Goal: Task Accomplishment & Management: Complete application form

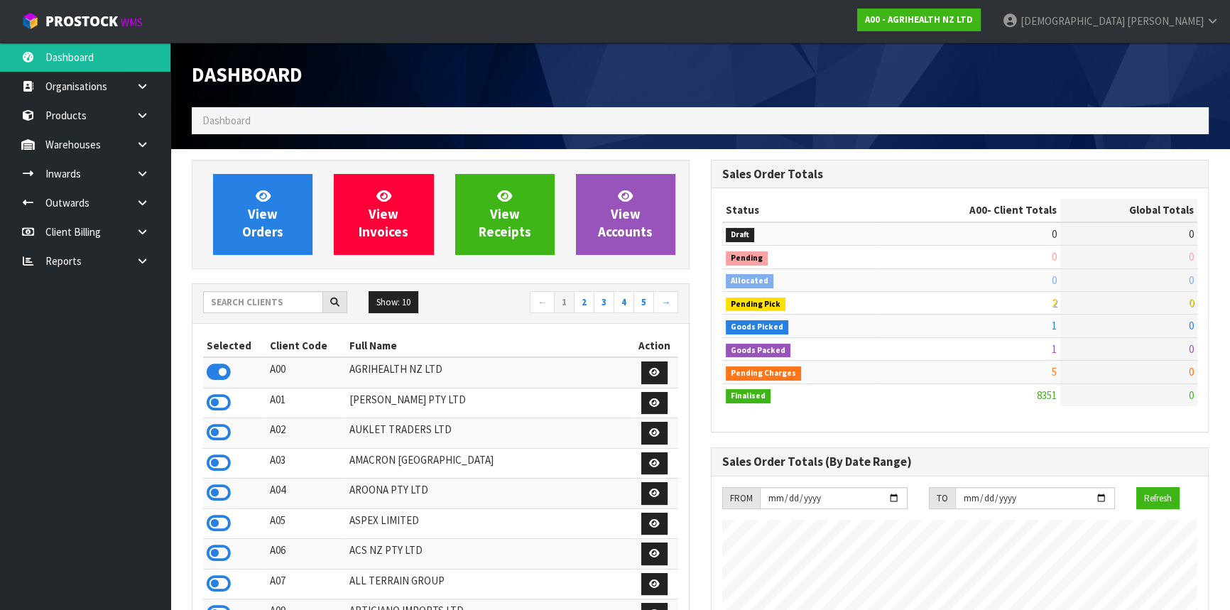
scroll to position [1074, 518]
click at [981, 25] on link "A00 - AGRIHEALTH NZ LTD" at bounding box center [919, 20] width 124 height 23
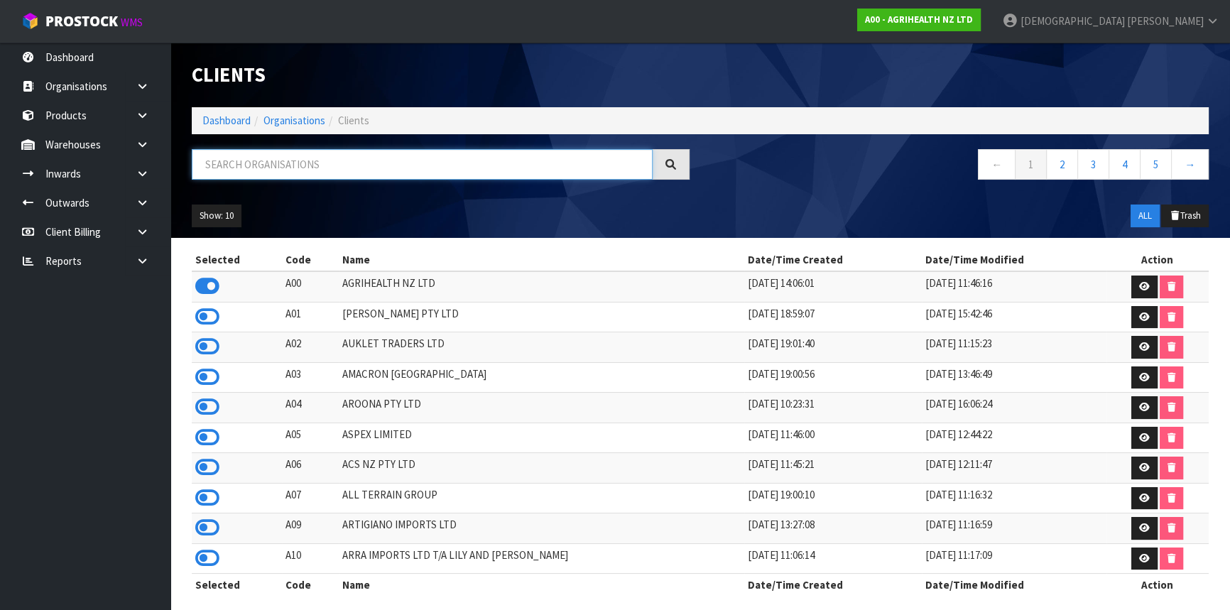
click at [332, 158] on input "text" at bounding box center [422, 164] width 461 height 31
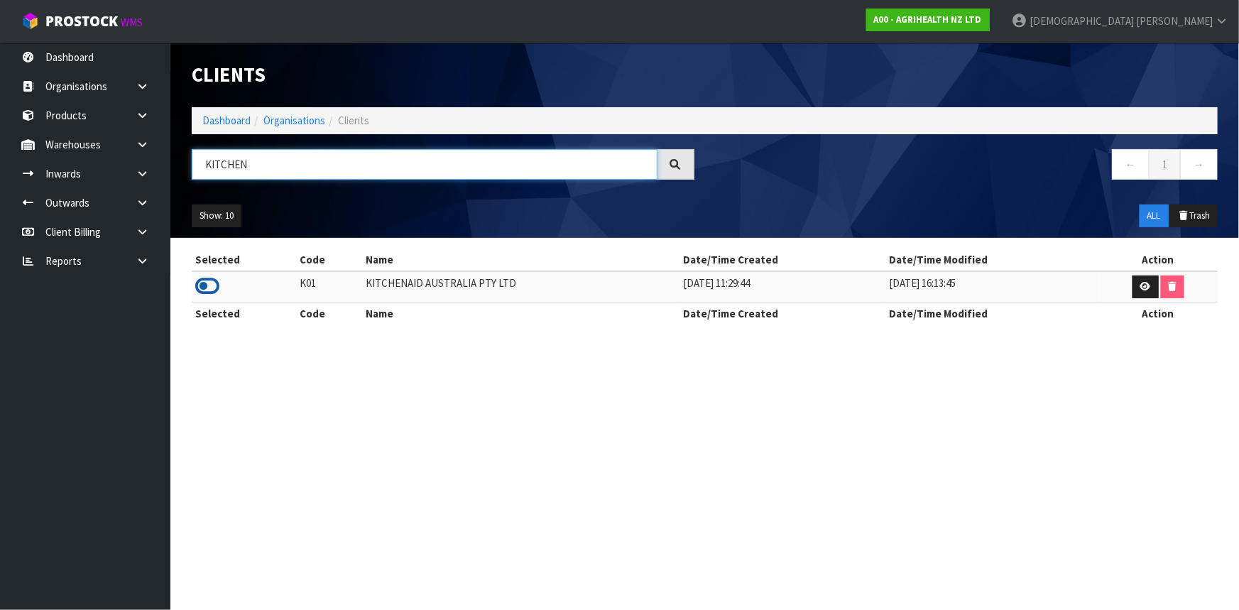
type input "KITCHEN"
click at [219, 285] on icon at bounding box center [207, 286] width 24 height 21
click at [235, 116] on link "Dashboard" at bounding box center [226, 120] width 48 height 13
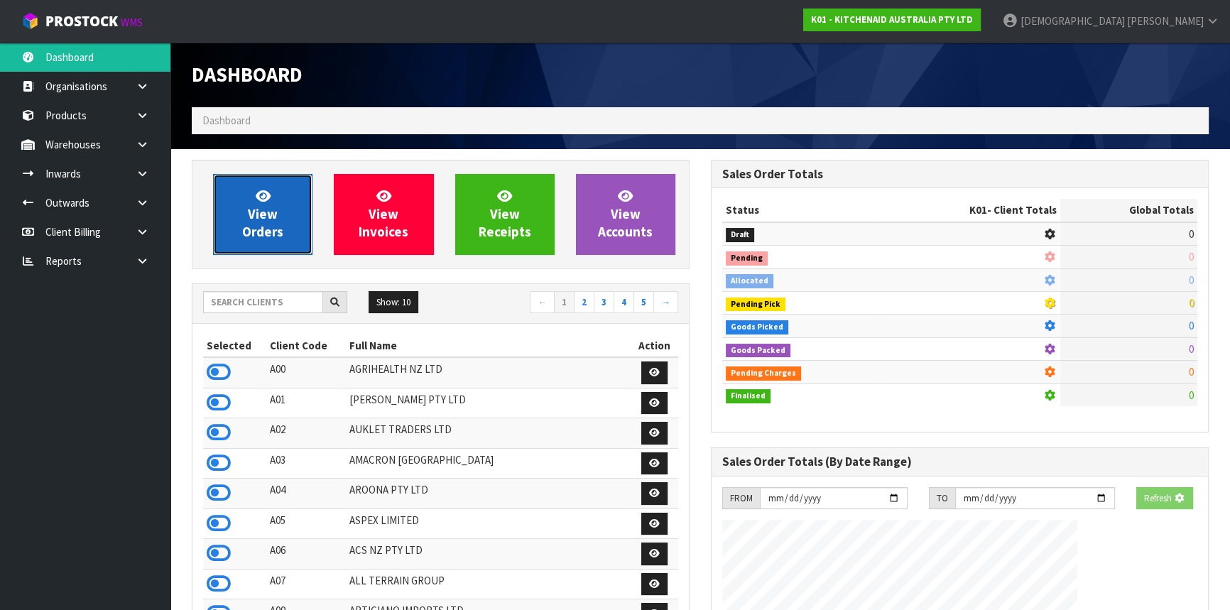
click at [256, 215] on span "View Orders" at bounding box center [262, 214] width 41 height 53
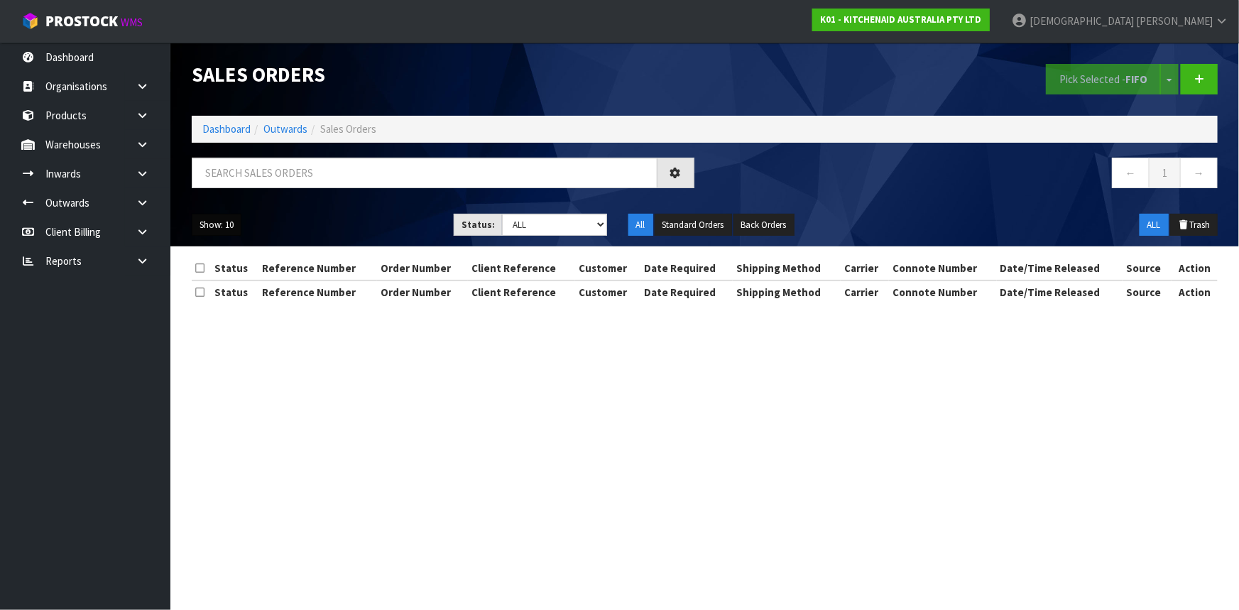
click at [233, 222] on button "Show: 10" at bounding box center [217, 225] width 50 height 23
click at [223, 293] on link "25" at bounding box center [248, 290] width 112 height 19
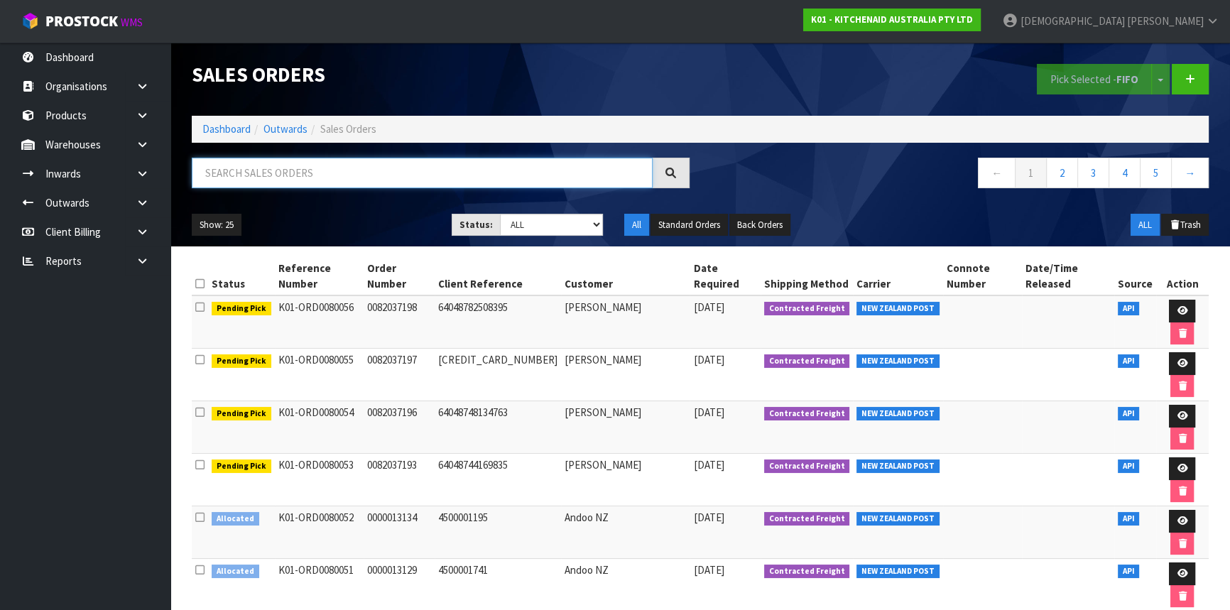
click at [297, 169] on input "text" at bounding box center [422, 173] width 461 height 31
click at [142, 205] on icon at bounding box center [142, 202] width 13 height 11
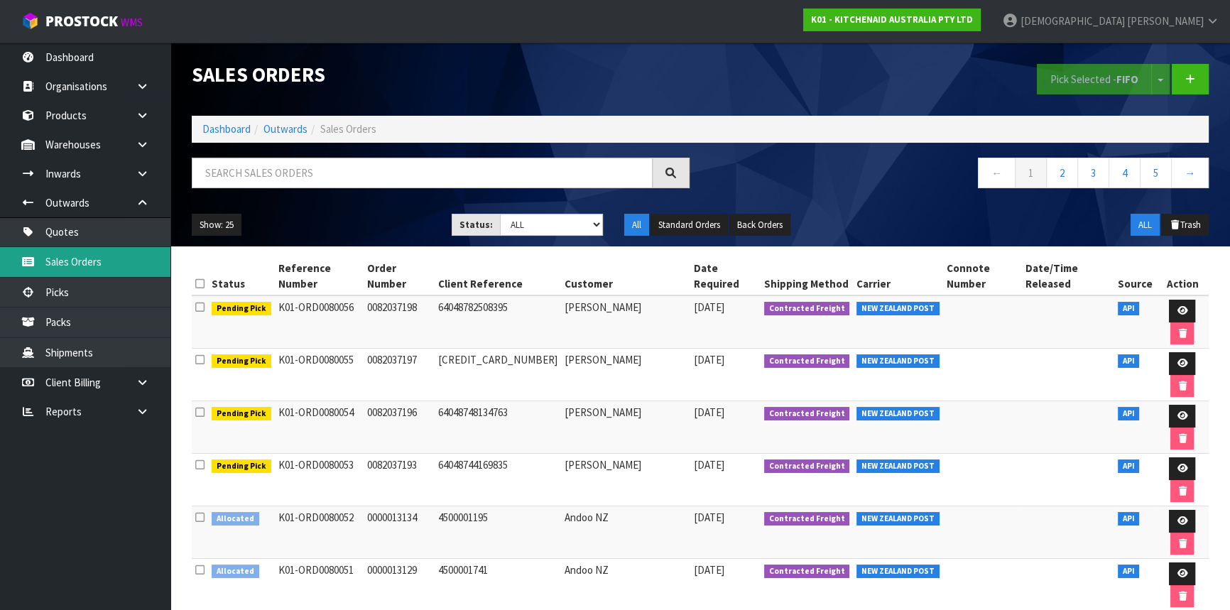
click at [92, 266] on link "Sales Orders" at bounding box center [85, 261] width 170 height 29
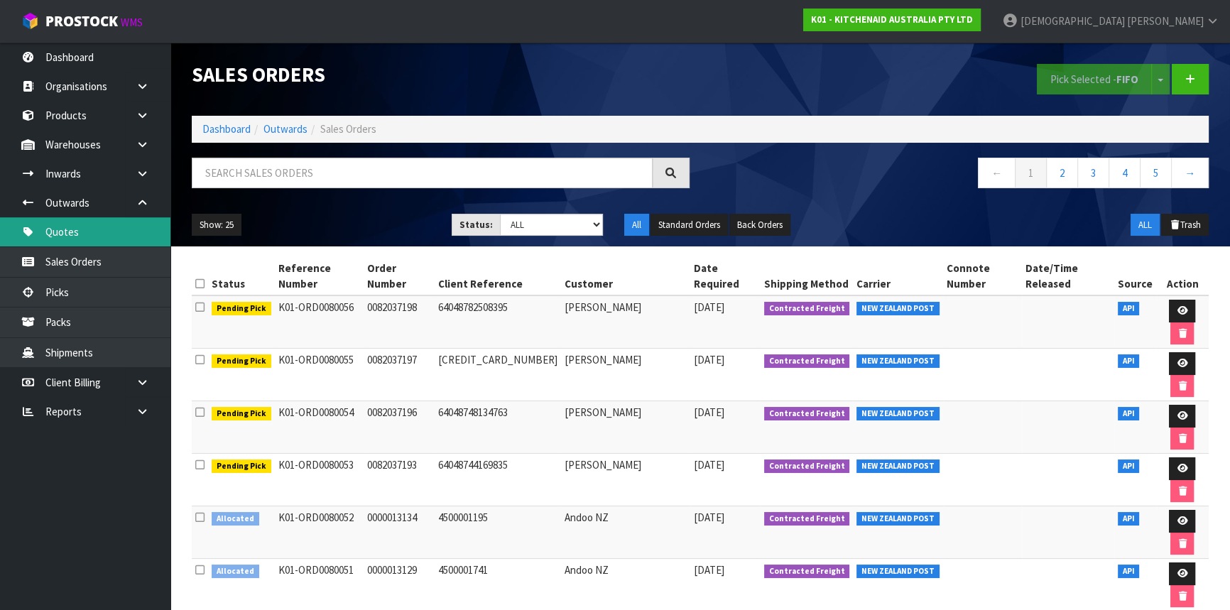
click at [82, 225] on link "Quotes" at bounding box center [85, 231] width 170 height 29
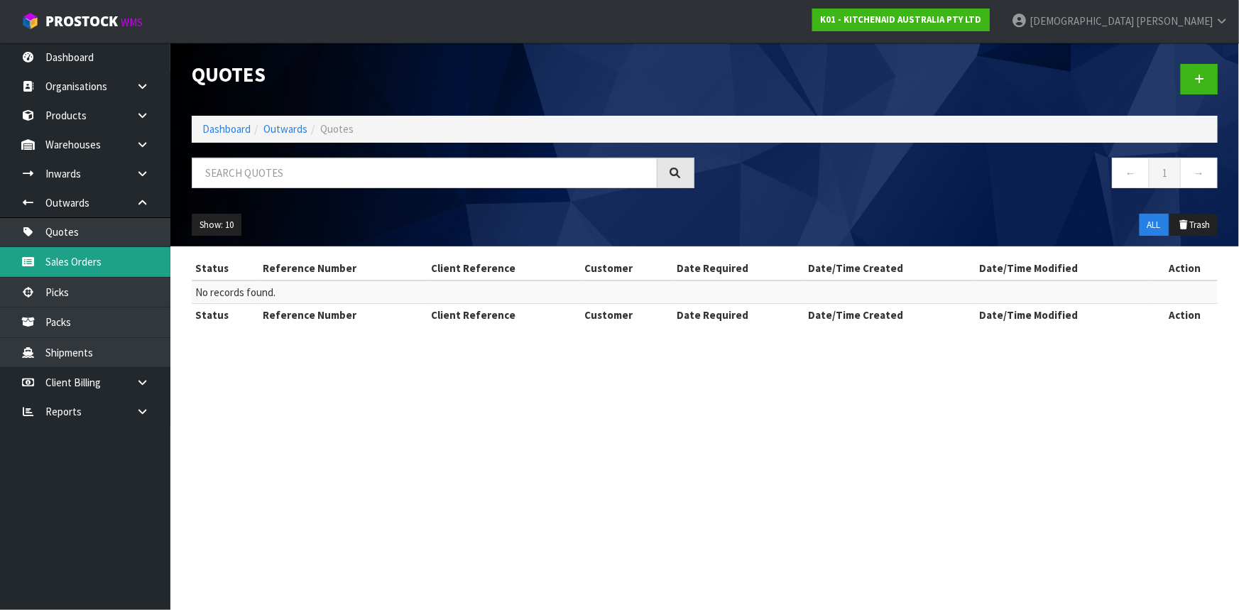
click at [85, 261] on body "Toggle navigation ProStock WMS K01 - KITCHENAID AUSTRALIA PTY LTD [PERSON_NAME]…" at bounding box center [619, 305] width 1239 height 610
click at [94, 261] on link "Sales Orders" at bounding box center [85, 261] width 170 height 29
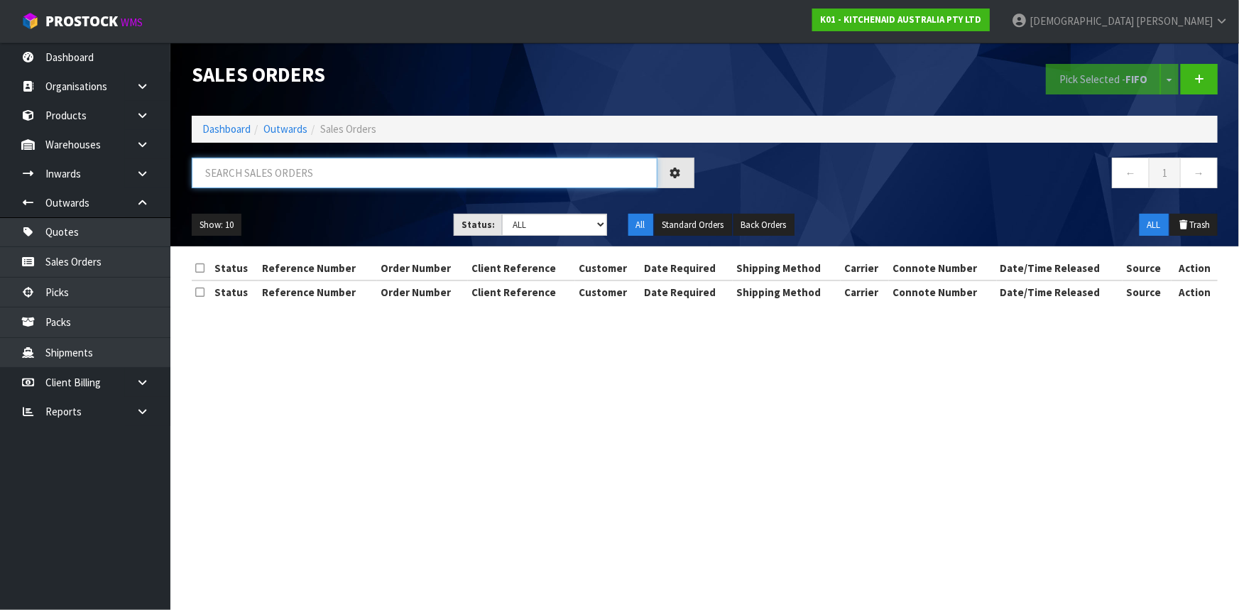
click at [259, 178] on input "text" at bounding box center [425, 173] width 466 height 31
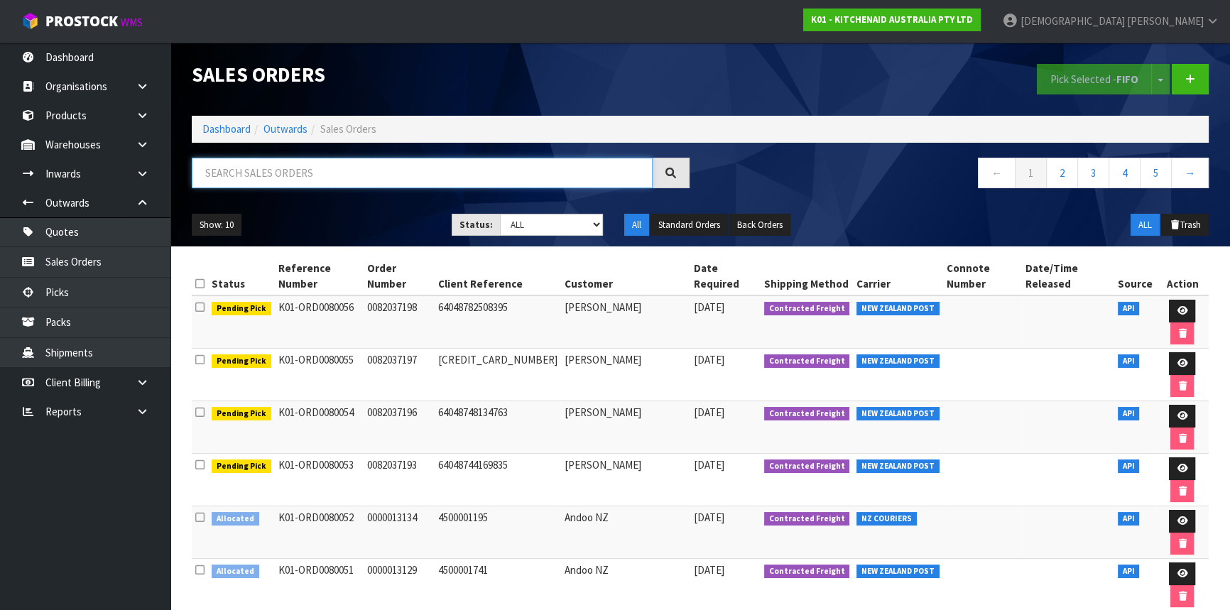
click at [265, 178] on input "text" at bounding box center [422, 173] width 461 height 31
click at [310, 177] on input "text" at bounding box center [422, 173] width 461 height 31
click at [269, 172] on input "text" at bounding box center [422, 173] width 461 height 31
click at [289, 179] on input "text" at bounding box center [422, 173] width 461 height 31
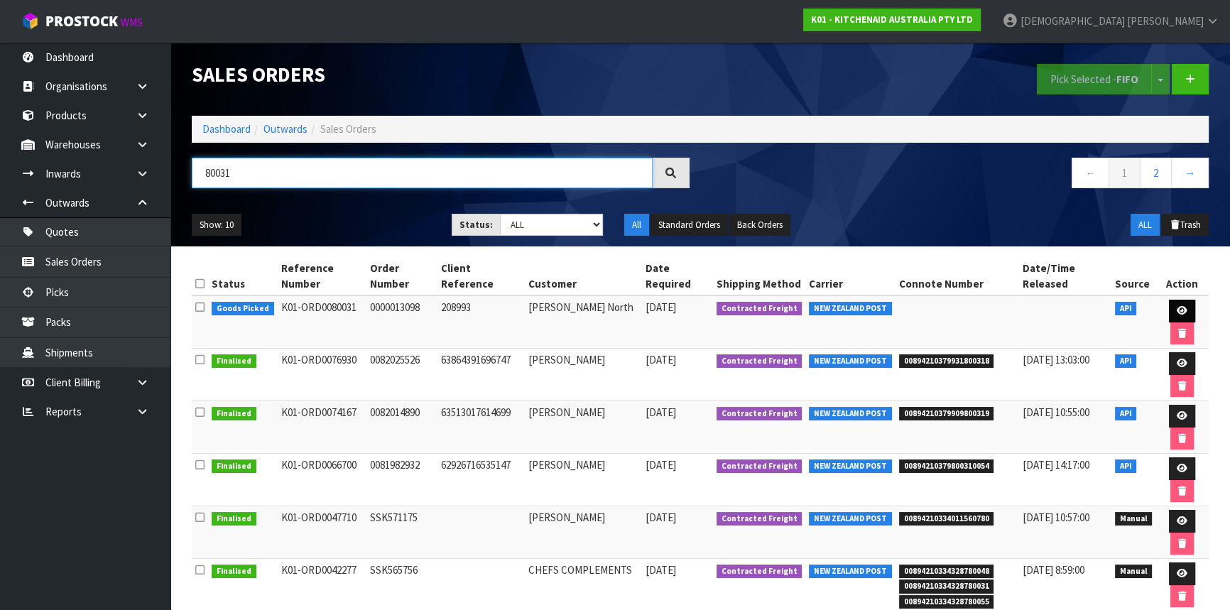
type input "80031"
click at [1177, 306] on icon at bounding box center [1182, 310] width 11 height 9
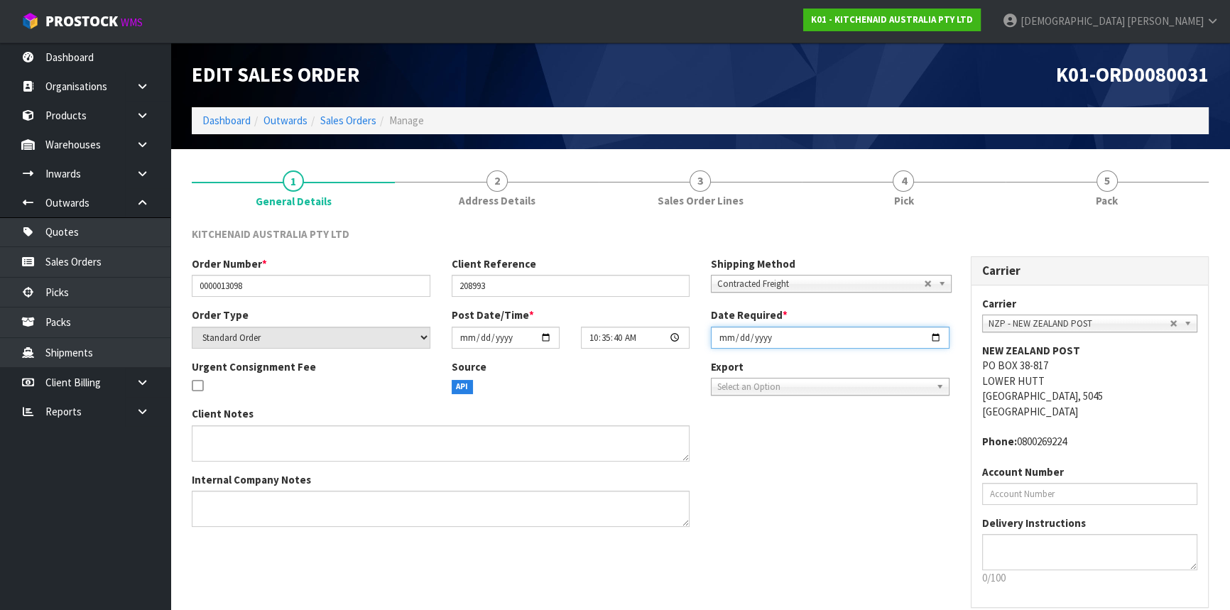
click at [934, 331] on input "[DATE]" at bounding box center [830, 338] width 239 height 22
type input "[DATE]"
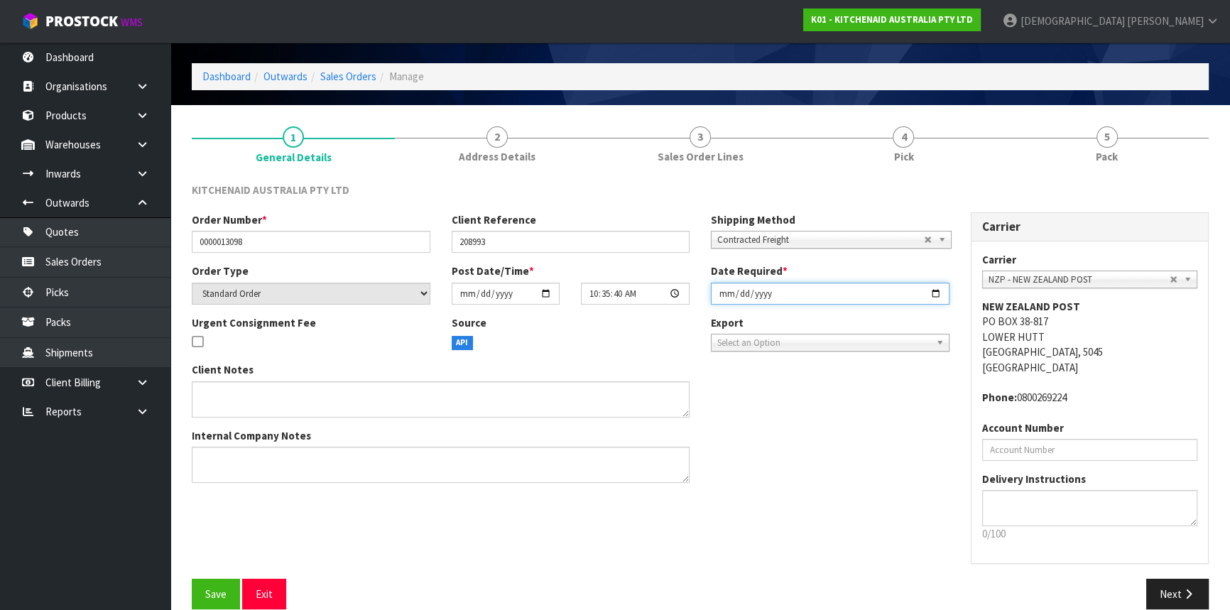
scroll to position [64, 0]
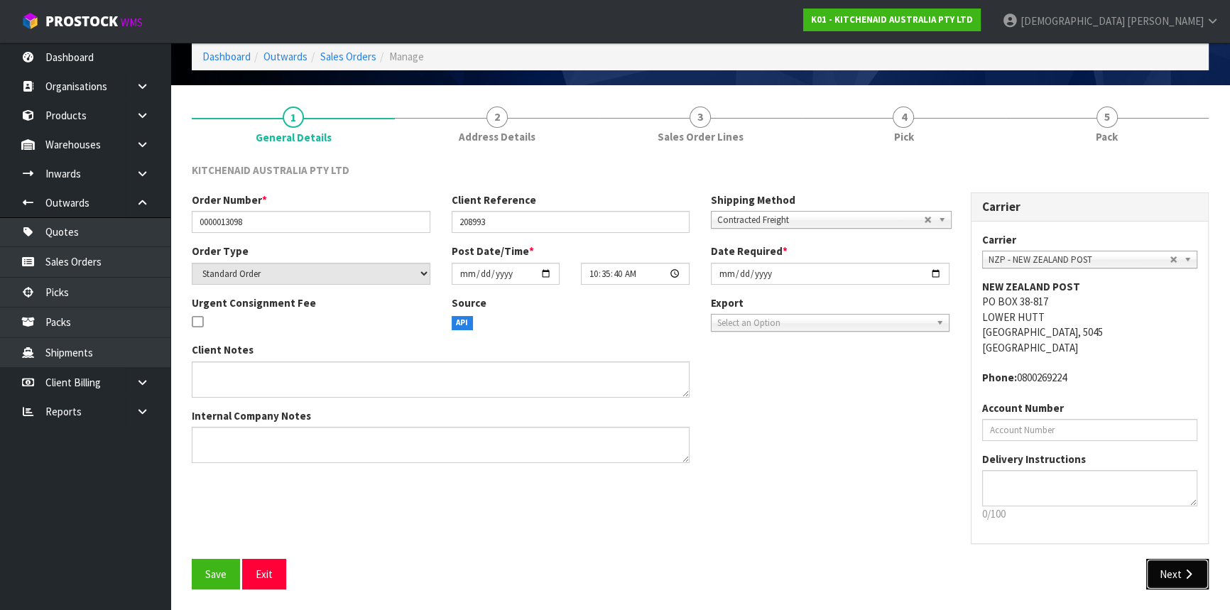
click at [1180, 574] on button "Next" at bounding box center [1177, 574] width 63 height 31
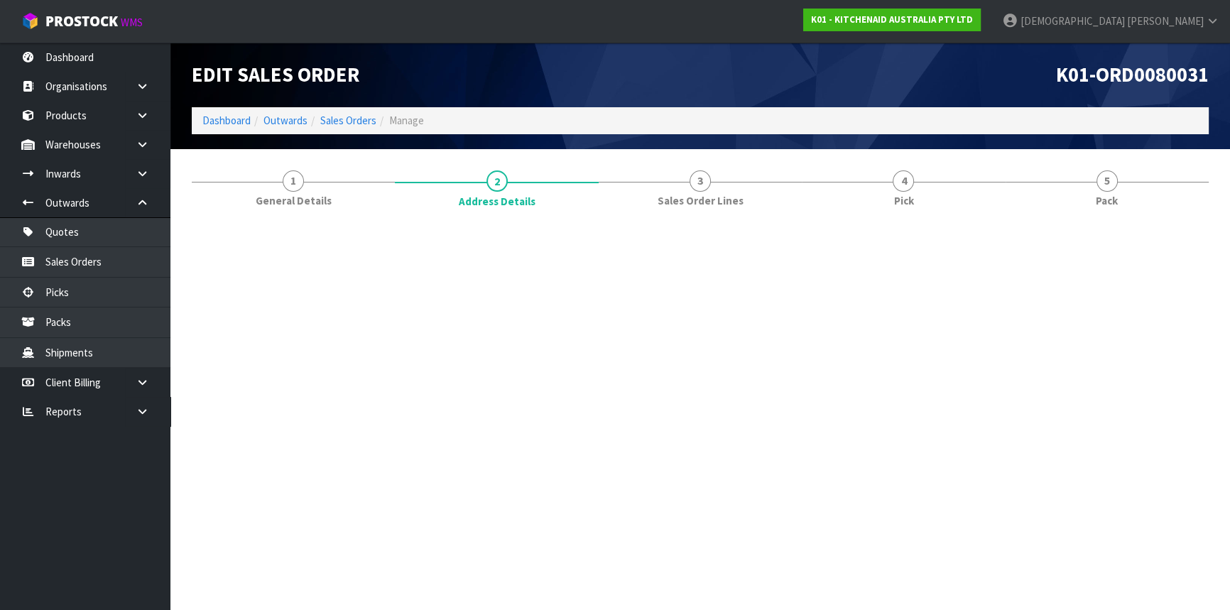
scroll to position [0, 0]
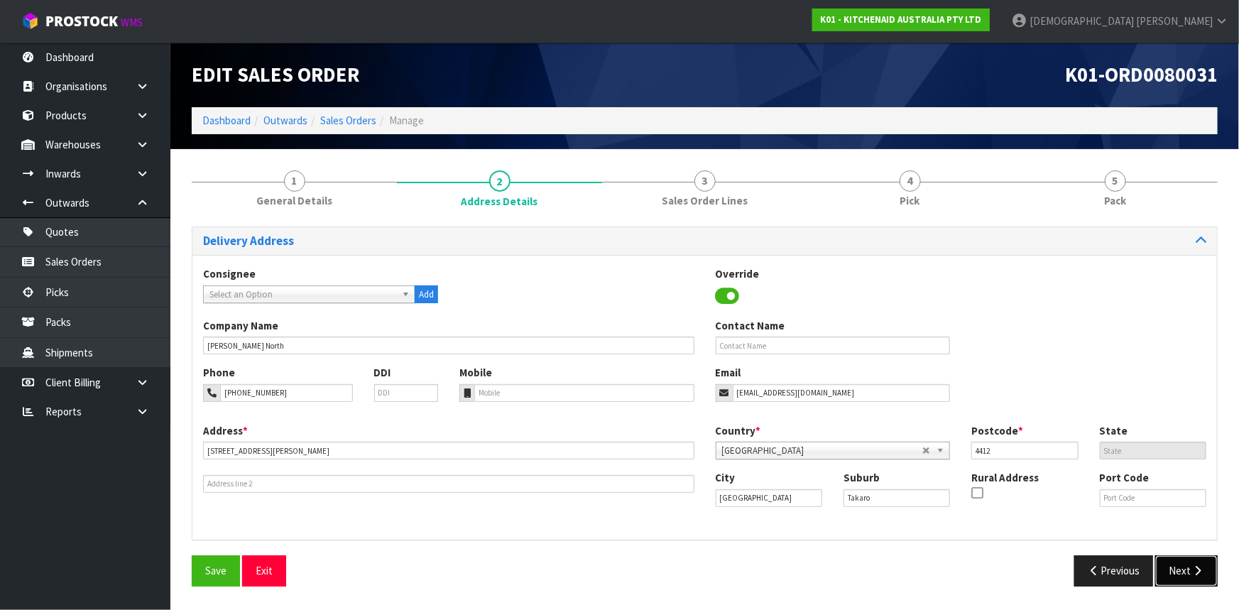
click at [1172, 567] on button "Next" at bounding box center [1187, 570] width 63 height 31
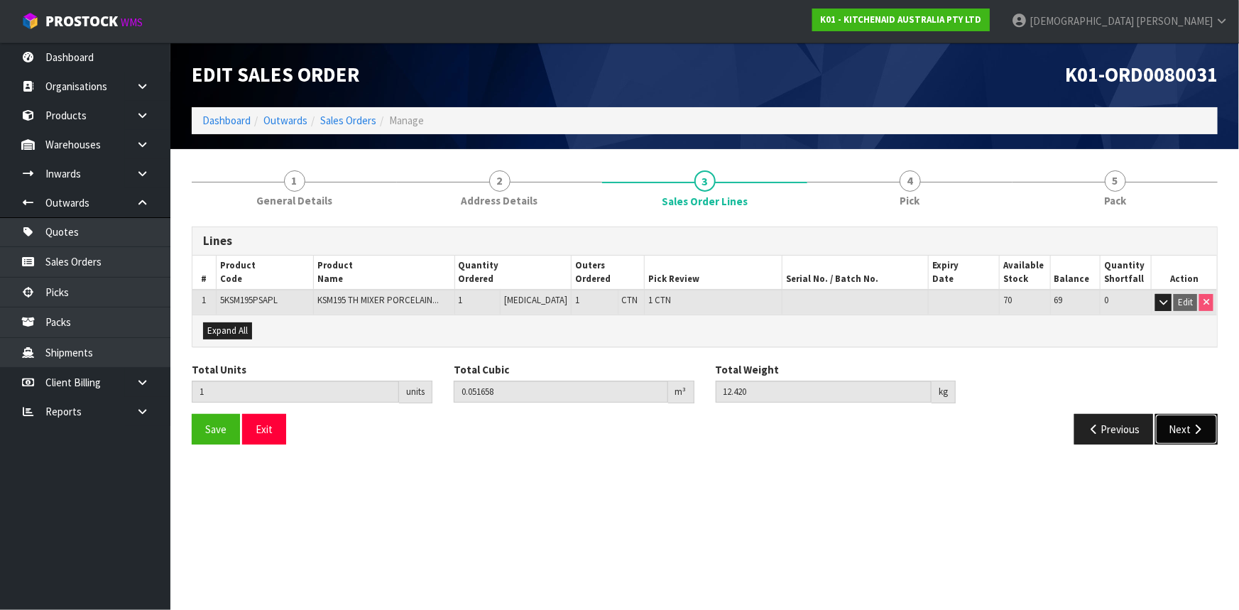
click at [1183, 430] on button "Next" at bounding box center [1187, 429] width 63 height 31
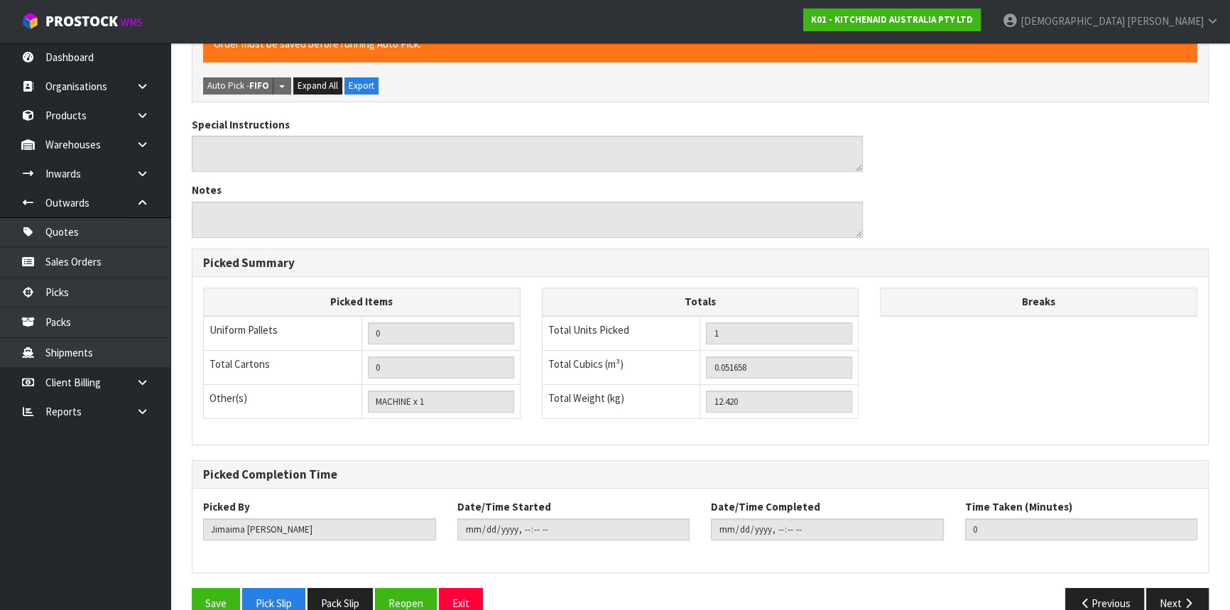
scroll to position [375, 0]
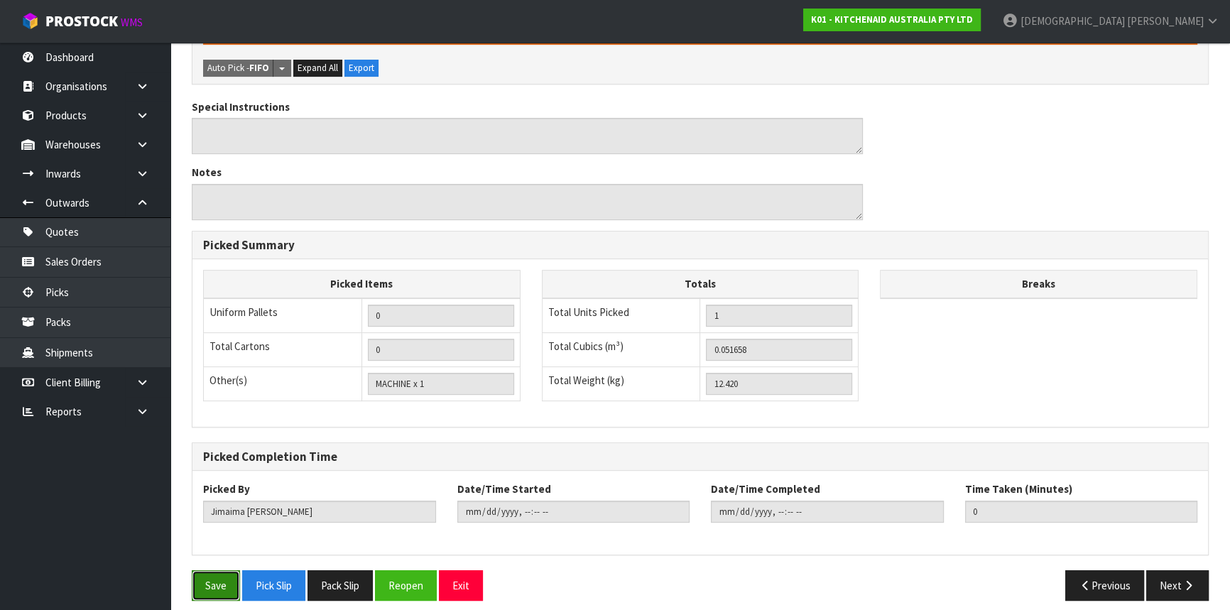
click at [221, 572] on button "Save" at bounding box center [216, 585] width 48 height 31
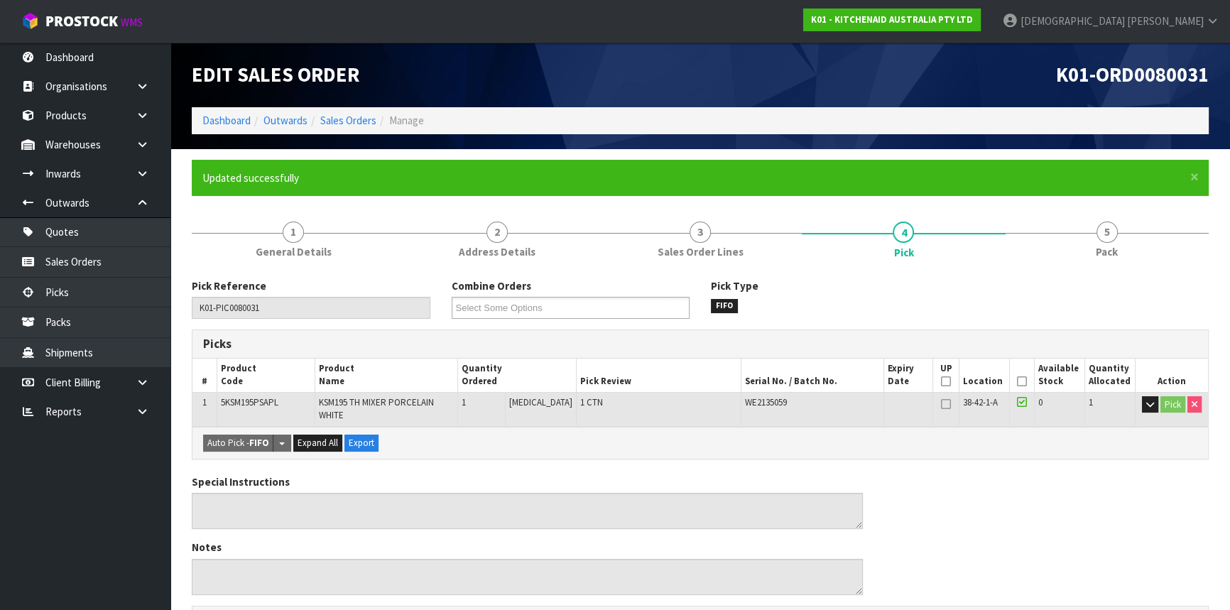
type input "[PERSON_NAME]"
type input "[DATE]T15:53:05"
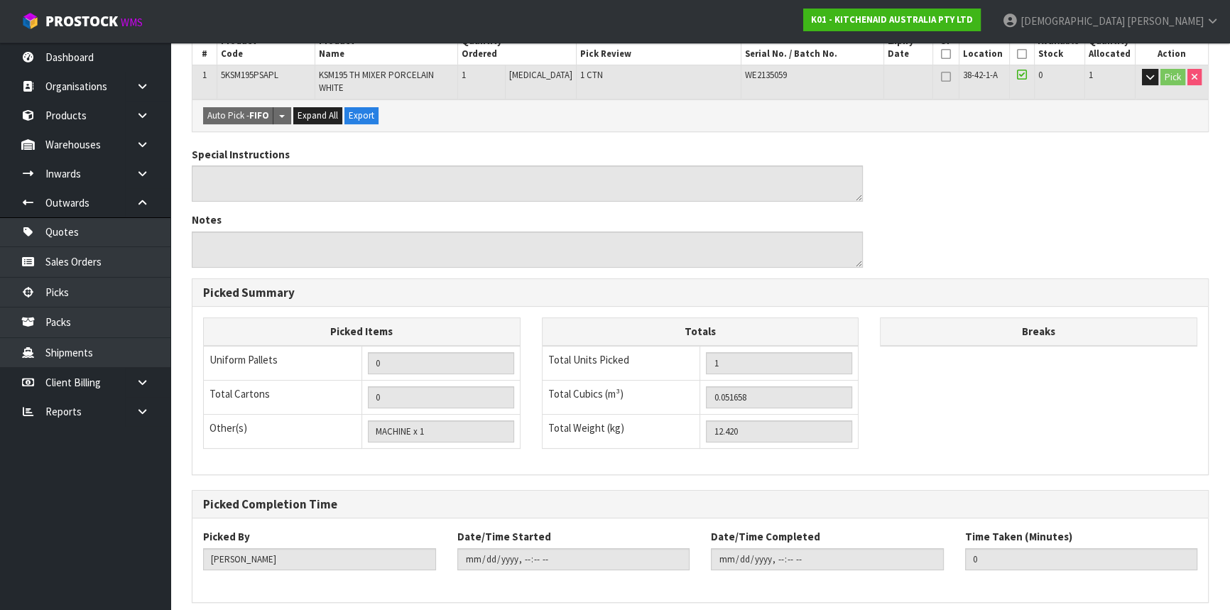
scroll to position [375, 0]
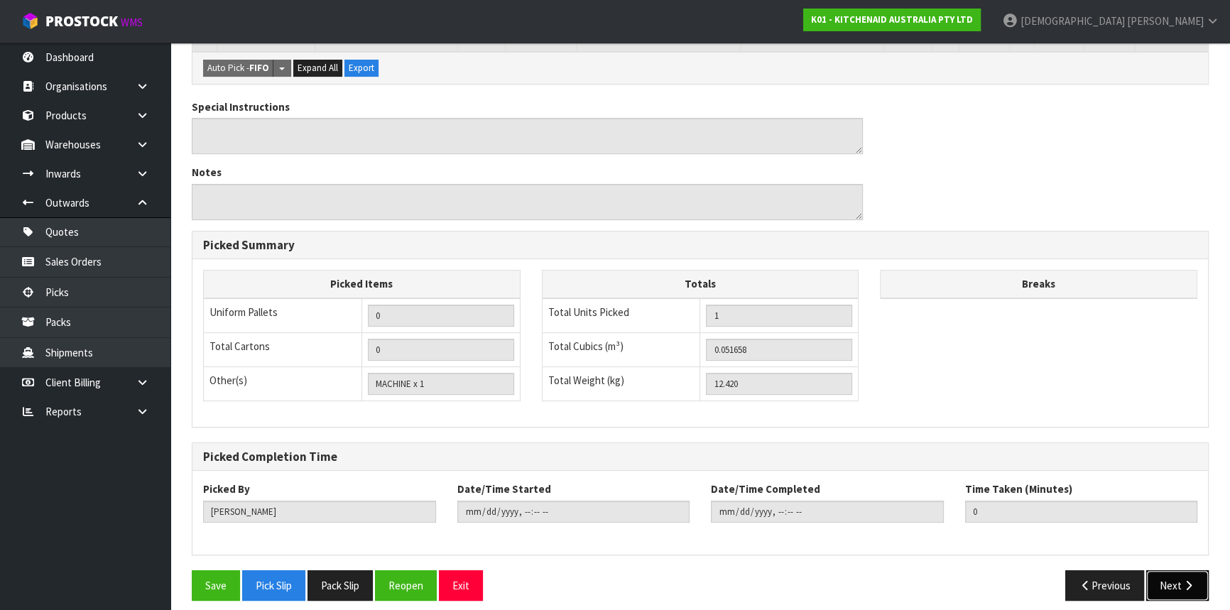
click at [1171, 575] on button "Next" at bounding box center [1177, 585] width 63 height 31
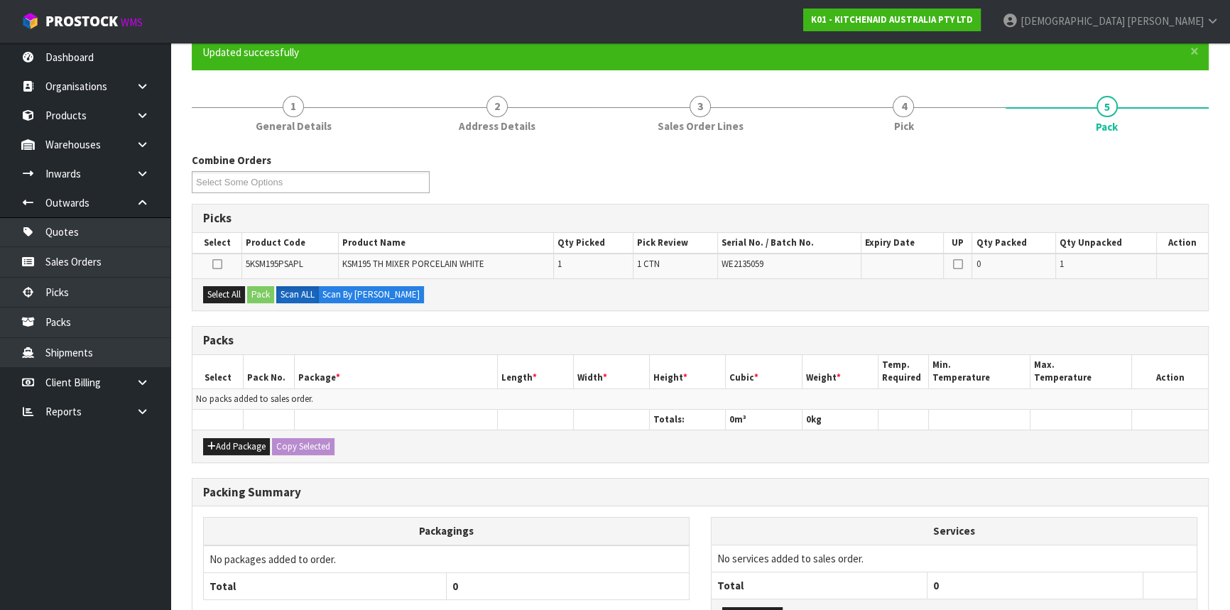
scroll to position [129, 0]
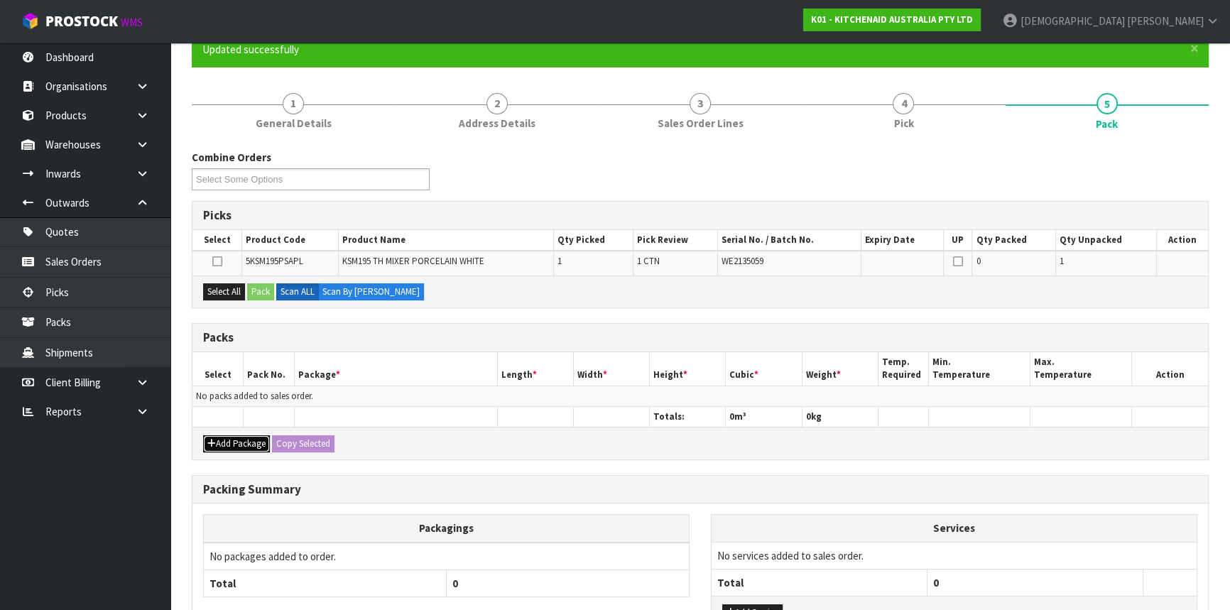
click at [239, 438] on button "Add Package" at bounding box center [236, 443] width 67 height 17
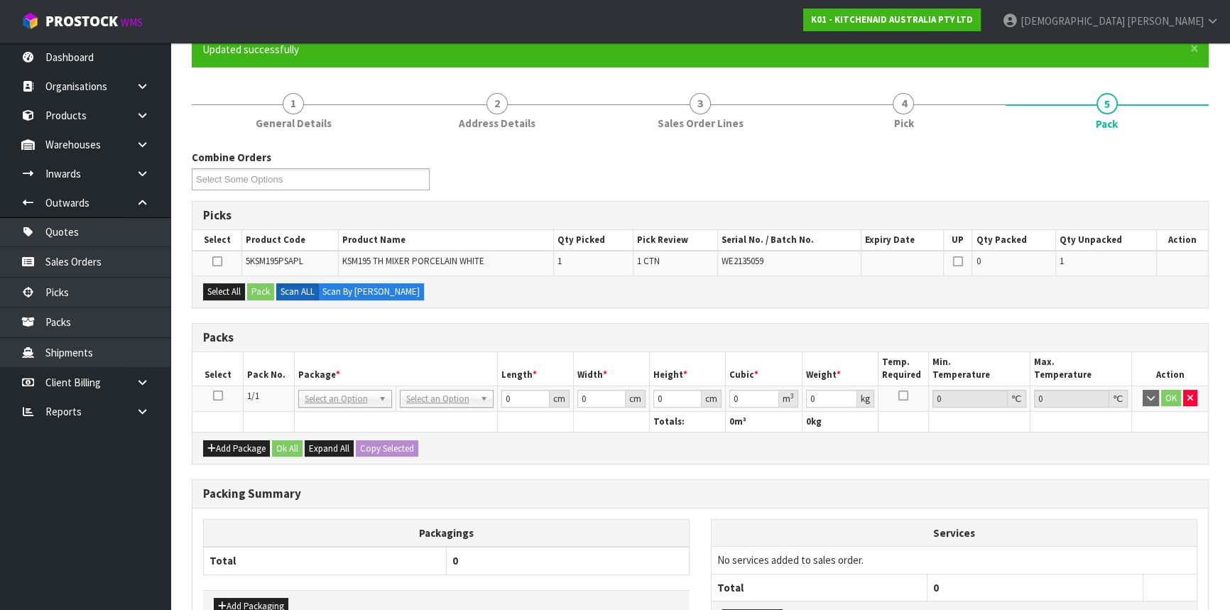
click at [213, 396] on icon at bounding box center [218, 396] width 10 height 1
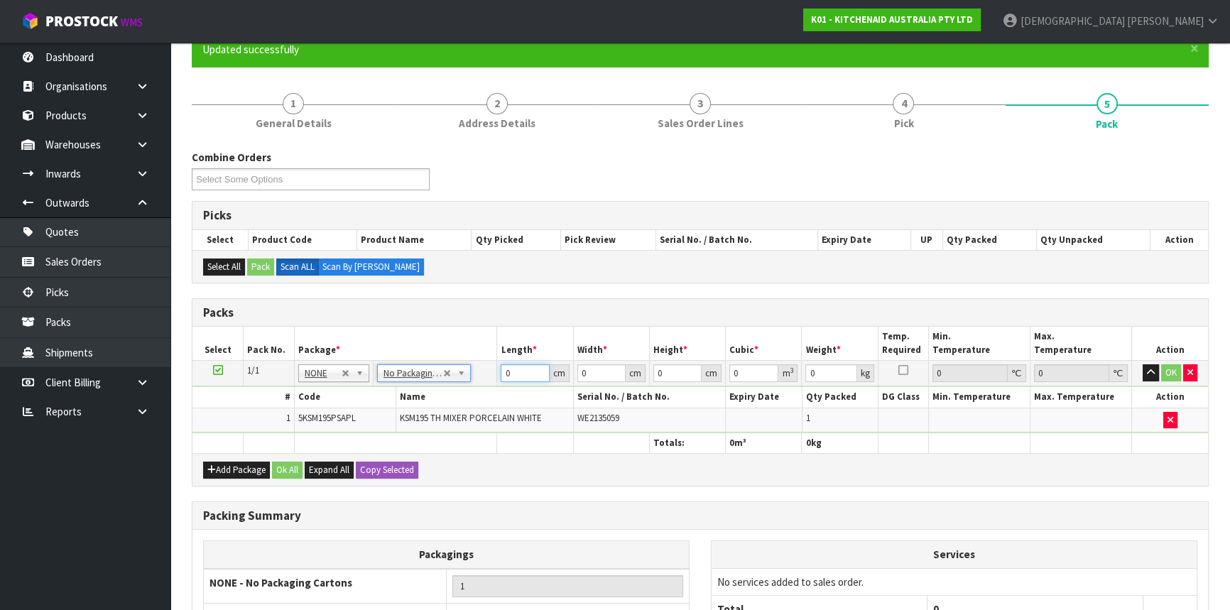
drag, startPoint x: 517, startPoint y: 373, endPoint x: 498, endPoint y: 373, distance: 19.2
click at [498, 373] on td "0 cm" at bounding box center [535, 374] width 76 height 26
type input "42"
type input "29"
type input "4"
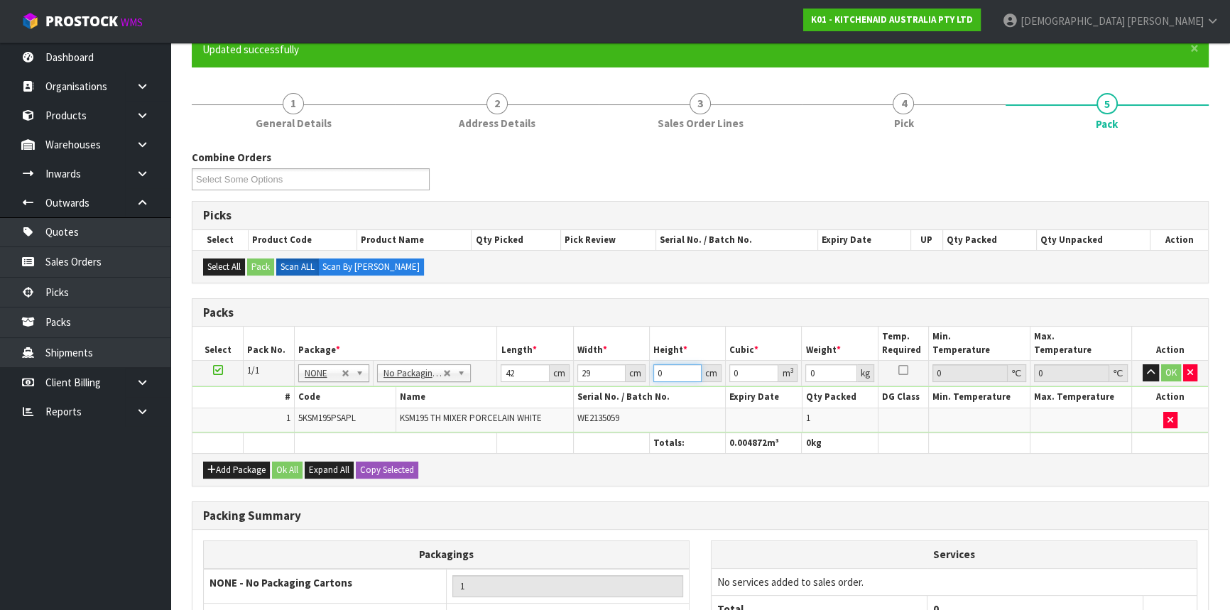
type input "0.004872"
type input "43"
type input "0.052374"
type input "43"
drag, startPoint x: 817, startPoint y: 369, endPoint x: 788, endPoint y: 369, distance: 28.4
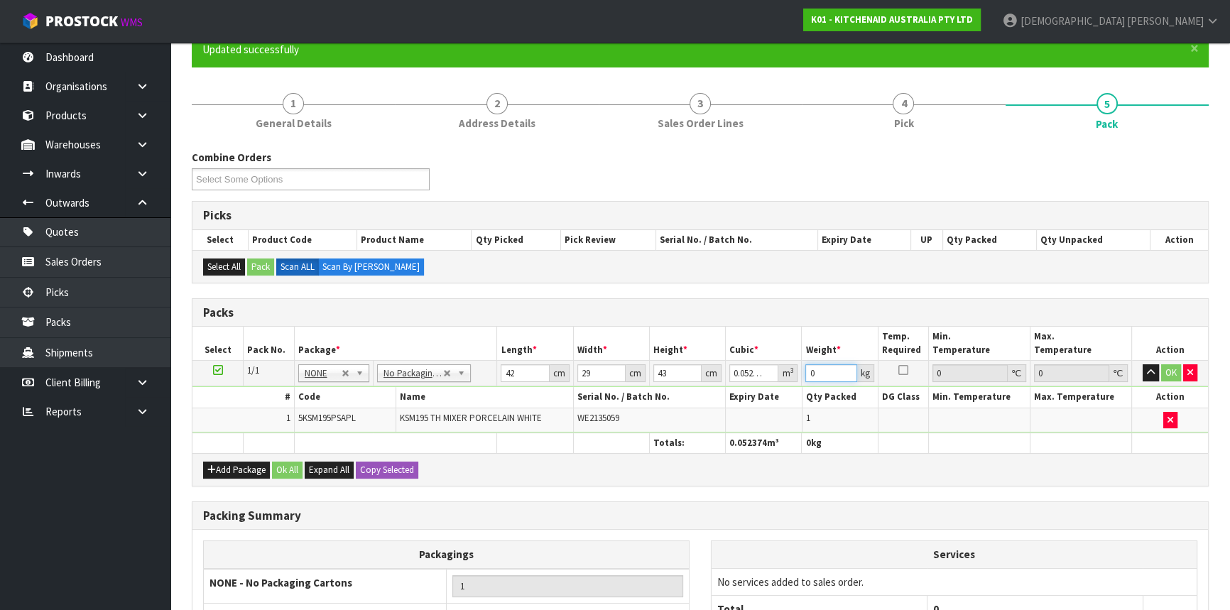
click at [788, 369] on tr "1/1 NONE 007-001 007-002 007-004 007-009 007-013 007-014 007-015 007-017 007-01…" at bounding box center [700, 374] width 1016 height 26
type input "4"
type input "14"
click at [279, 465] on button "Ok All" at bounding box center [287, 470] width 31 height 17
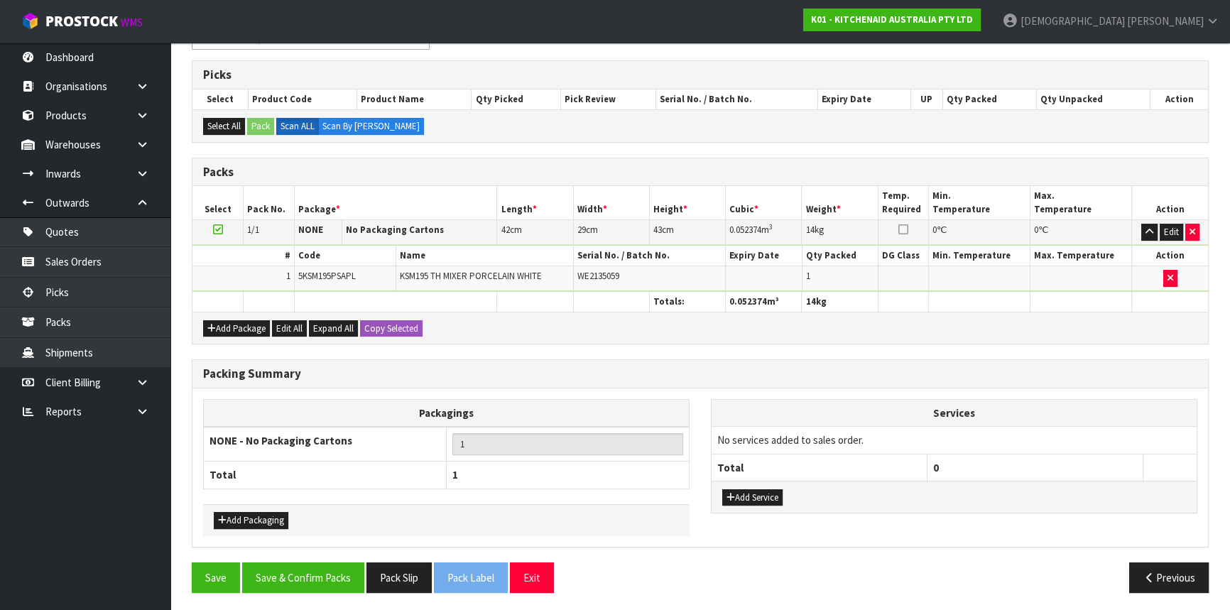
scroll to position [270, 0]
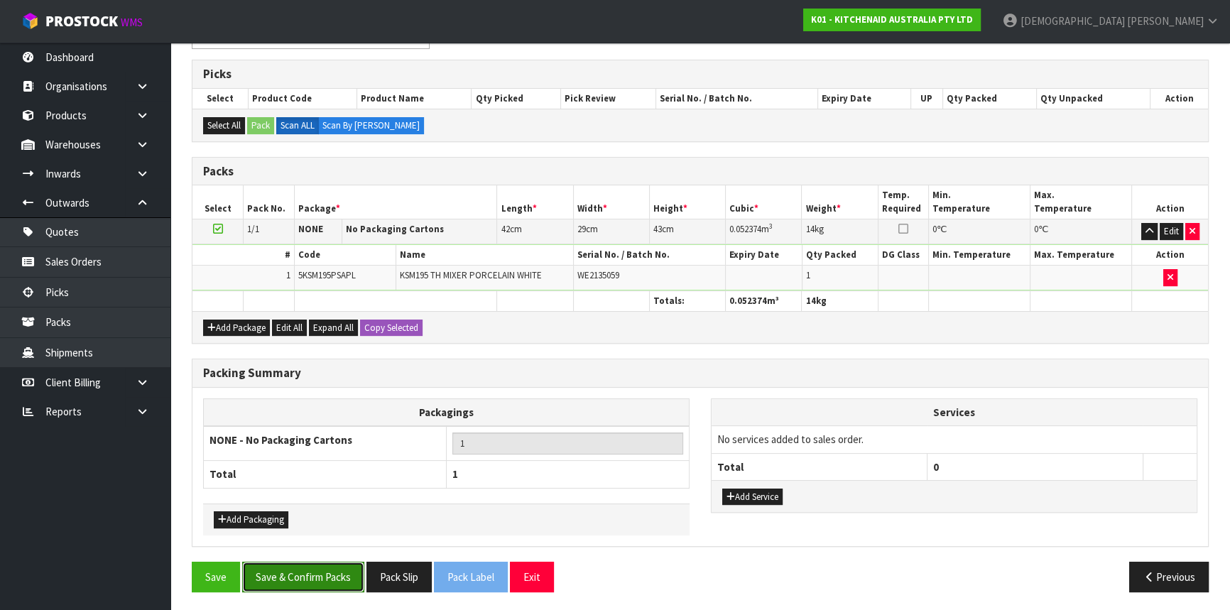
click at [305, 575] on button "Save & Confirm Packs" at bounding box center [303, 577] width 122 height 31
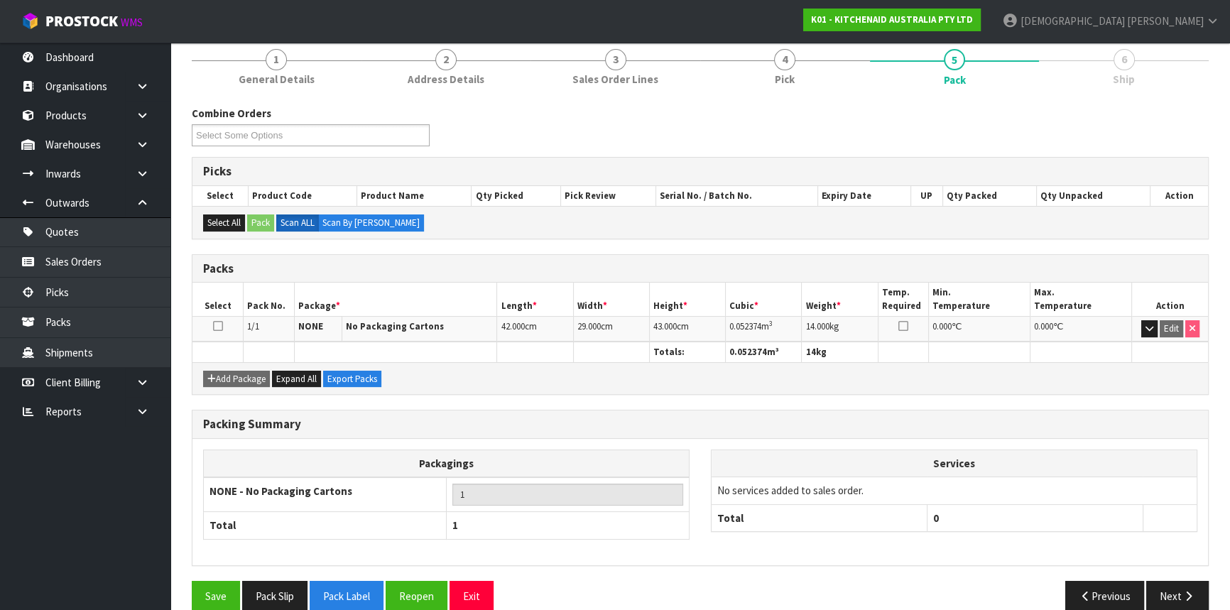
scroll to position [192, 0]
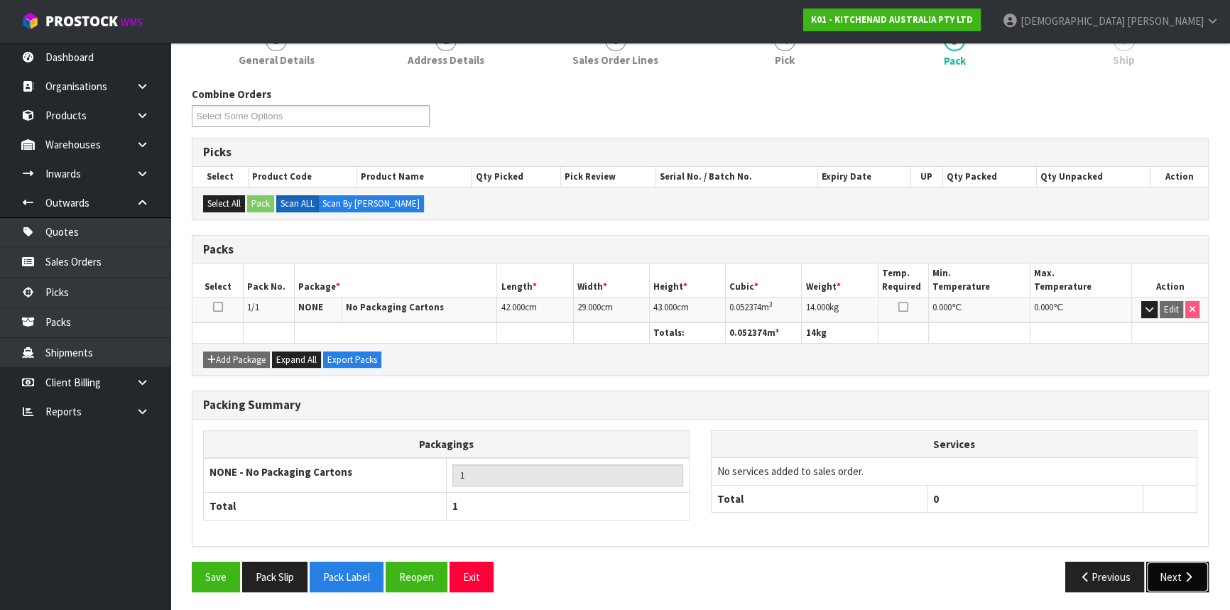
click at [1184, 572] on icon "button" at bounding box center [1188, 577] width 13 height 11
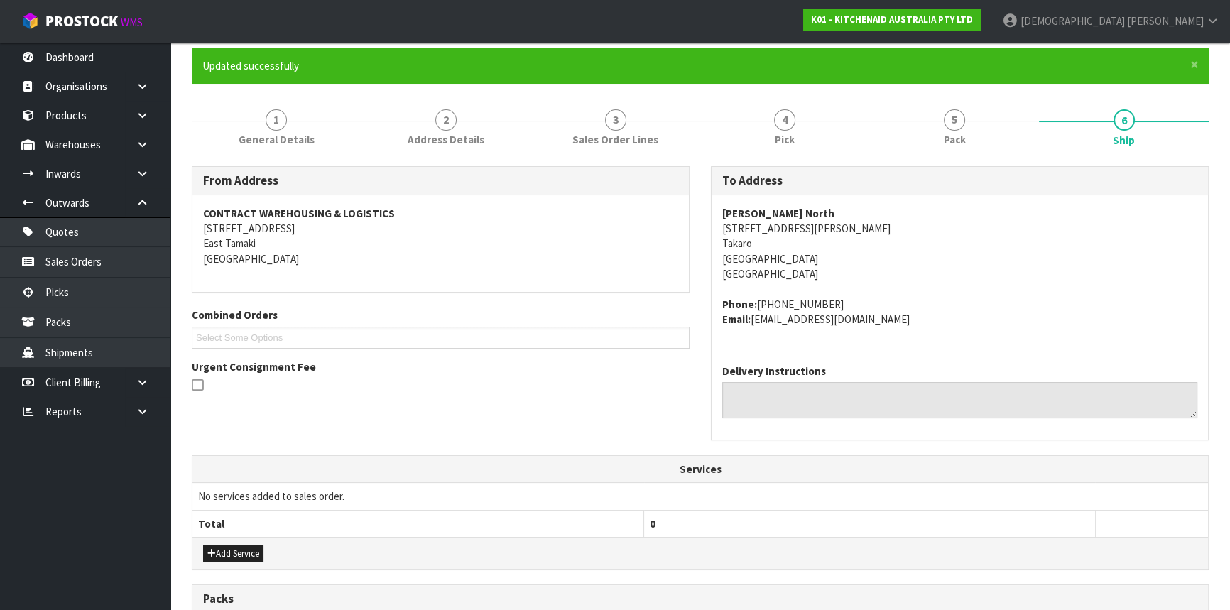
scroll to position [357, 0]
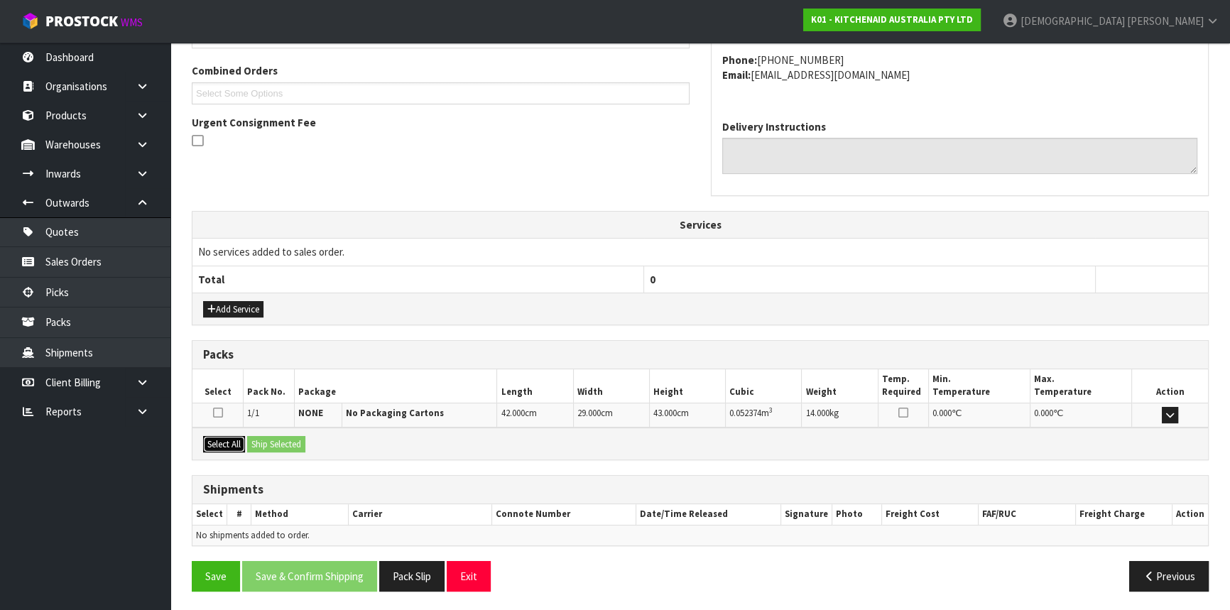
click at [221, 442] on button "Select All" at bounding box center [224, 444] width 42 height 17
click at [280, 442] on button "Ship Selected" at bounding box center [276, 444] width 58 height 17
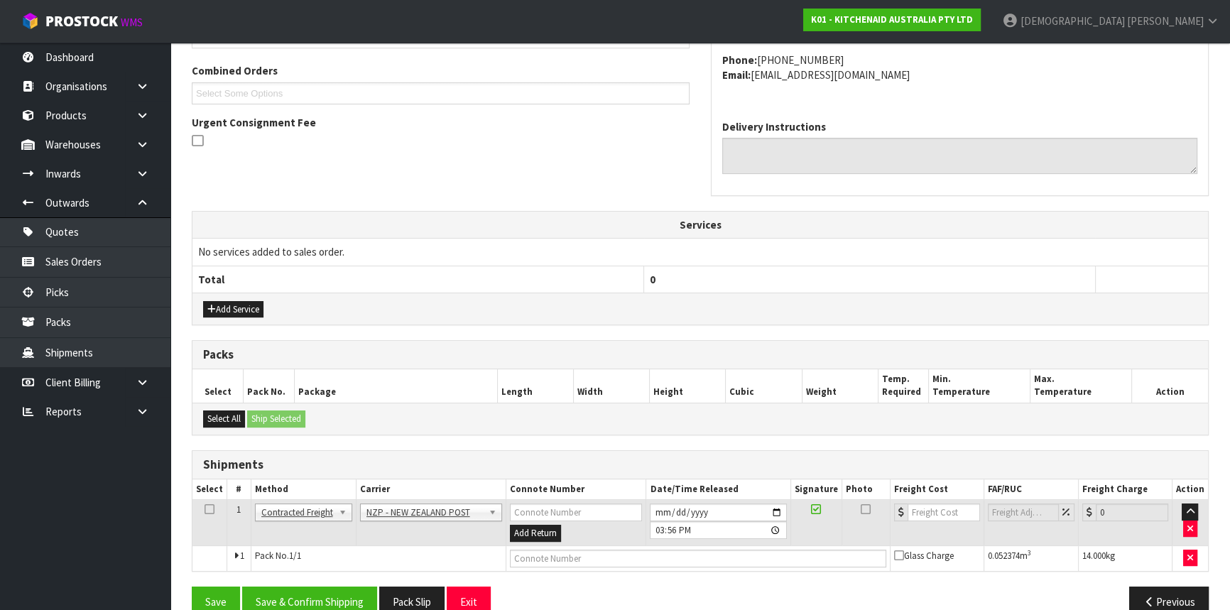
click at [206, 509] on icon at bounding box center [210, 509] width 10 height 1
click at [311, 607] on button "Save & Confirm Shipping" at bounding box center [309, 602] width 135 height 31
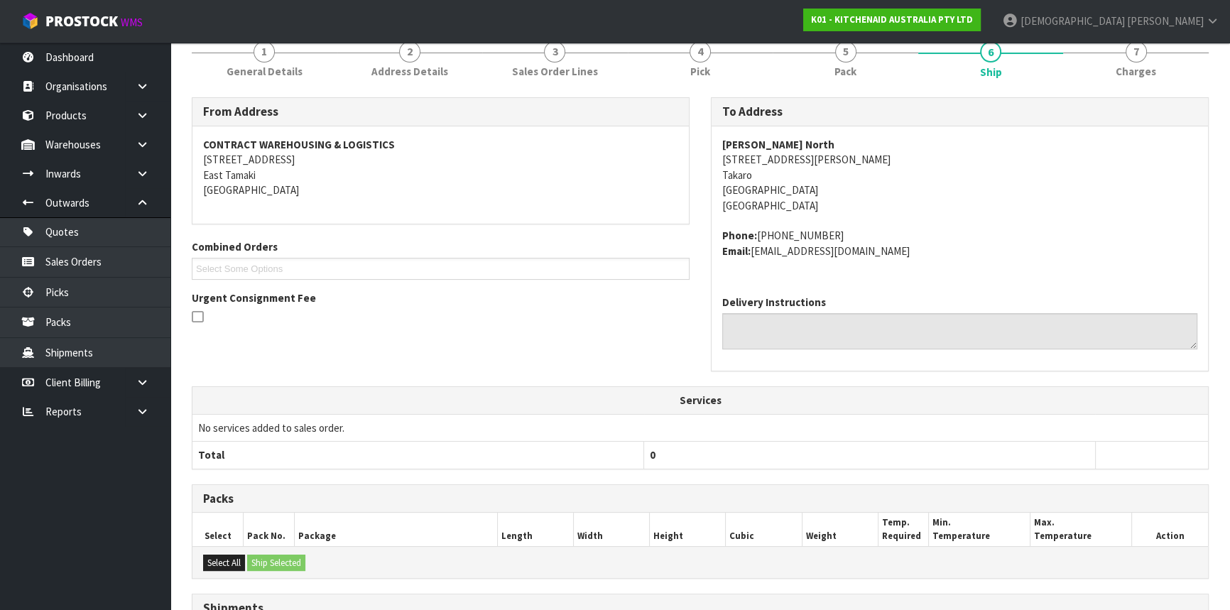
scroll to position [362, 0]
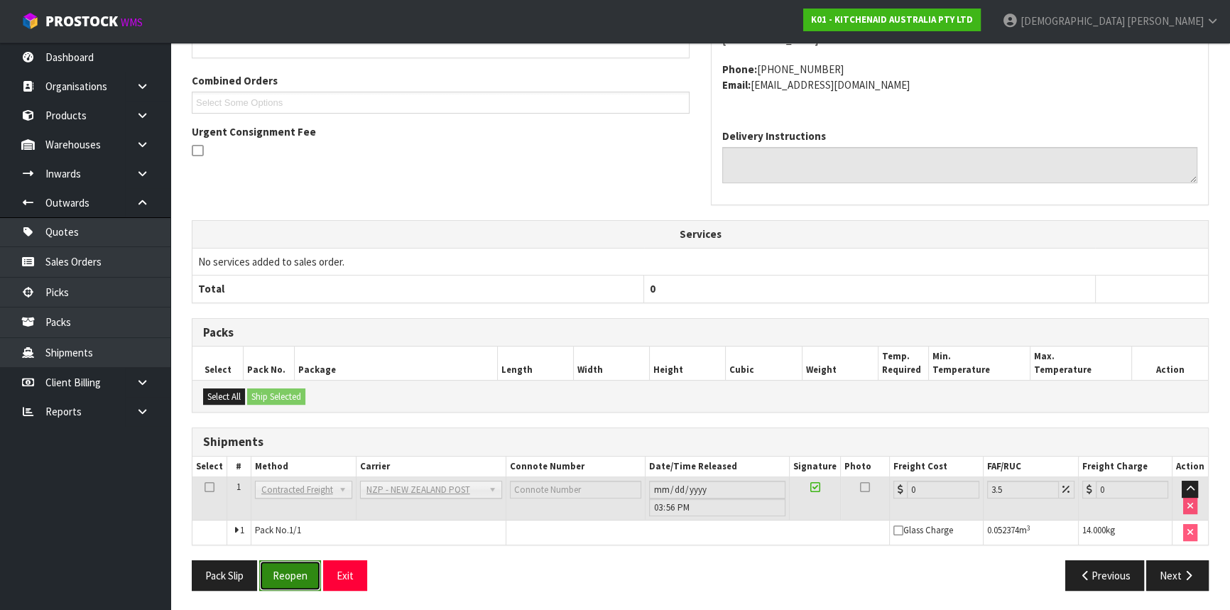
click at [279, 569] on button "Reopen" at bounding box center [290, 575] width 62 height 31
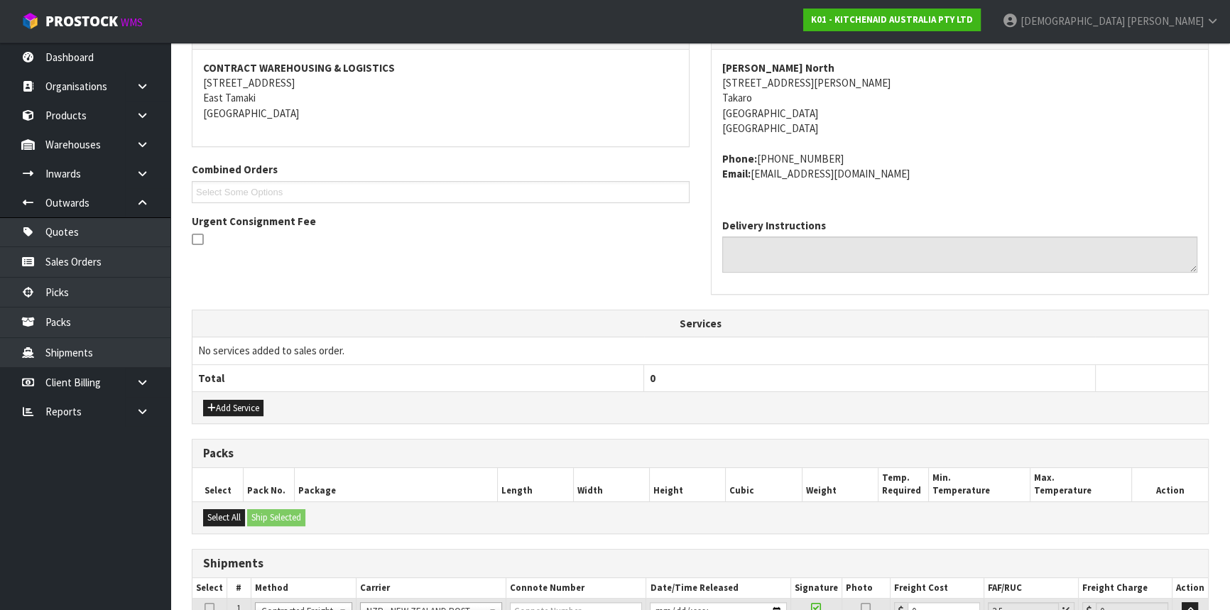
scroll to position [382, 0]
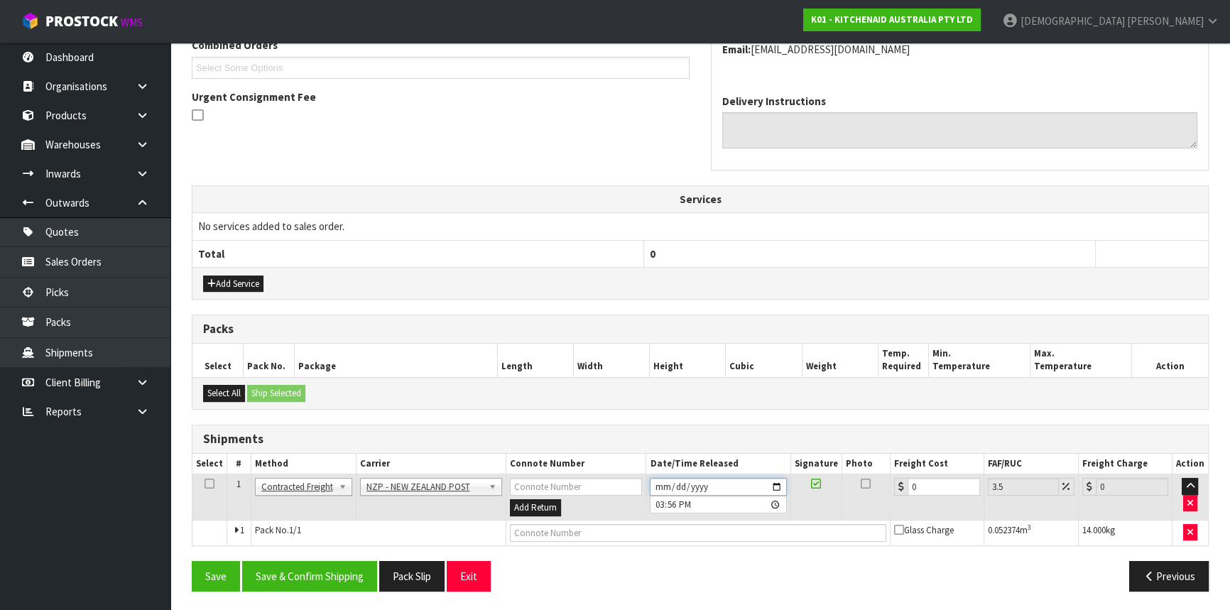
click at [774, 484] on input "[DATE]" at bounding box center [718, 487] width 136 height 18
type input "[DATE]"
drag, startPoint x: 924, startPoint y: 484, endPoint x: 904, endPoint y: 487, distance: 20.0
click at [904, 487] on div "0" at bounding box center [937, 487] width 86 height 18
type input "1"
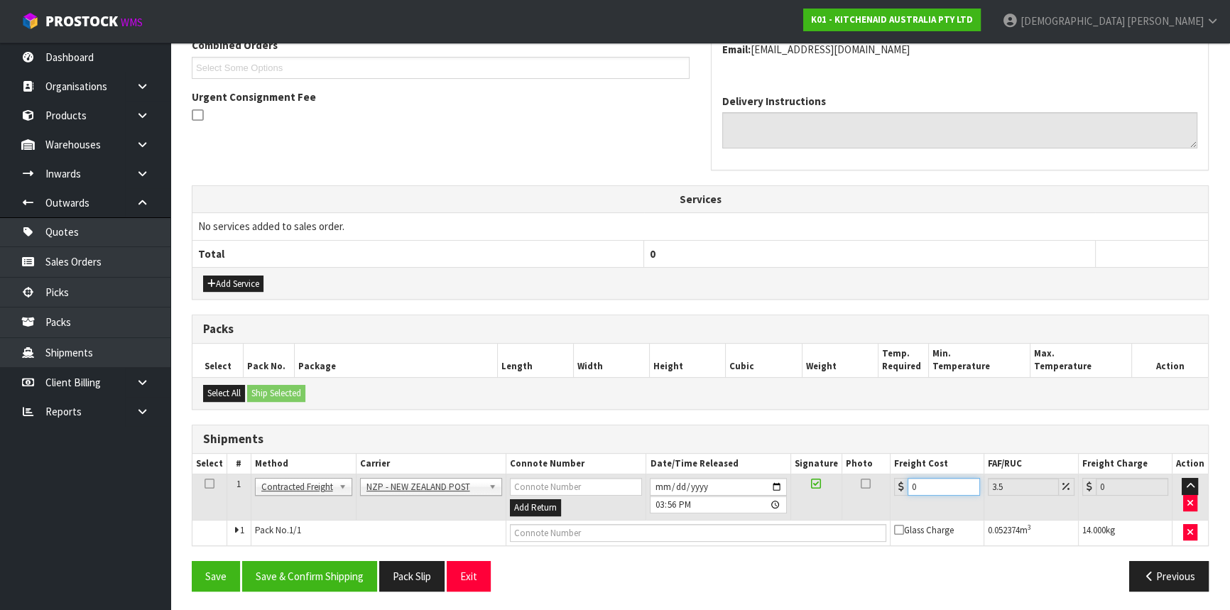
type input "1.03"
type input "11"
type input "11.38"
type input "11.7"
type input "12.11"
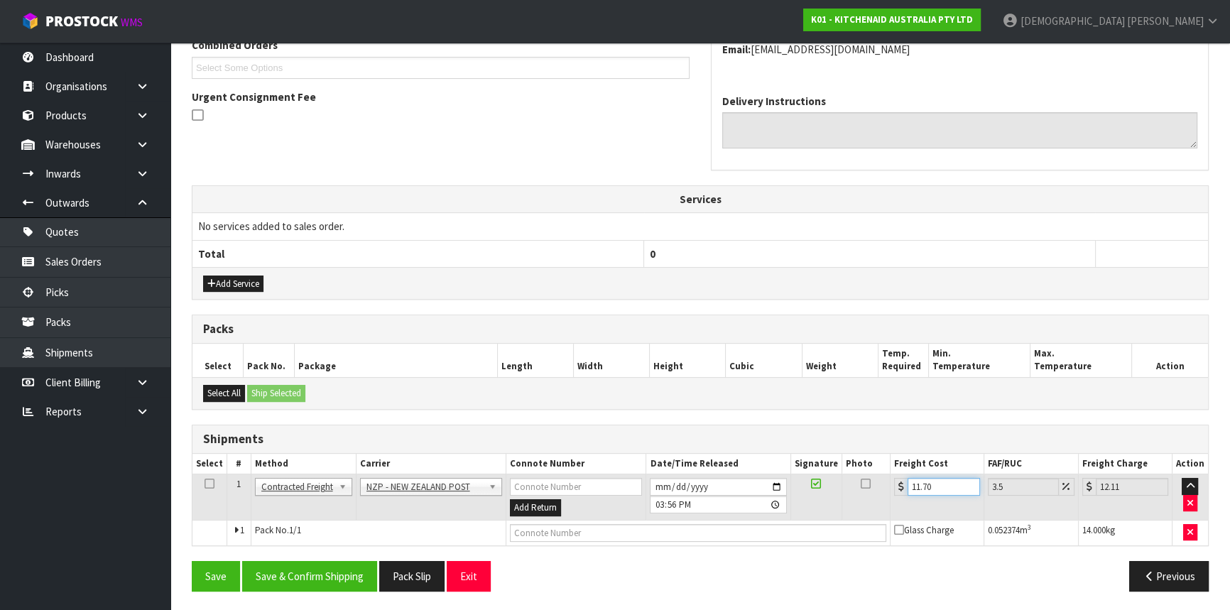
type input "11.70"
click at [428, 575] on button "Pack Slip" at bounding box center [411, 576] width 65 height 31
click at [337, 578] on button "Save & Confirm Shipping" at bounding box center [309, 576] width 135 height 31
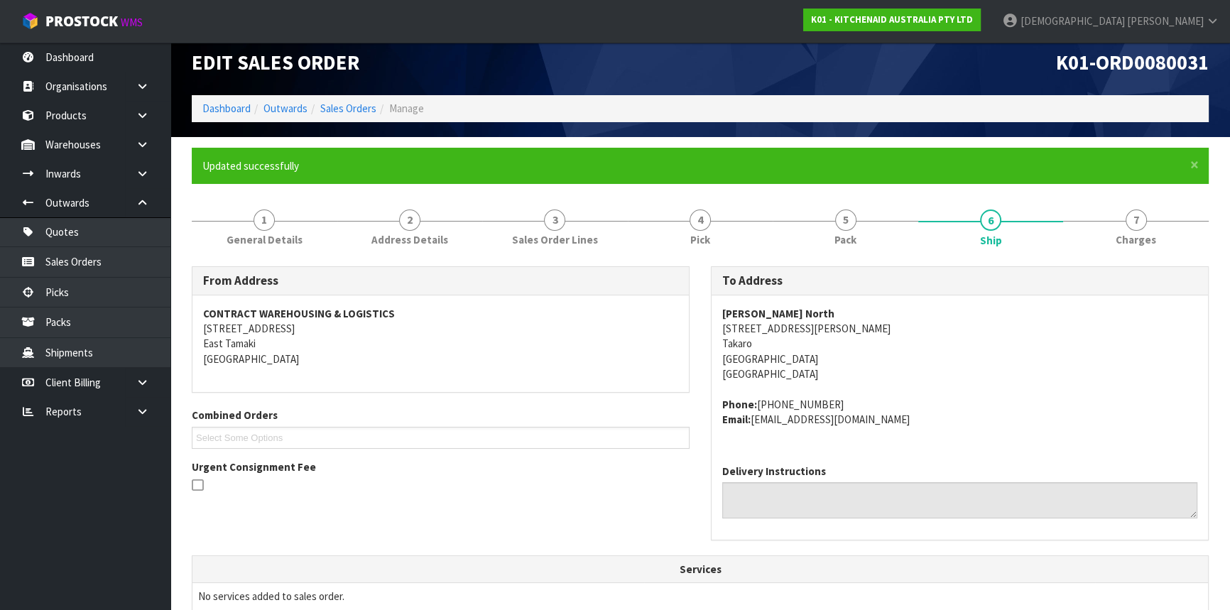
scroll to position [0, 0]
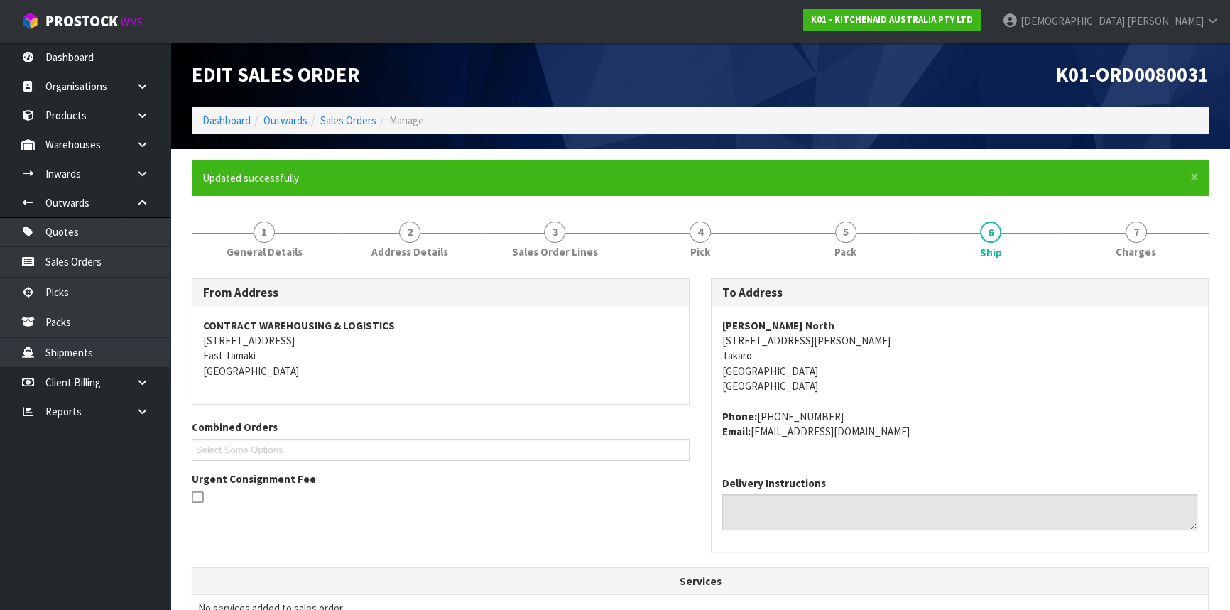
click at [352, 128] on li "Sales Orders" at bounding box center [342, 120] width 69 height 15
click at [353, 122] on link "Sales Orders" at bounding box center [348, 120] width 56 height 13
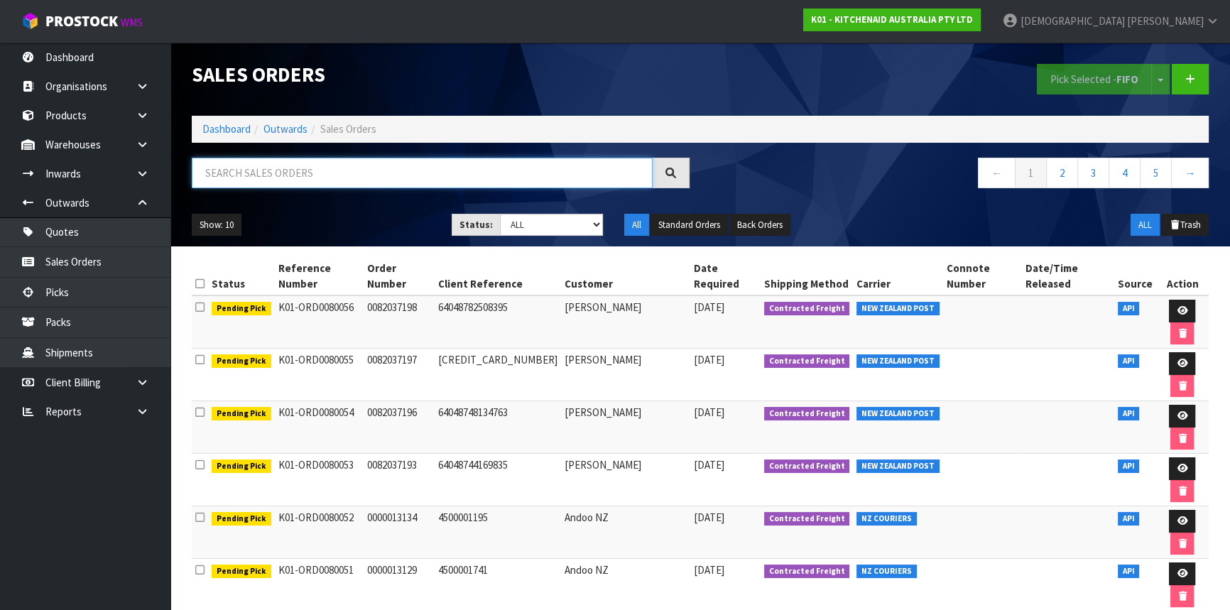
click at [283, 175] on input "text" at bounding box center [422, 173] width 461 height 31
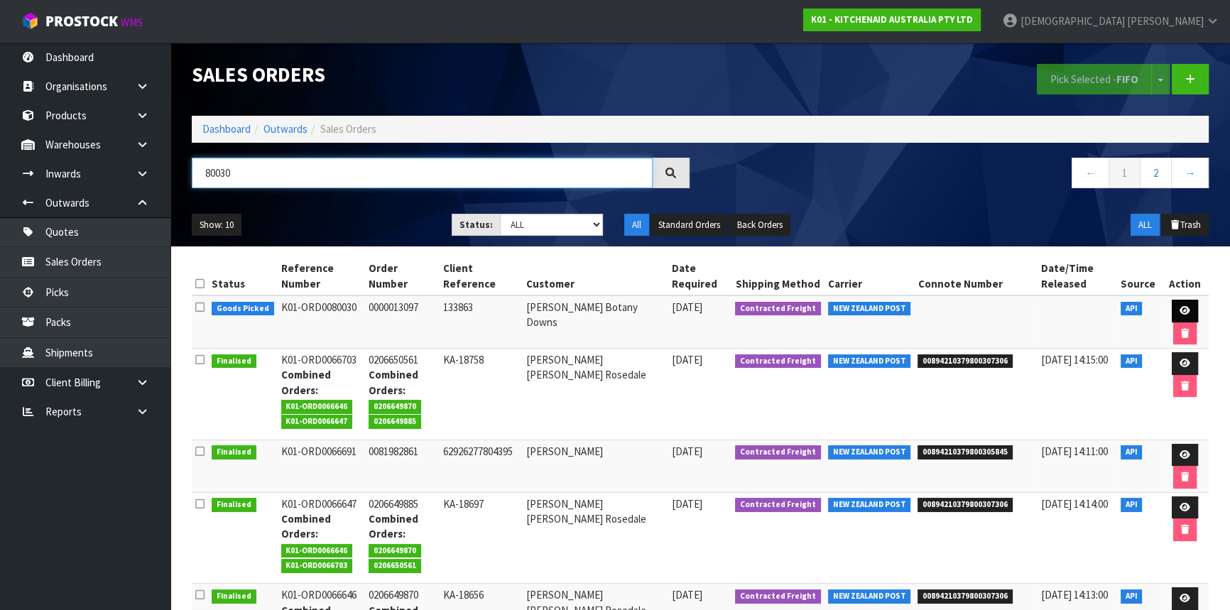
type input "80030"
click at [1180, 306] on icon at bounding box center [1185, 310] width 11 height 9
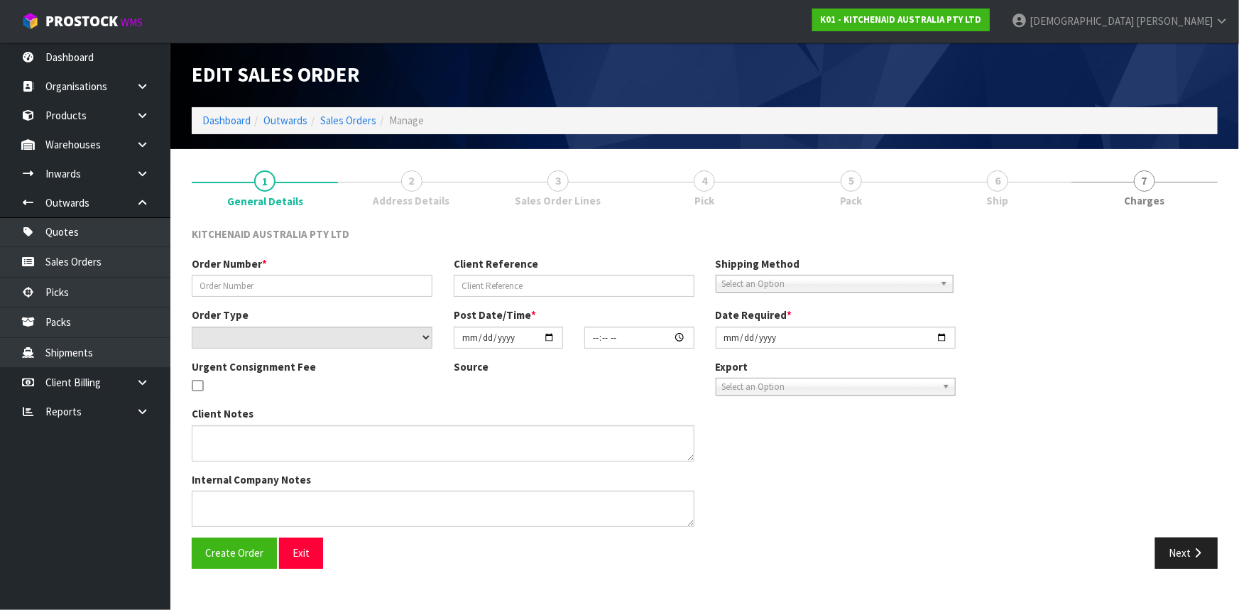
type input "0000013097"
type input "133863"
select select "number:0"
type input "[DATE]"
type input "10:35:37.000"
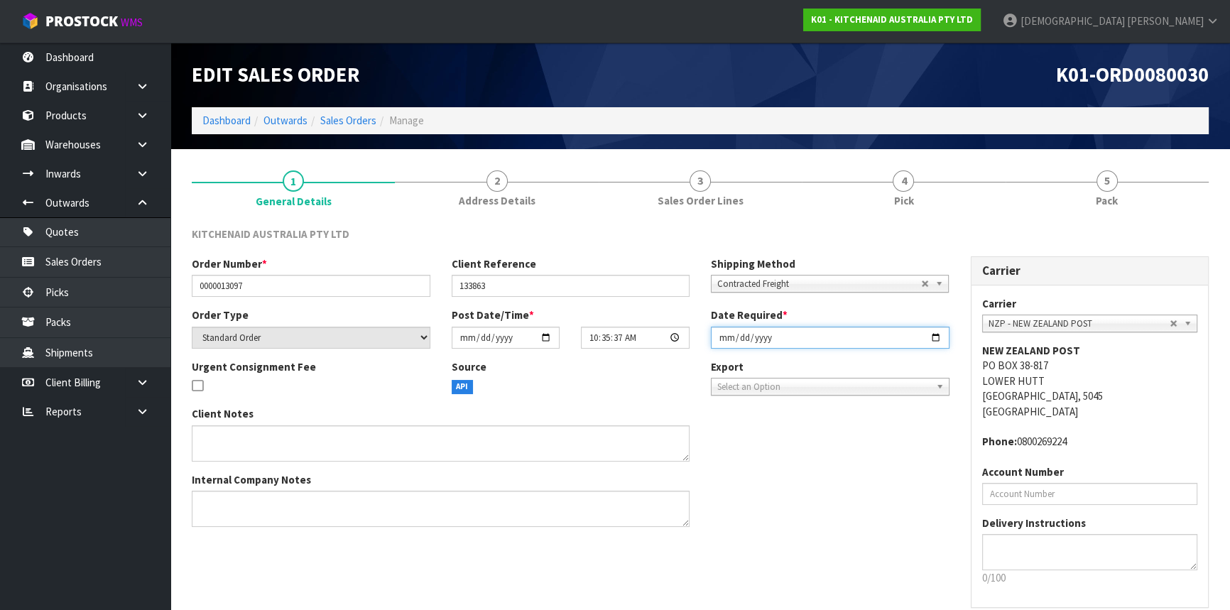
click at [834, 337] on input "[DATE]" at bounding box center [830, 338] width 239 height 22
click at [935, 333] on input "[DATE]" at bounding box center [830, 338] width 239 height 22
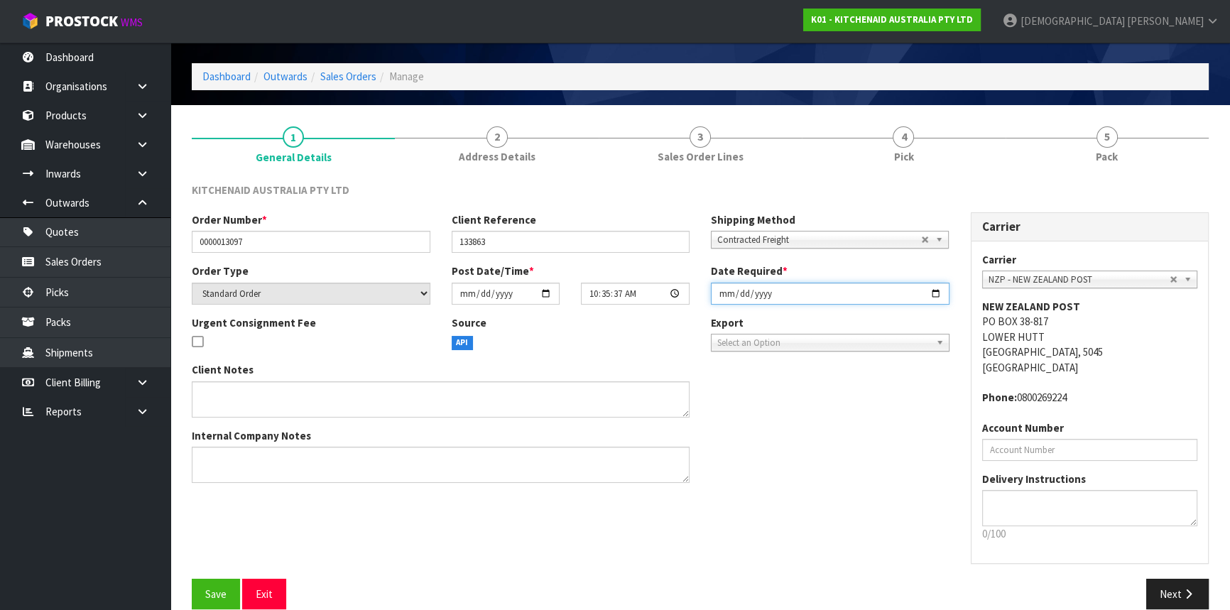
scroll to position [64, 0]
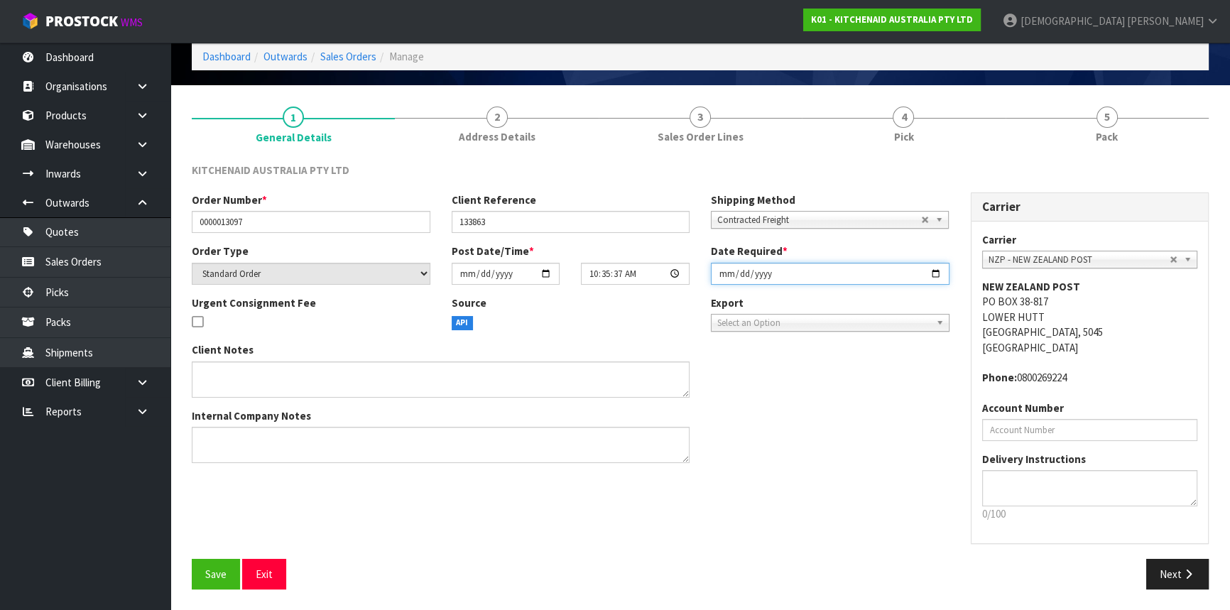
click at [729, 273] on input "[DATE]" at bounding box center [830, 274] width 239 height 22
click at [940, 275] on input "[DATE]" at bounding box center [830, 274] width 239 height 22
type input "[DATE]"
click at [848, 359] on div "Client Notes Internal Company Notes" at bounding box center [570, 407] width 779 height 131
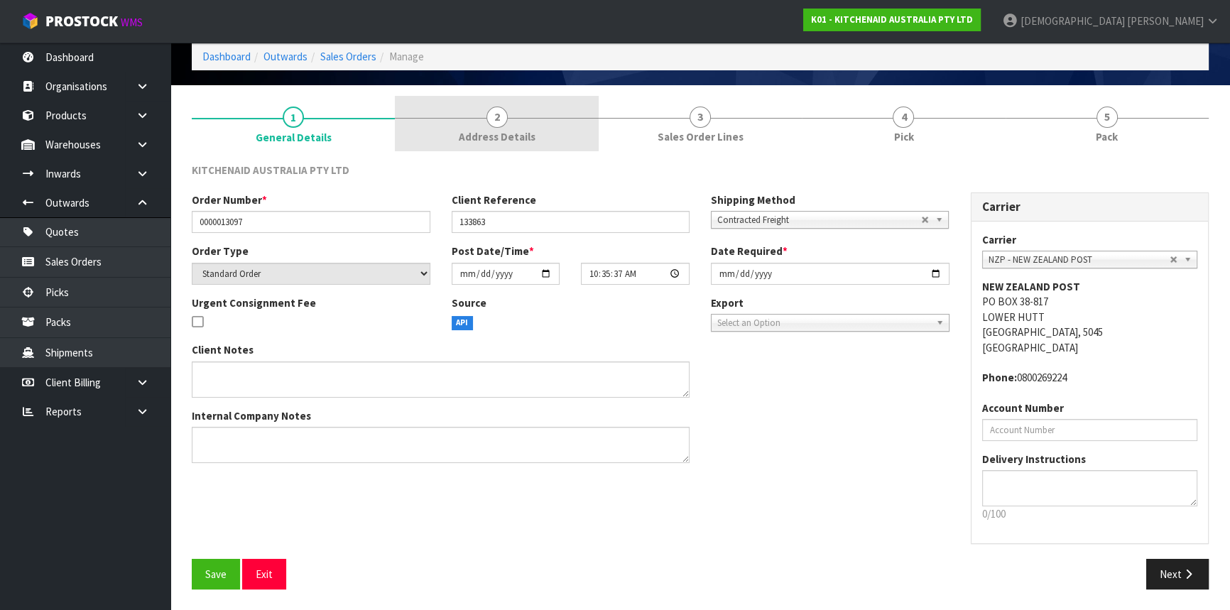
click at [520, 132] on span "Address Details" at bounding box center [497, 136] width 77 height 15
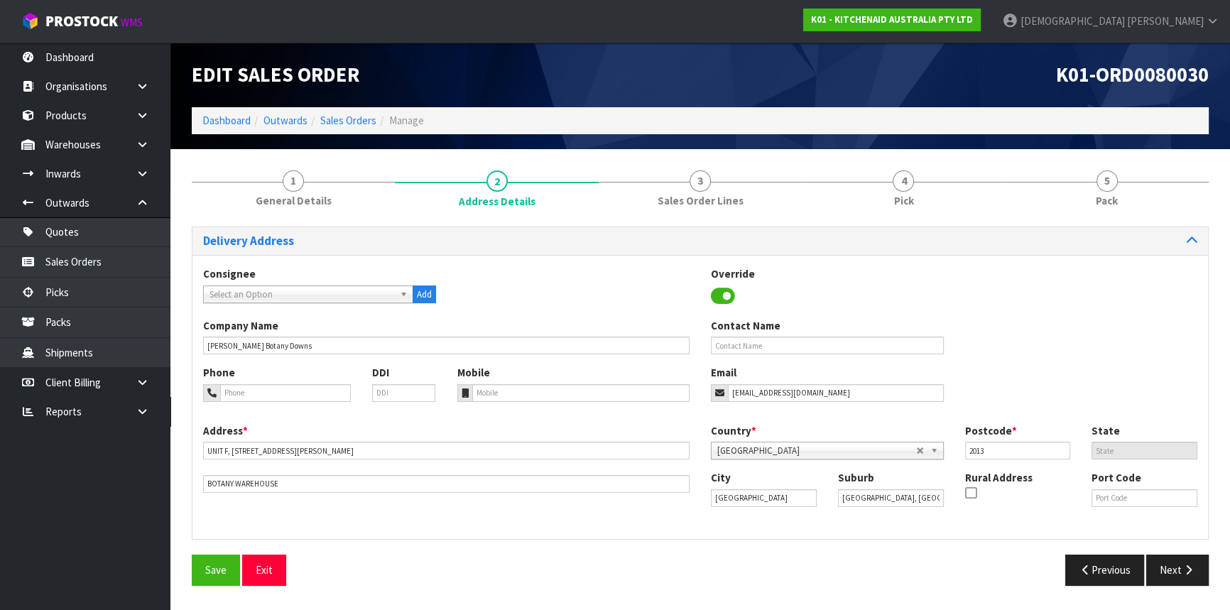
scroll to position [0, 0]
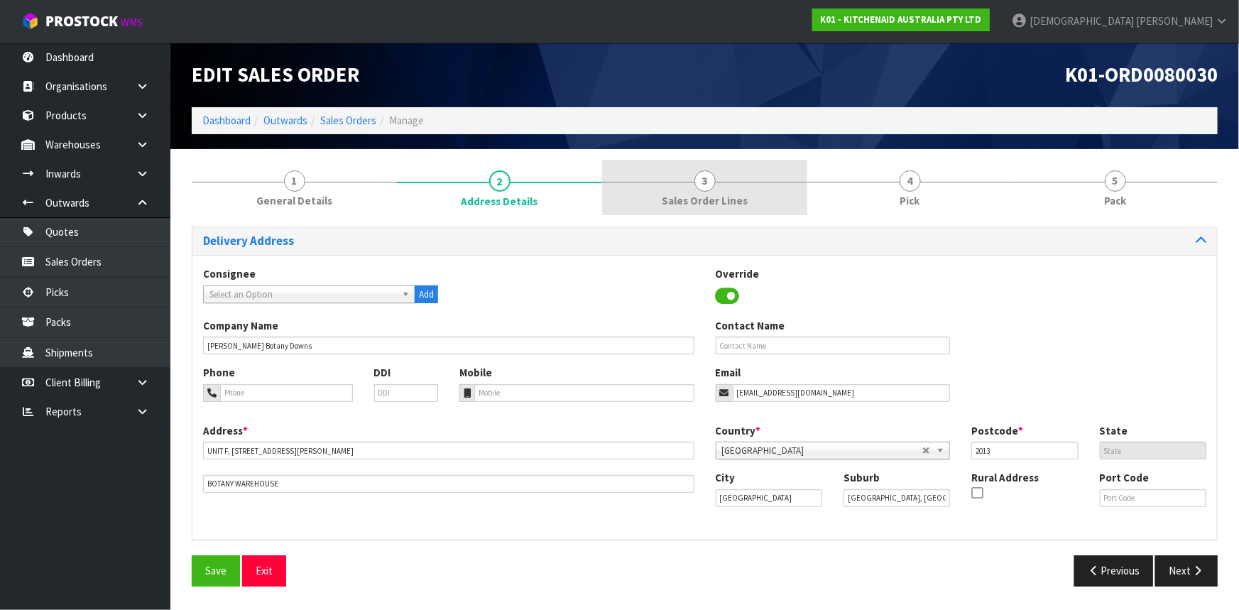
click at [663, 199] on link "3 Sales Order Lines" at bounding box center [704, 188] width 205 height 56
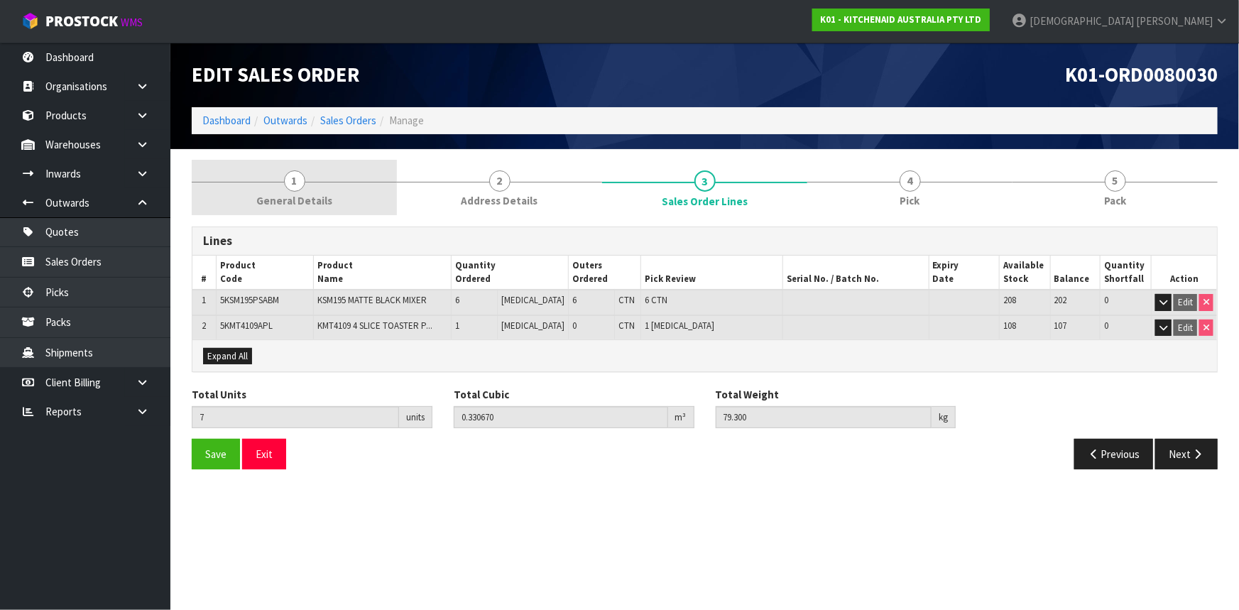
click at [328, 188] on link "1 General Details" at bounding box center [294, 188] width 205 height 56
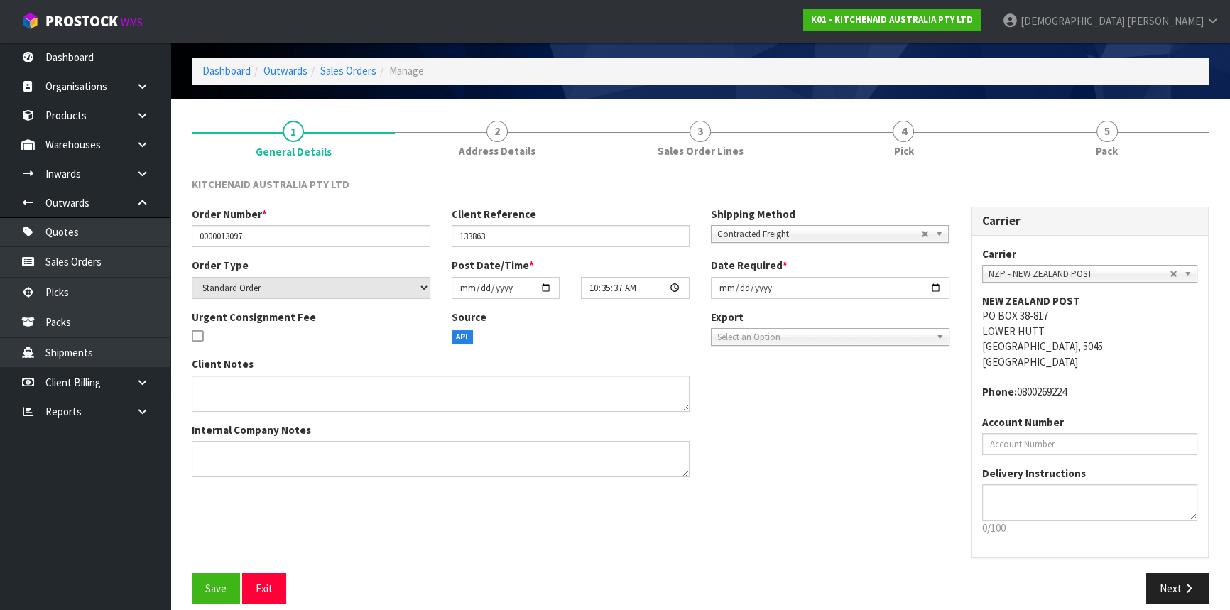
scroll to position [64, 0]
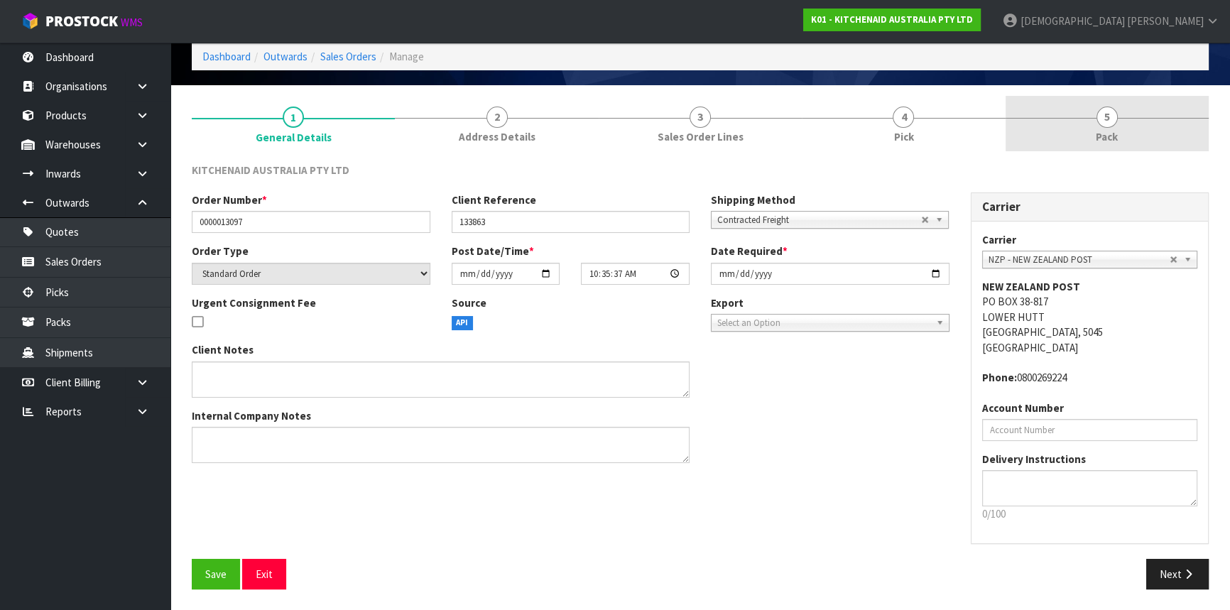
click at [1103, 135] on span "Pack" at bounding box center [1107, 136] width 22 height 15
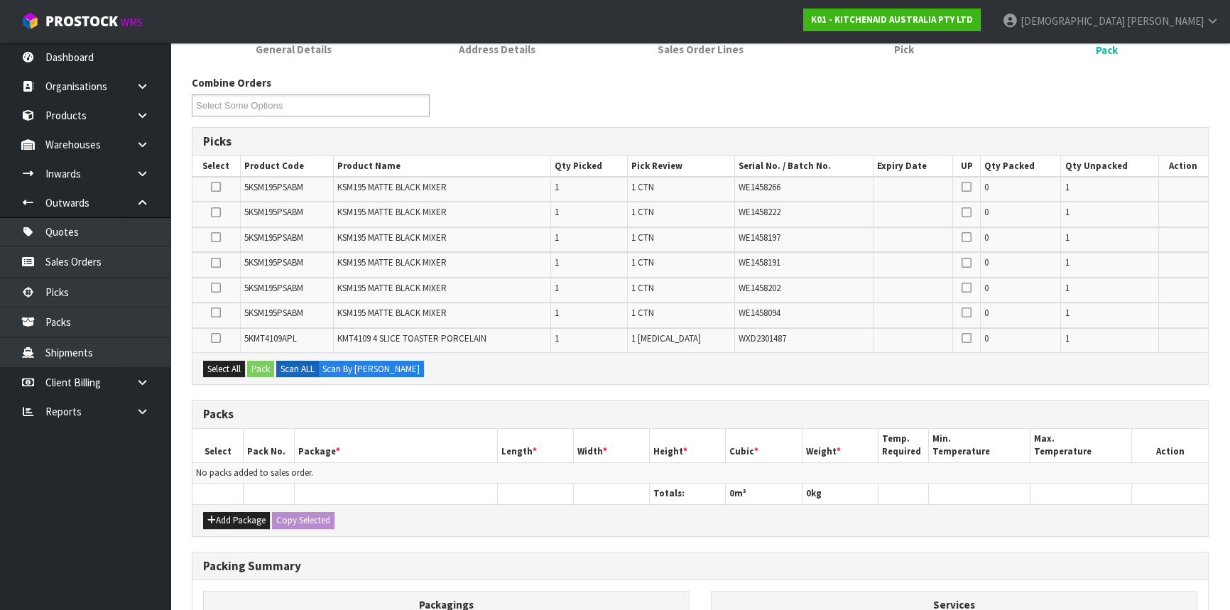
scroll to position [337, 0]
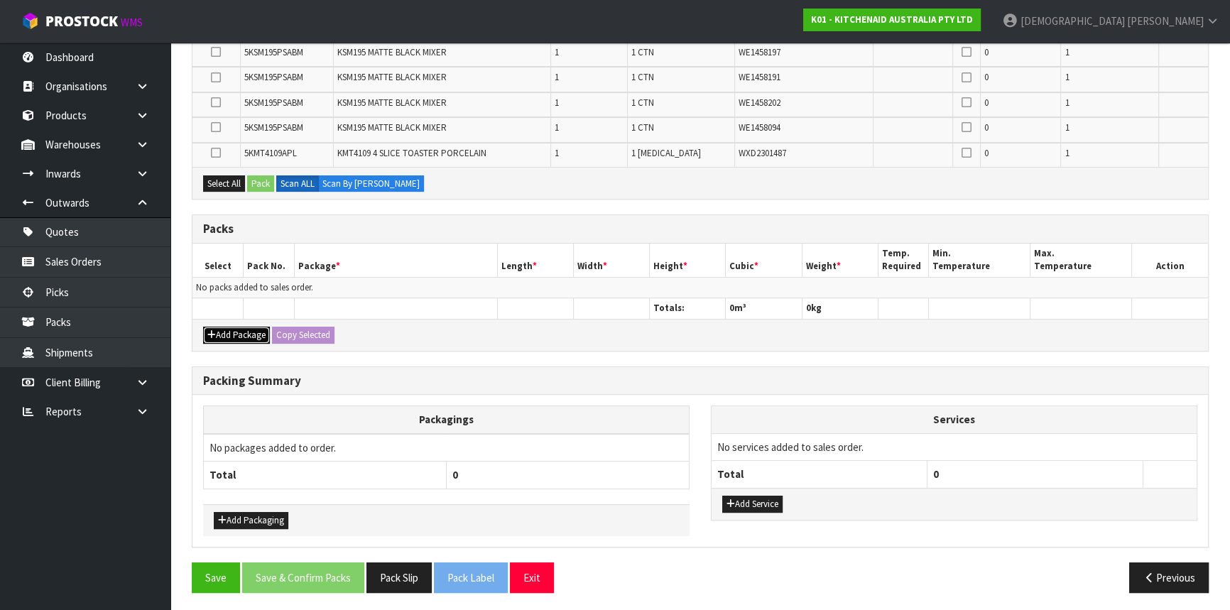
click at [248, 331] on button "Add Package" at bounding box center [236, 335] width 67 height 17
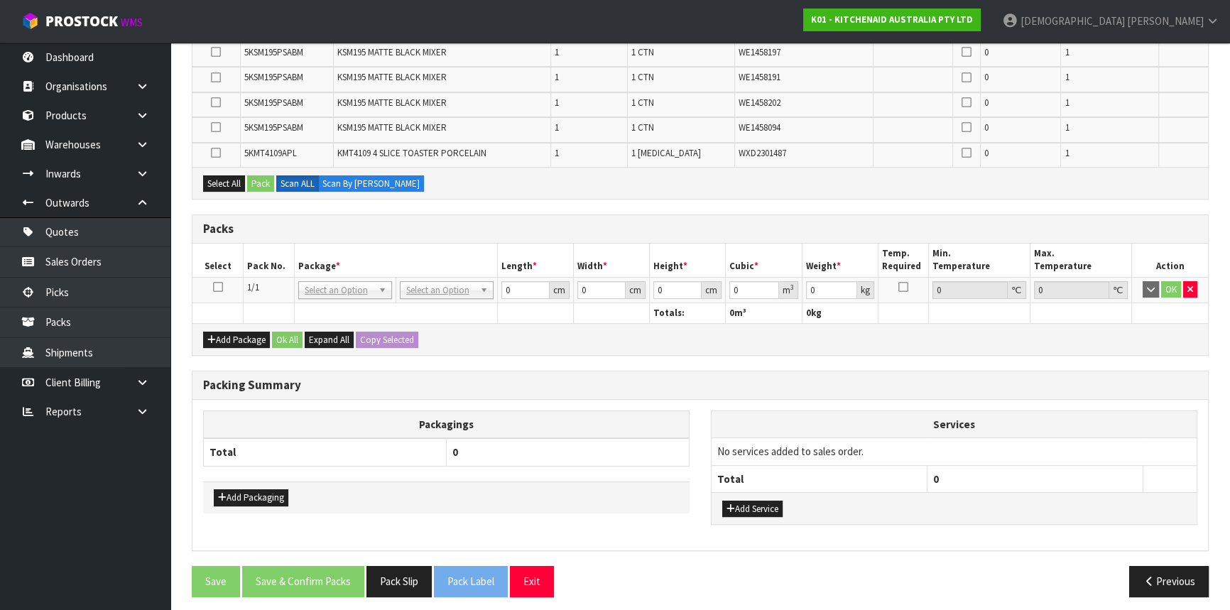
click at [213, 277] on td at bounding box center [217, 290] width 51 height 26
click at [218, 287] on icon at bounding box center [218, 287] width 10 height 1
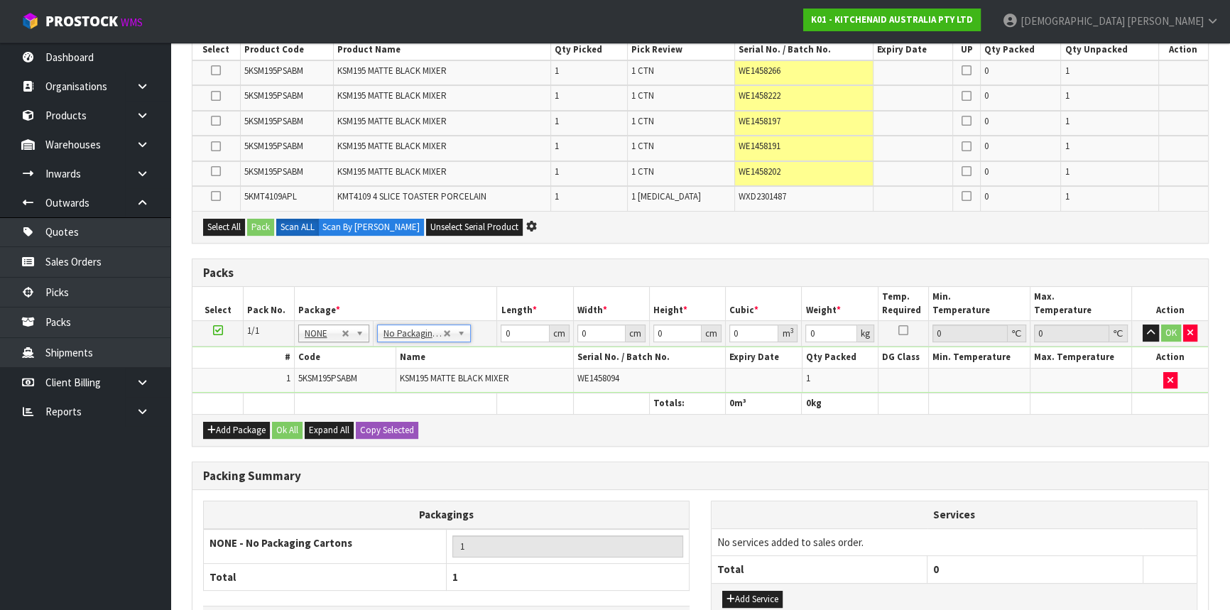
scroll to position [143, 0]
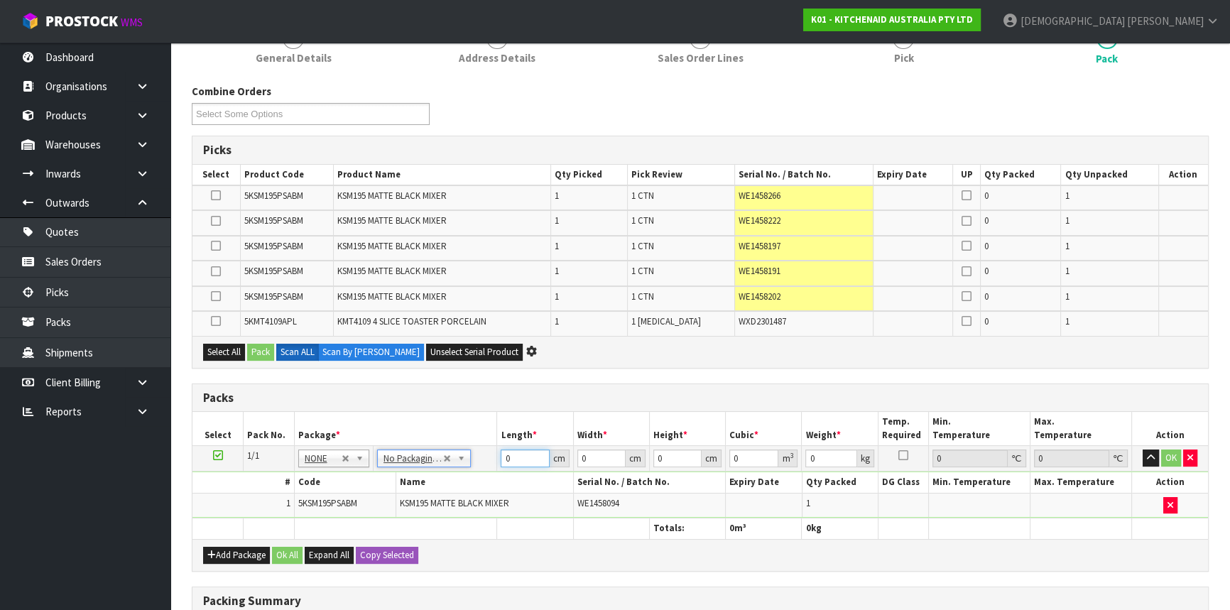
drag, startPoint x: 512, startPoint y: 459, endPoint x: 501, endPoint y: 461, distance: 11.6
click at [501, 461] on input "0" at bounding box center [525, 459] width 48 height 18
type input "42"
type input "29"
type input "4"
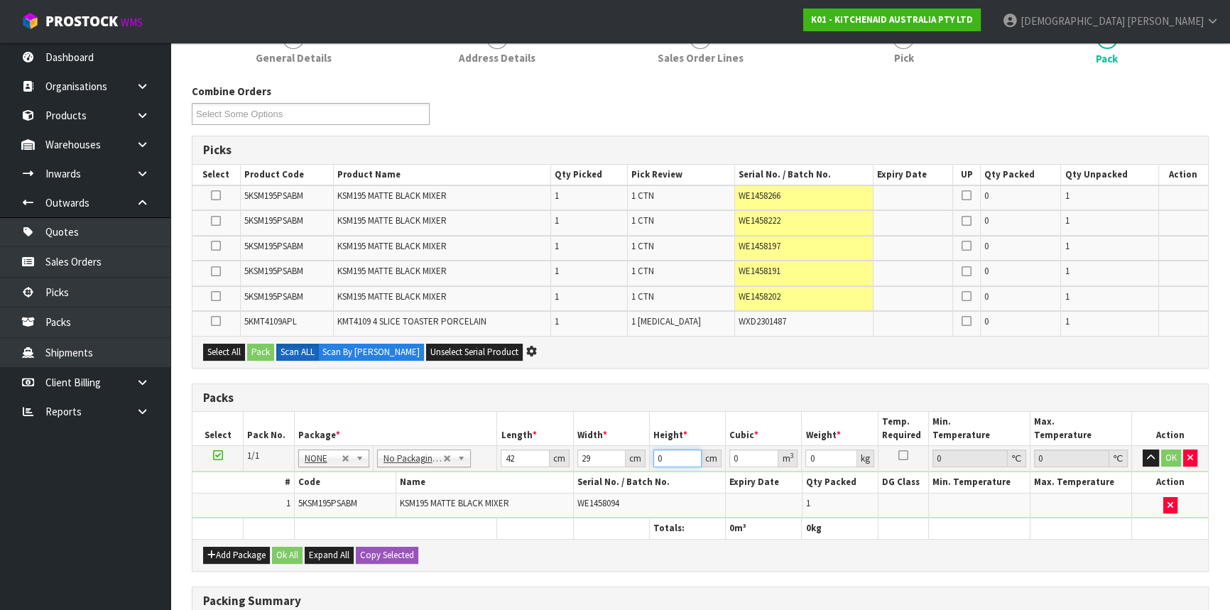
type input "0.004872"
type input "43"
type input "0.052374"
type input "43"
type input "13"
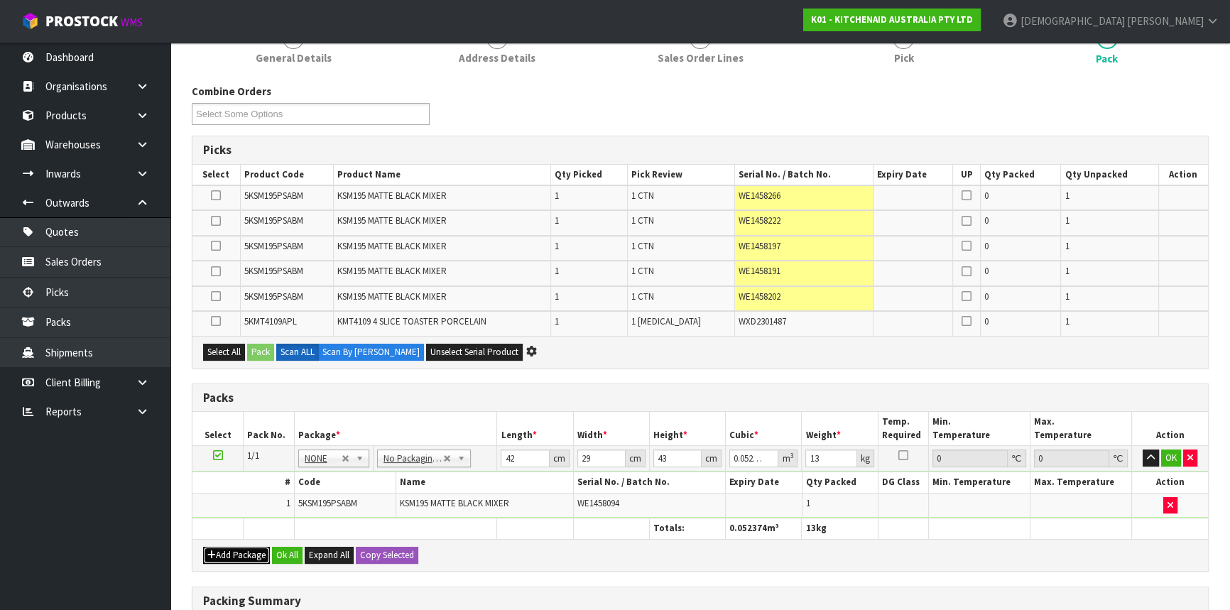
click at [246, 550] on button "Add Package" at bounding box center [236, 555] width 67 height 17
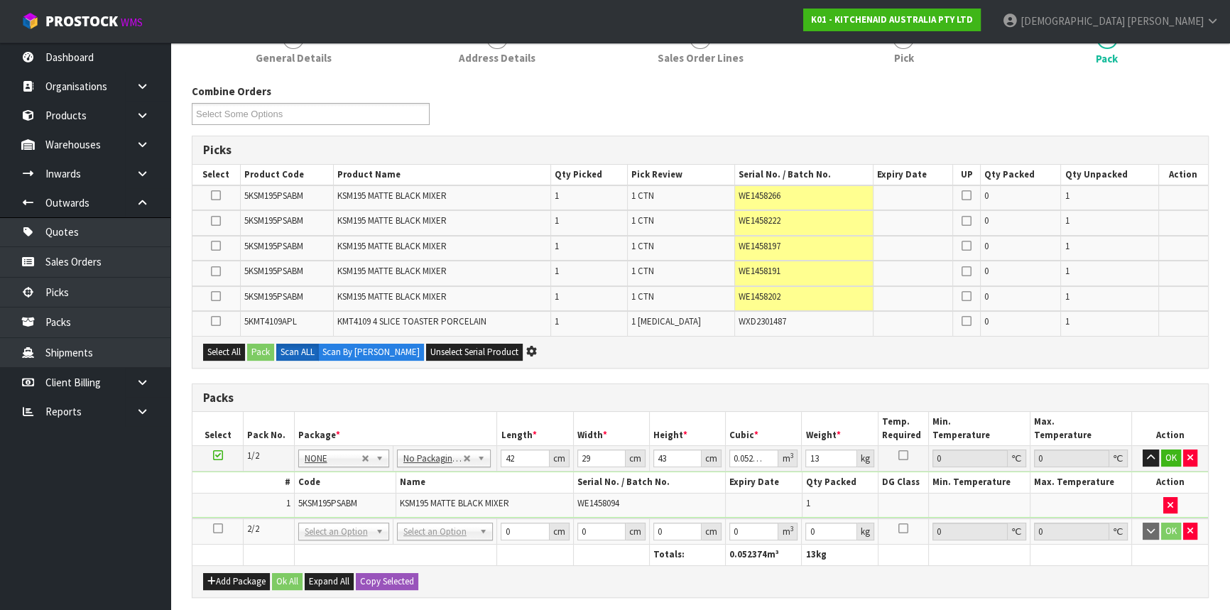
click at [217, 528] on icon at bounding box center [218, 528] width 10 height 1
drag, startPoint x: 527, startPoint y: 532, endPoint x: 503, endPoint y: 532, distance: 24.1
click at [503, 532] on input "0" at bounding box center [525, 532] width 48 height 18
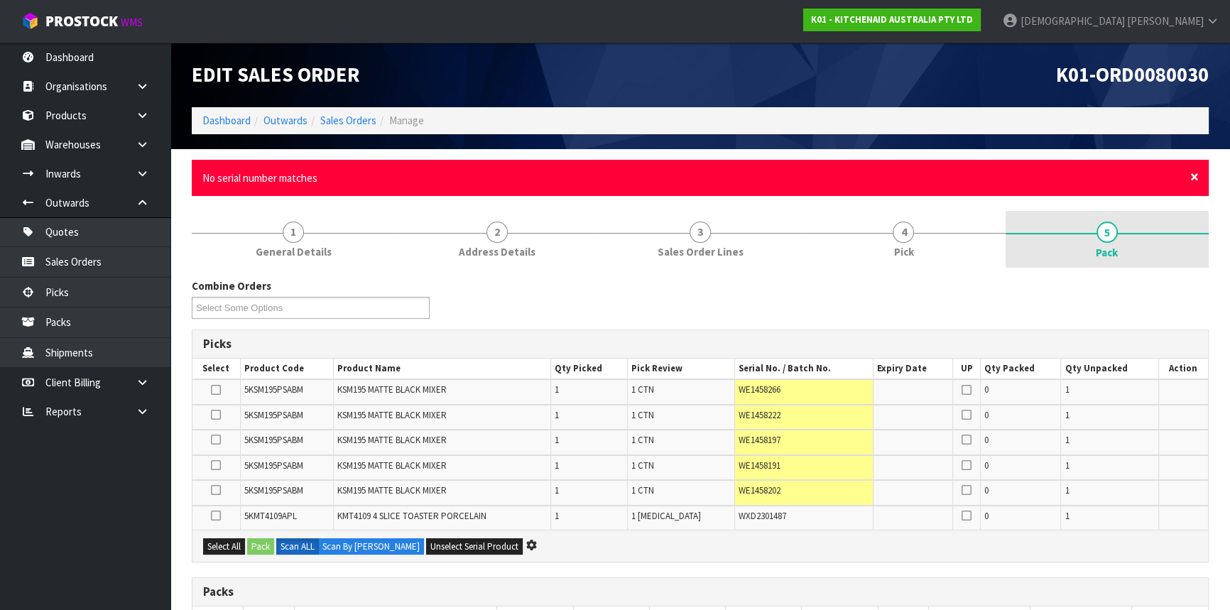
click at [1192, 178] on span "×" at bounding box center [1194, 177] width 9 height 20
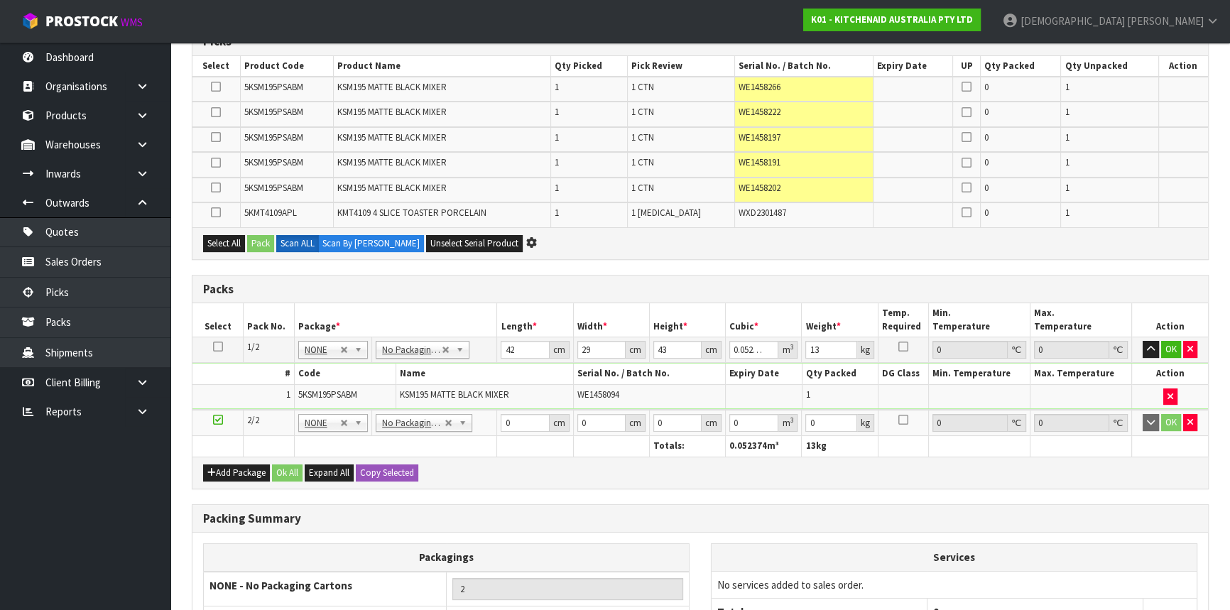
scroll to position [258, 0]
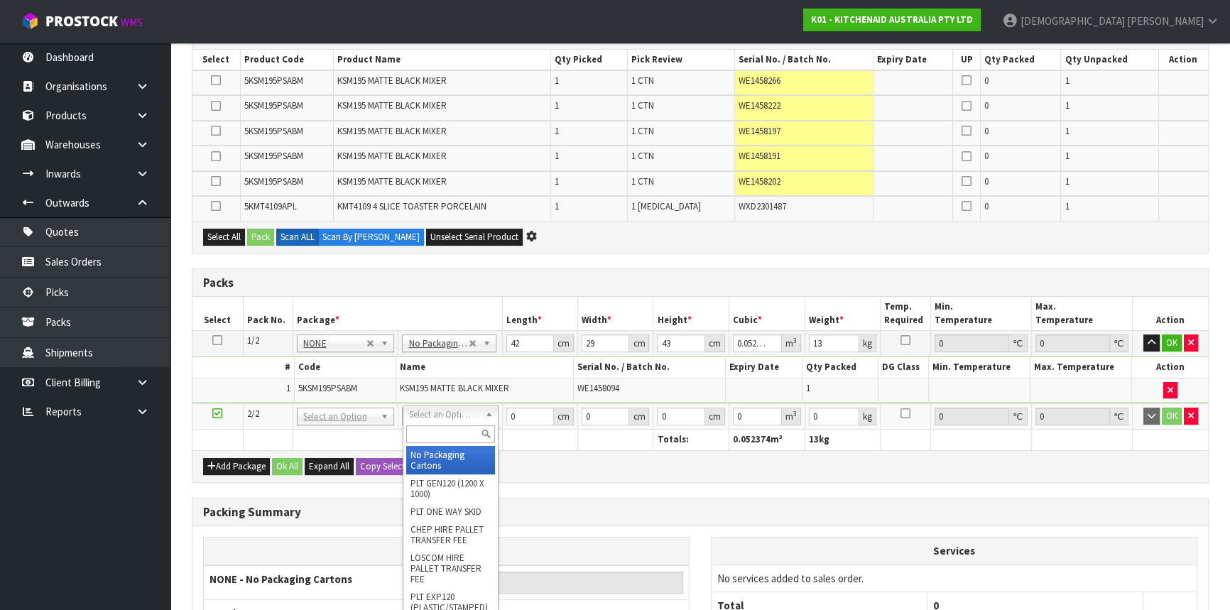
type input "2"
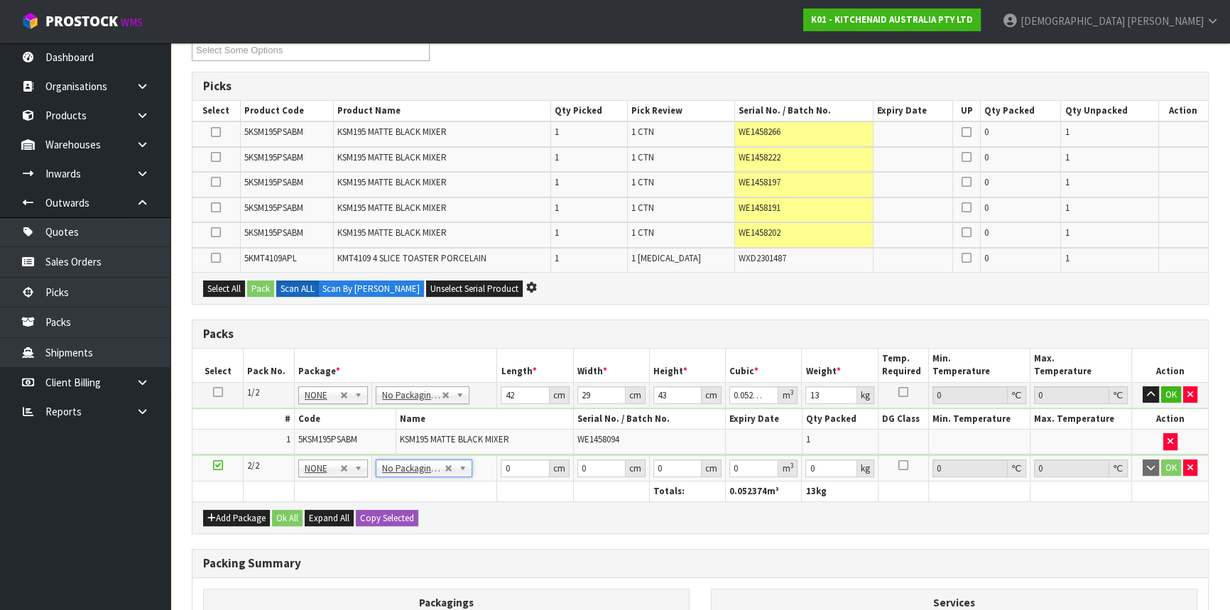
scroll to position [0, 0]
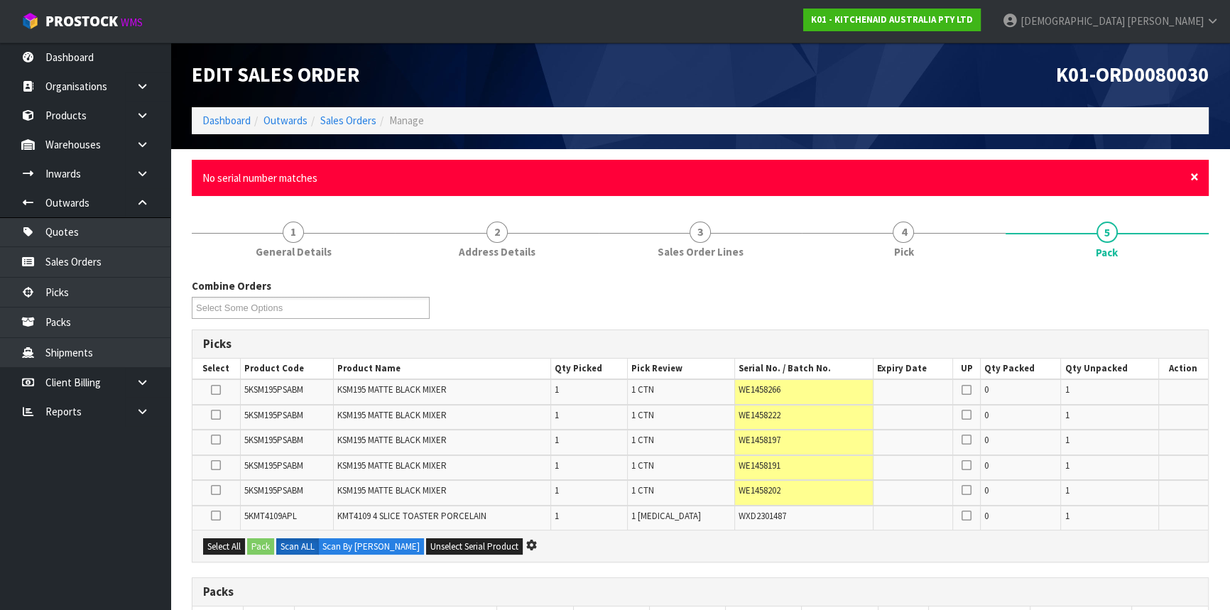
click at [1193, 174] on span "×" at bounding box center [1194, 177] width 9 height 20
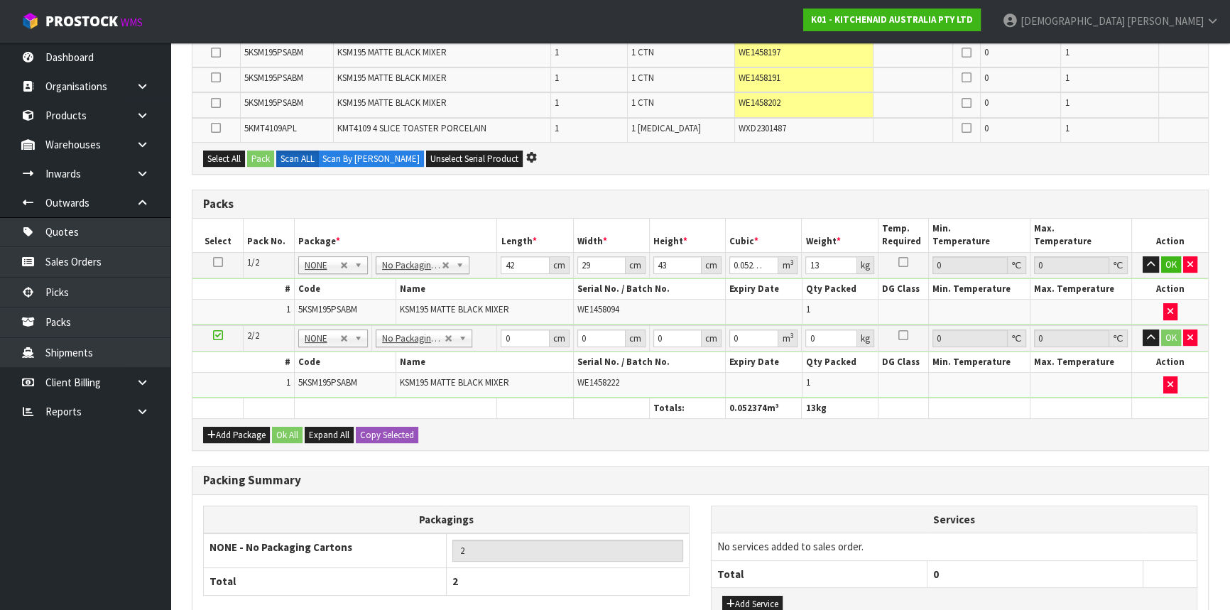
scroll to position [387, 0]
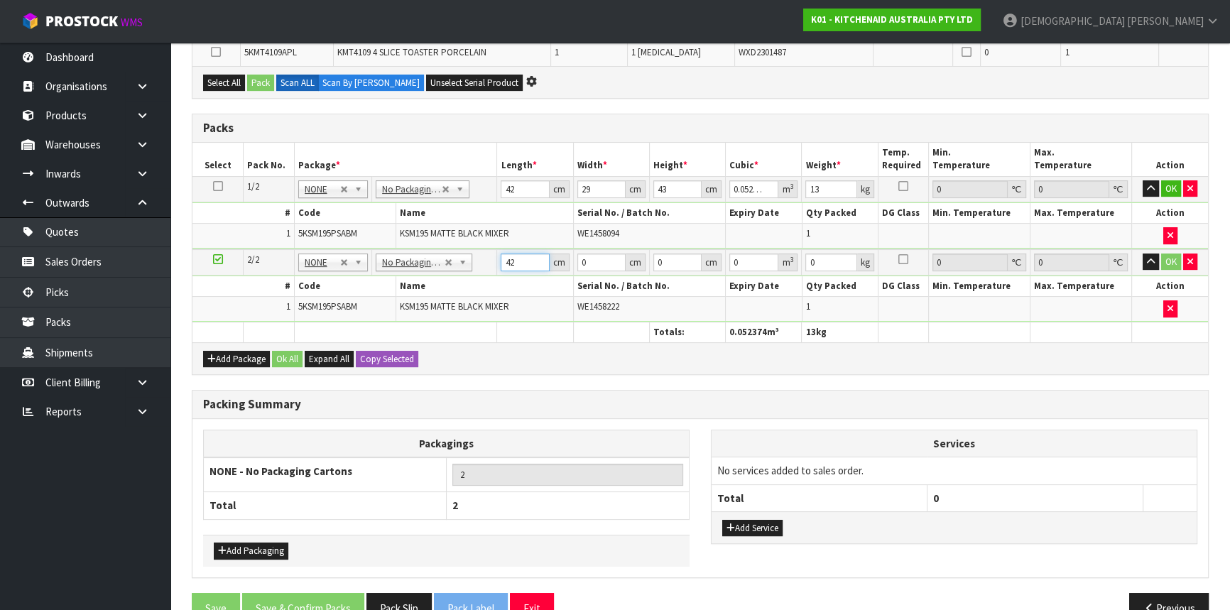
type input "42"
type input "29"
type input "4"
type input "0.004872"
type input "43"
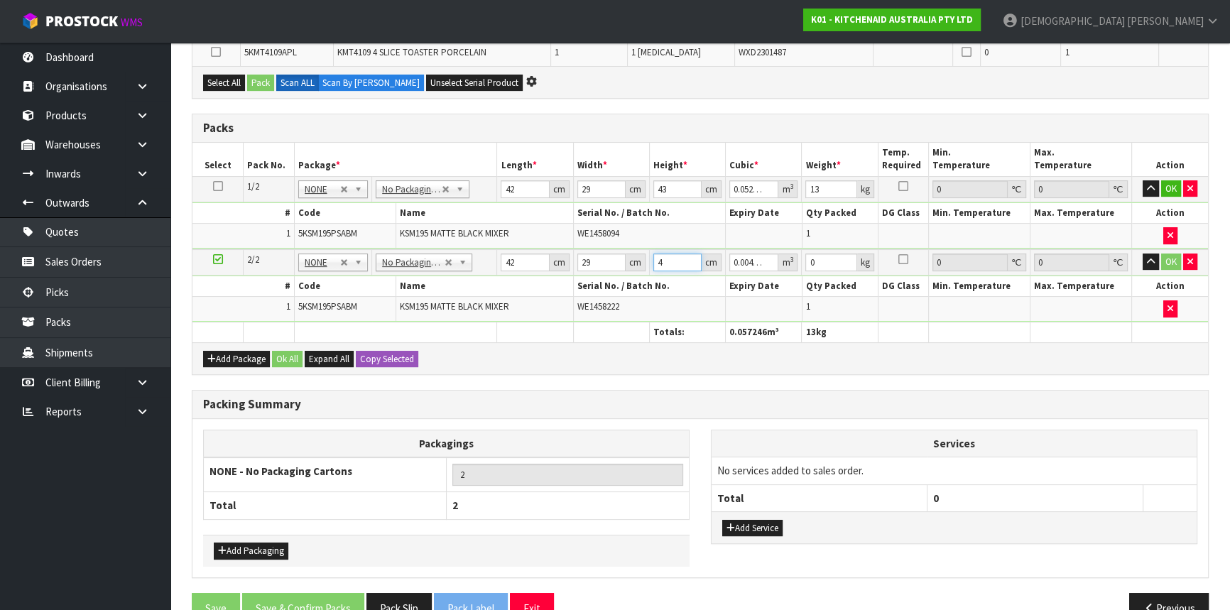
type input "0.052374"
type input "43"
type input "13"
click at [252, 357] on button "Add Package" at bounding box center [236, 359] width 67 height 17
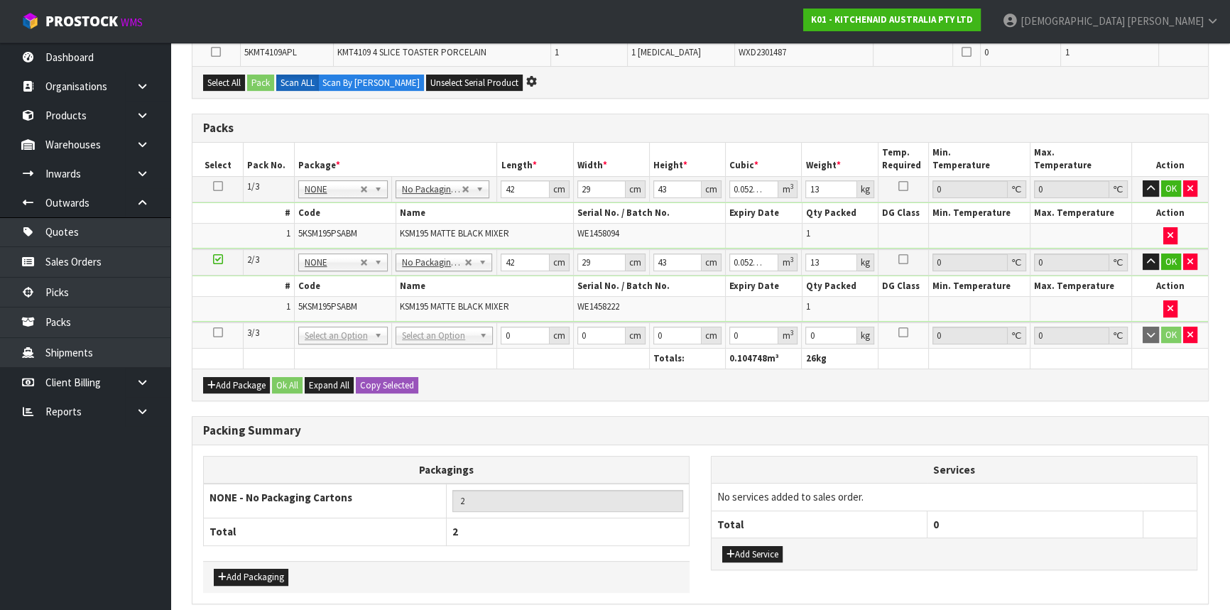
click at [219, 332] on icon at bounding box center [218, 332] width 10 height 1
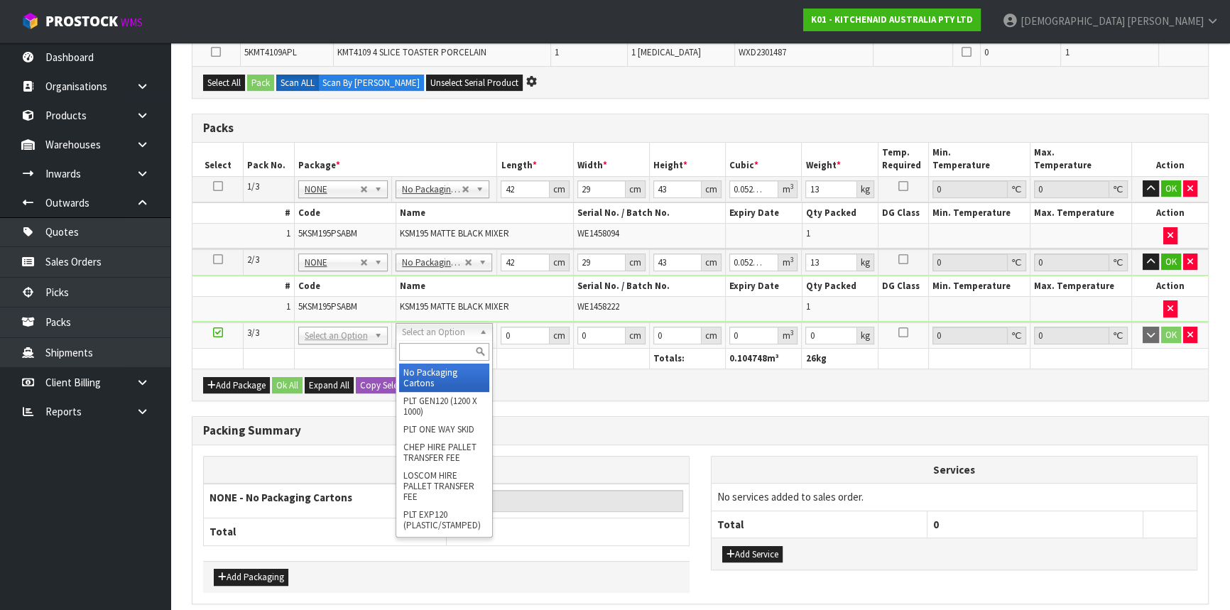
type input "3"
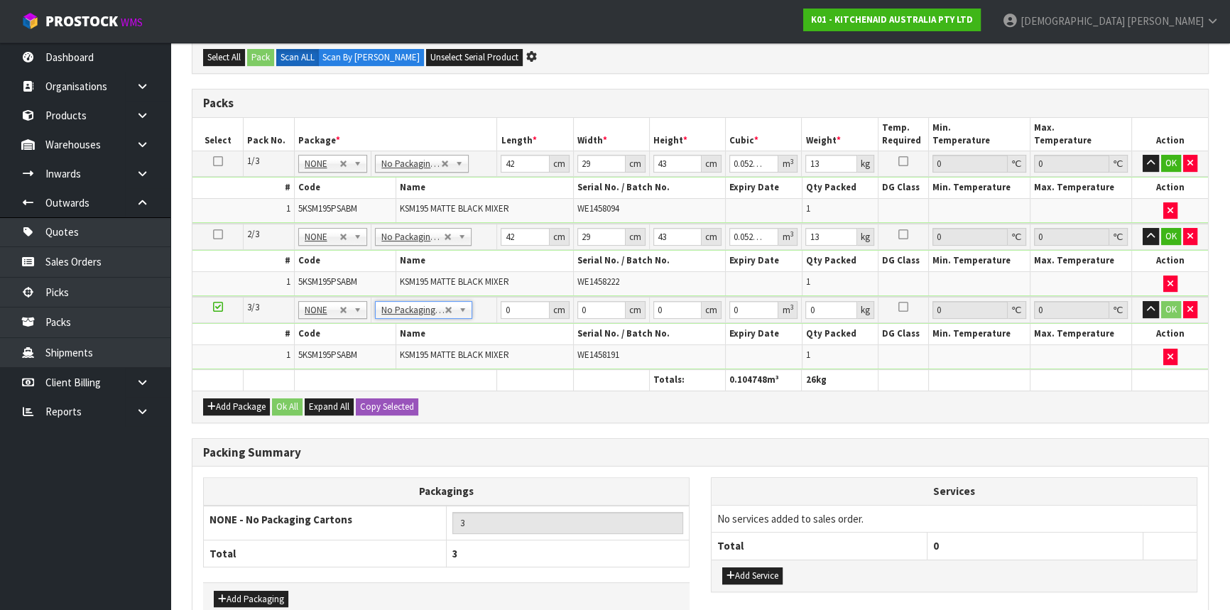
scroll to position [362, 0]
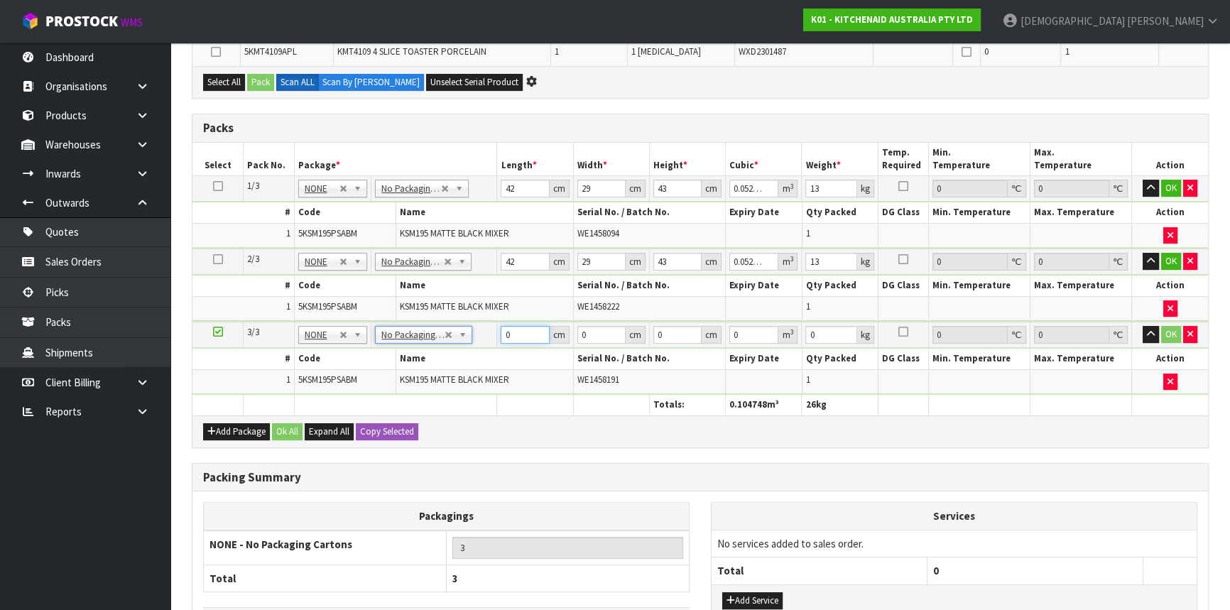
click at [501, 336] on input "0" at bounding box center [525, 335] width 48 height 18
type input "42"
type input "29"
type input "4"
type input "0.004872"
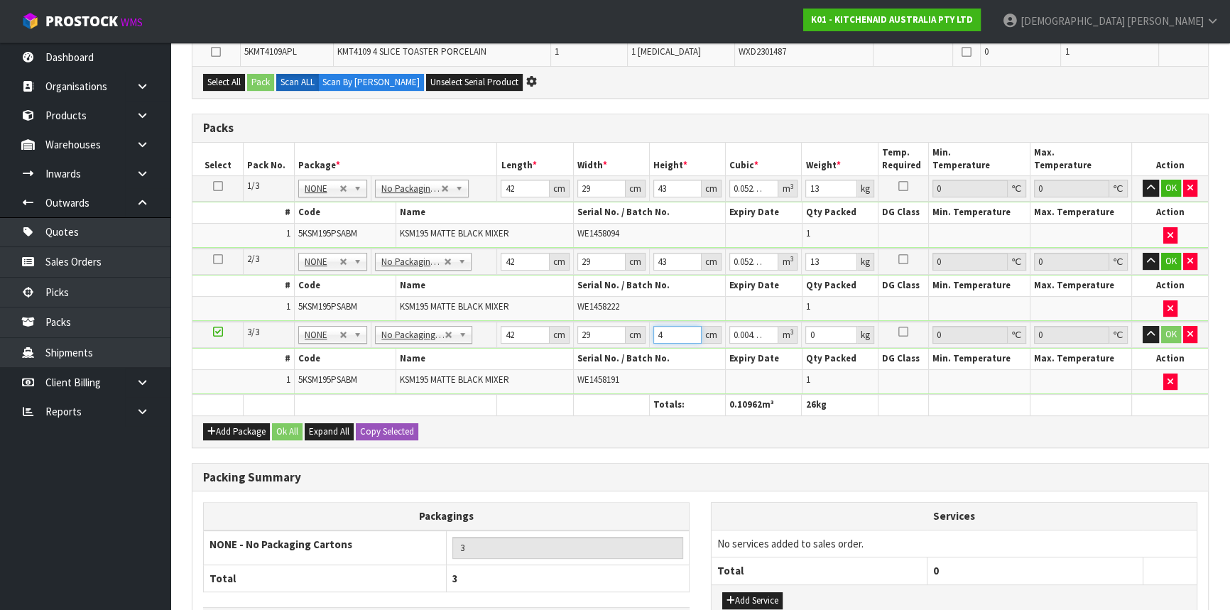
type input "43"
type input "0.052374"
type input "43"
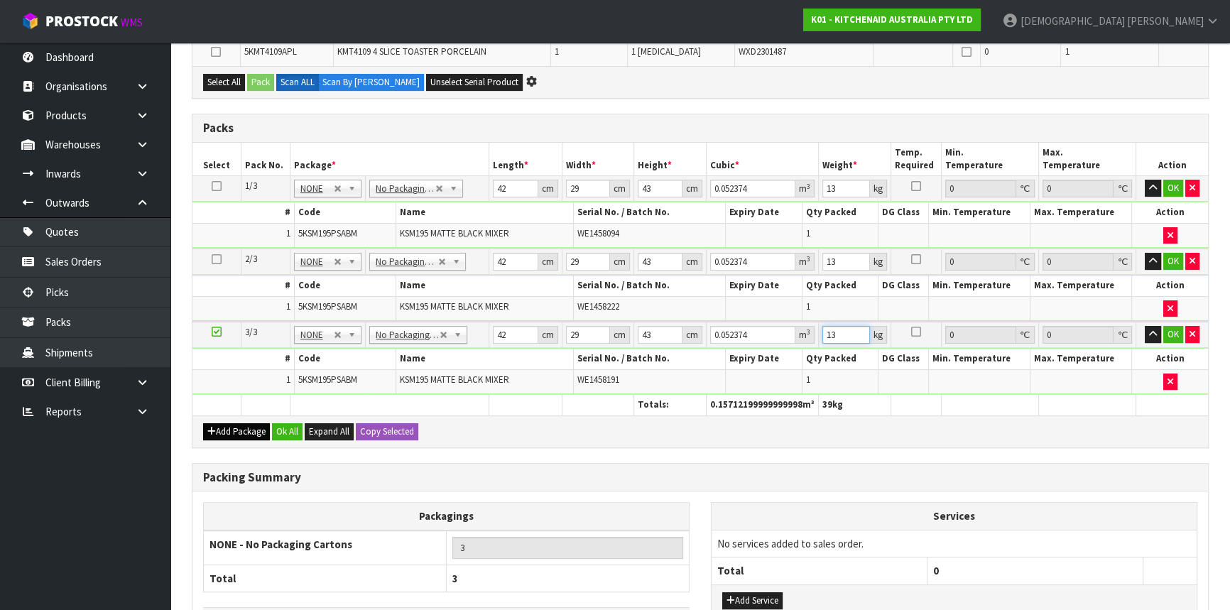
type input "13"
click at [222, 425] on button "Add Package" at bounding box center [236, 431] width 67 height 17
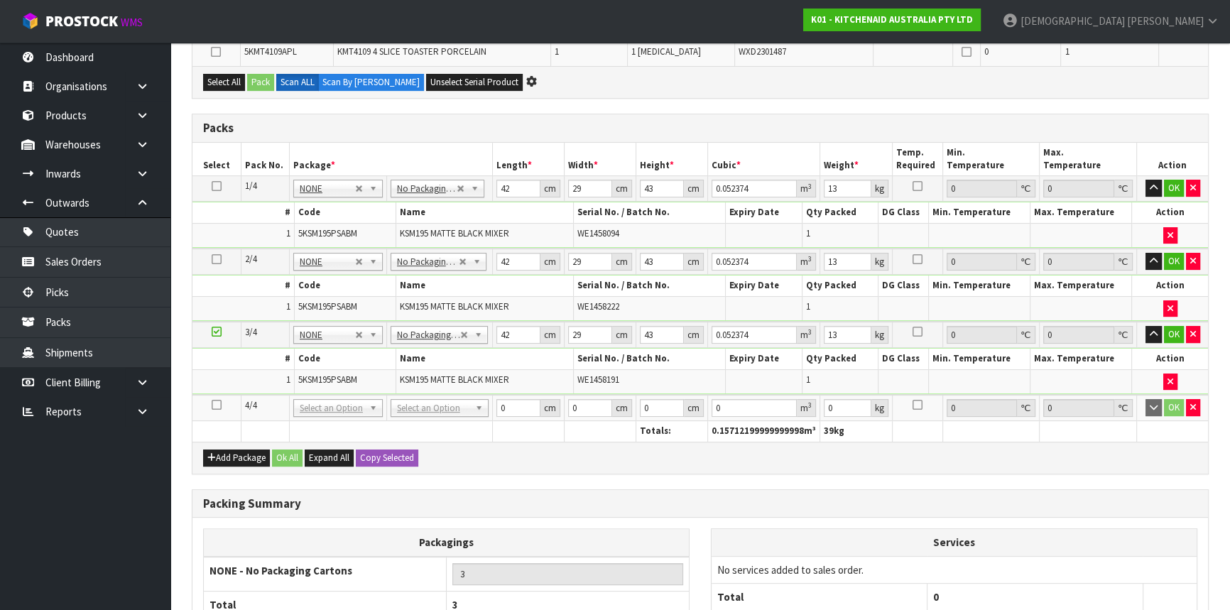
click at [217, 405] on icon at bounding box center [217, 405] width 10 height 1
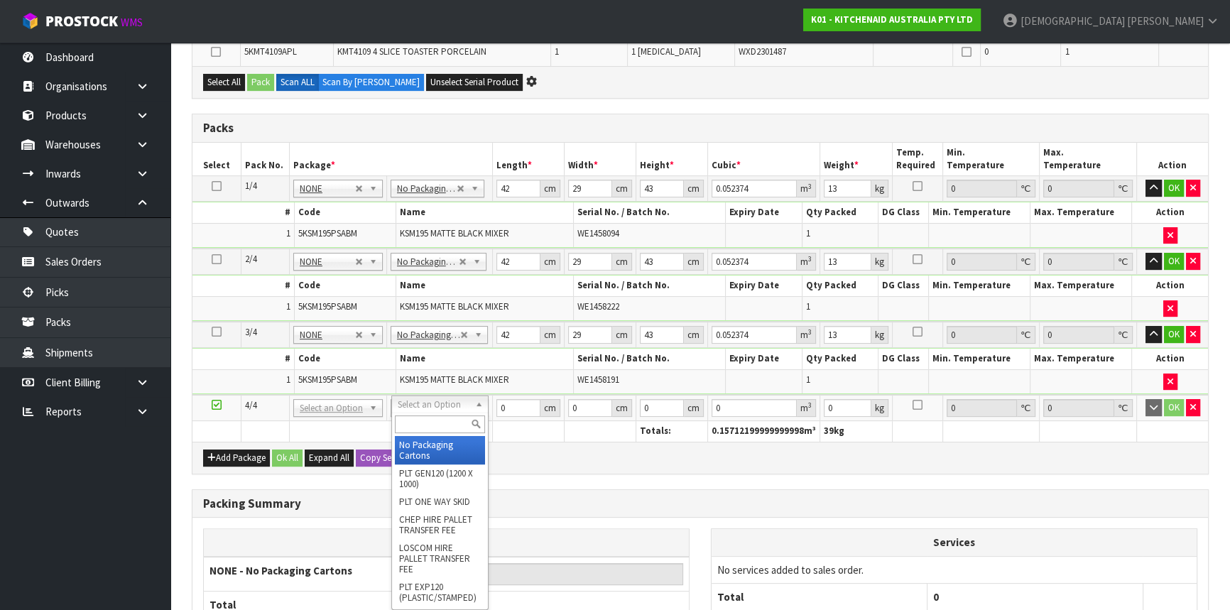
type input "4"
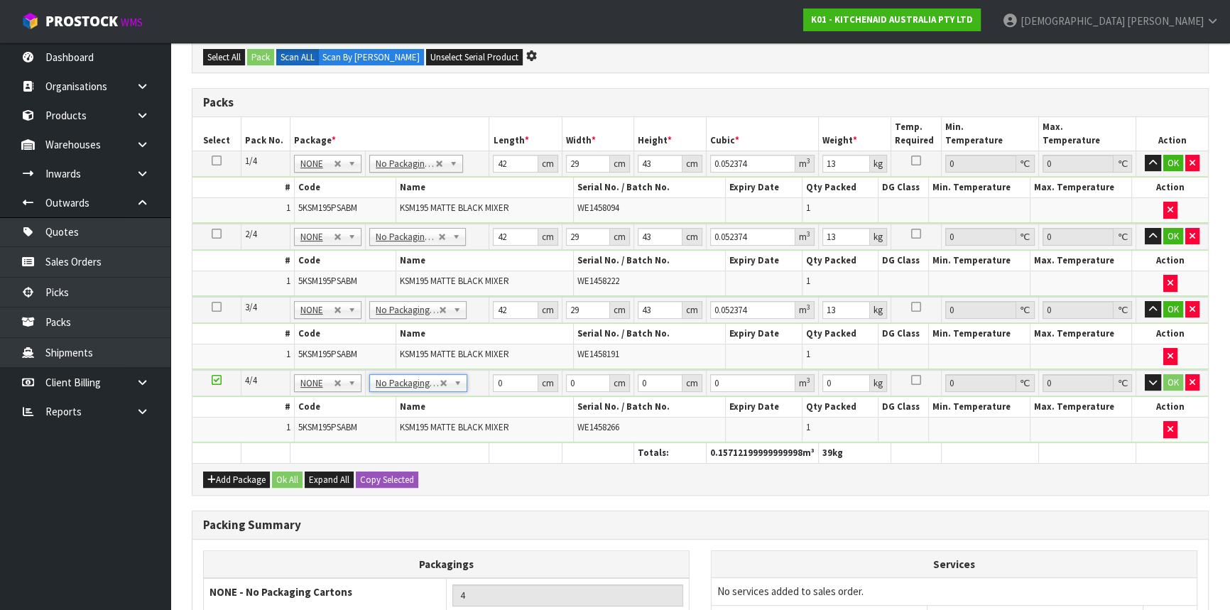
scroll to position [337, 0]
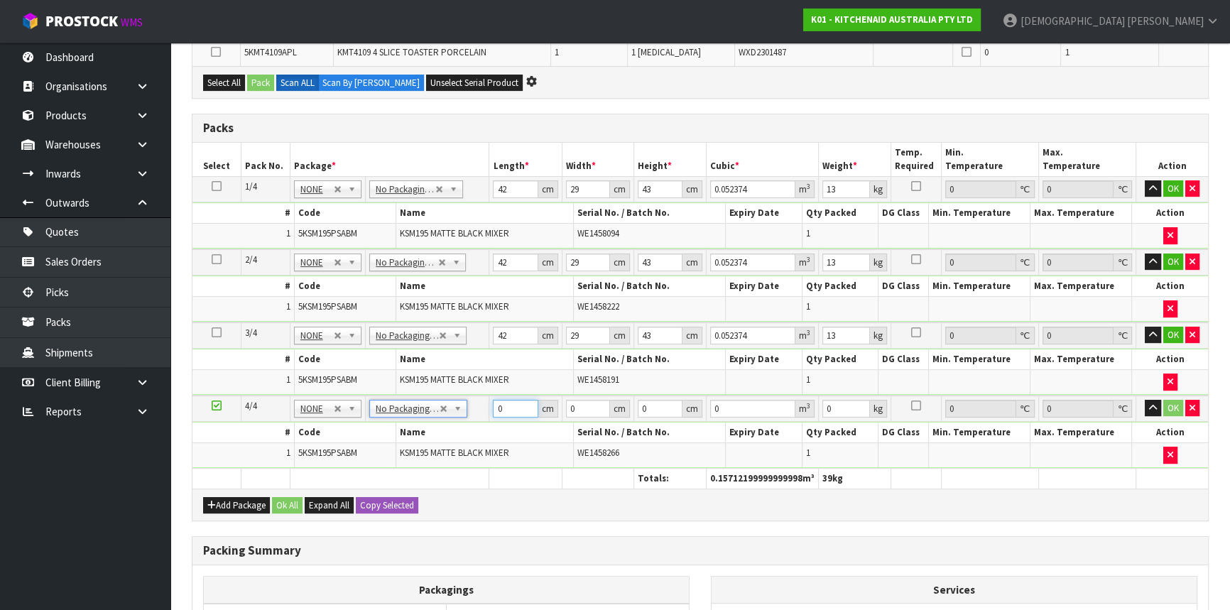
drag, startPoint x: 513, startPoint y: 403, endPoint x: 501, endPoint y: 407, distance: 12.1
click at [501, 407] on input "0" at bounding box center [515, 409] width 45 height 18
type input "42"
type input "29"
type input "4"
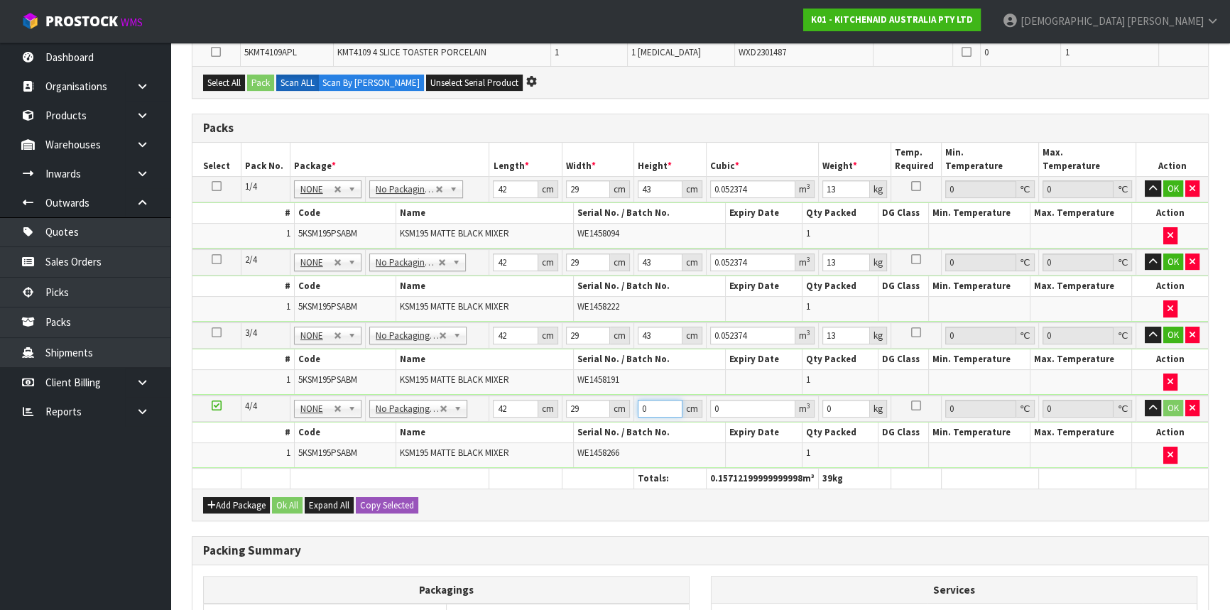
type input "0.004872"
type input "43"
type input "0.052374"
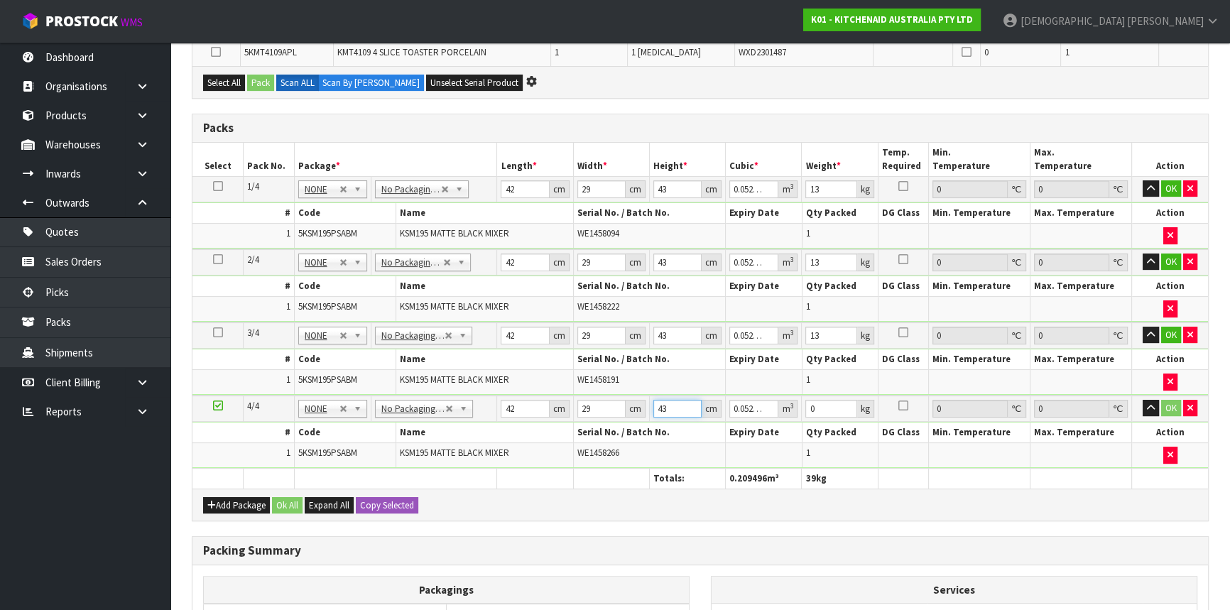
type input "43"
type input "13"
click at [254, 497] on button "Add Package" at bounding box center [236, 505] width 67 height 17
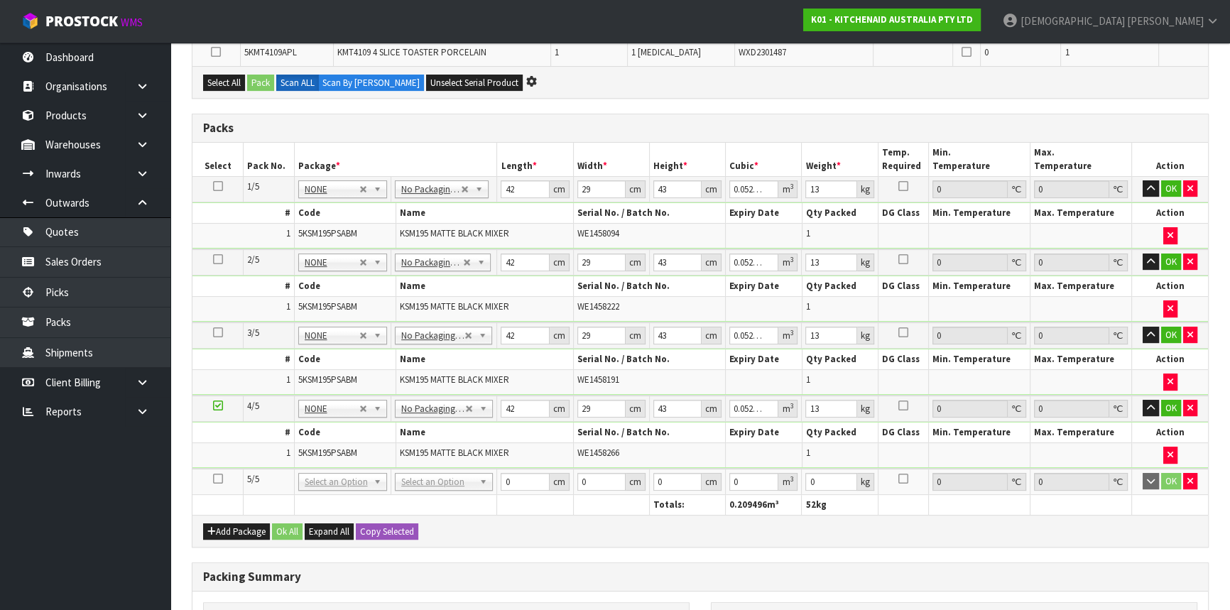
click at [215, 479] on icon at bounding box center [218, 479] width 10 height 1
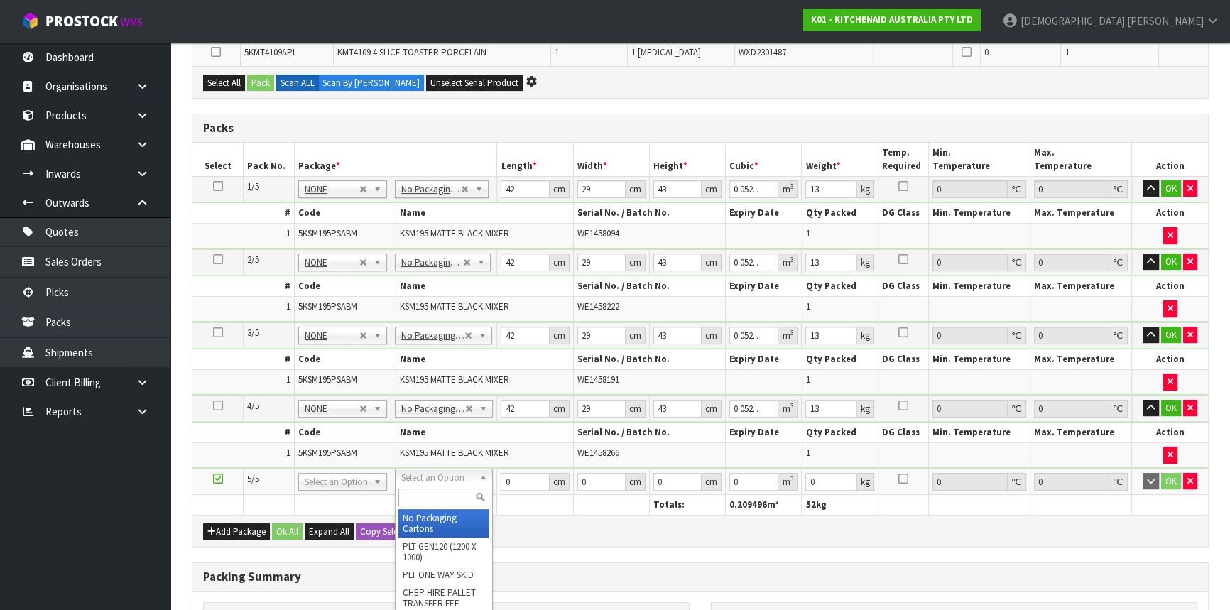
type input "5"
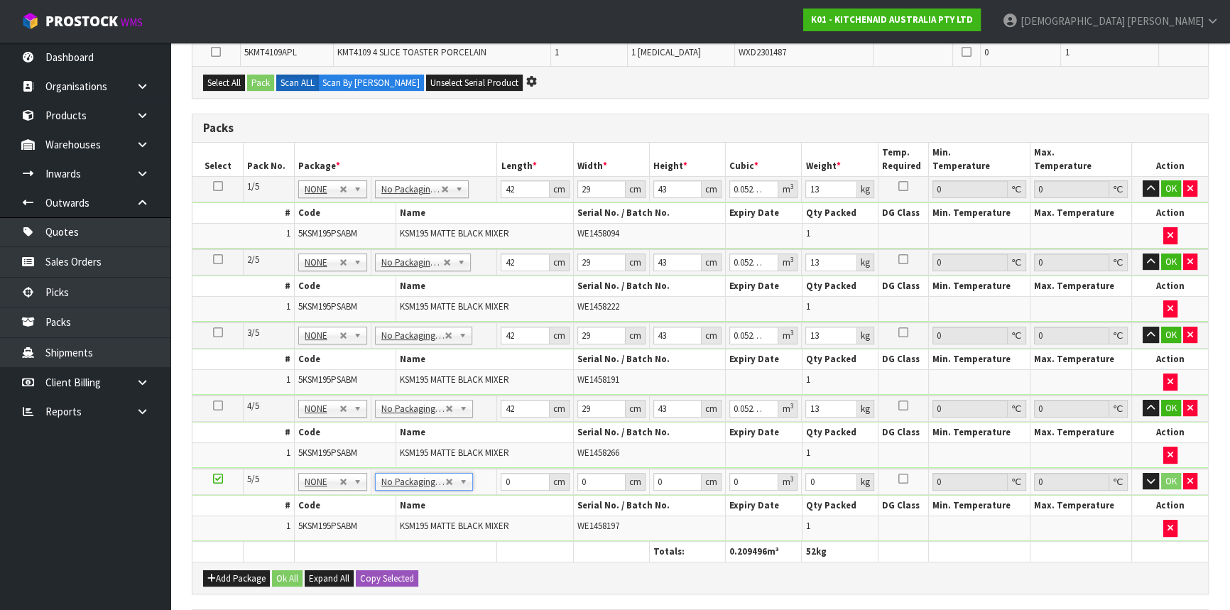
scroll to position [312, 0]
click at [502, 477] on input "0" at bounding box center [525, 481] width 48 height 18
type input "42"
type input "29"
type input "4"
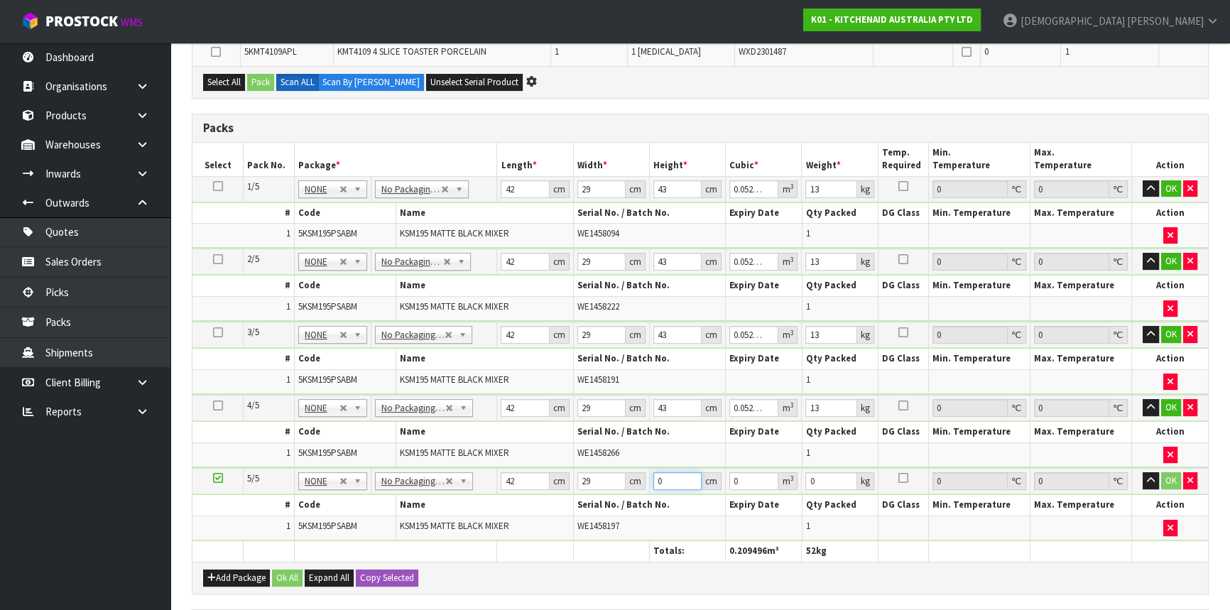
type input "0.004872"
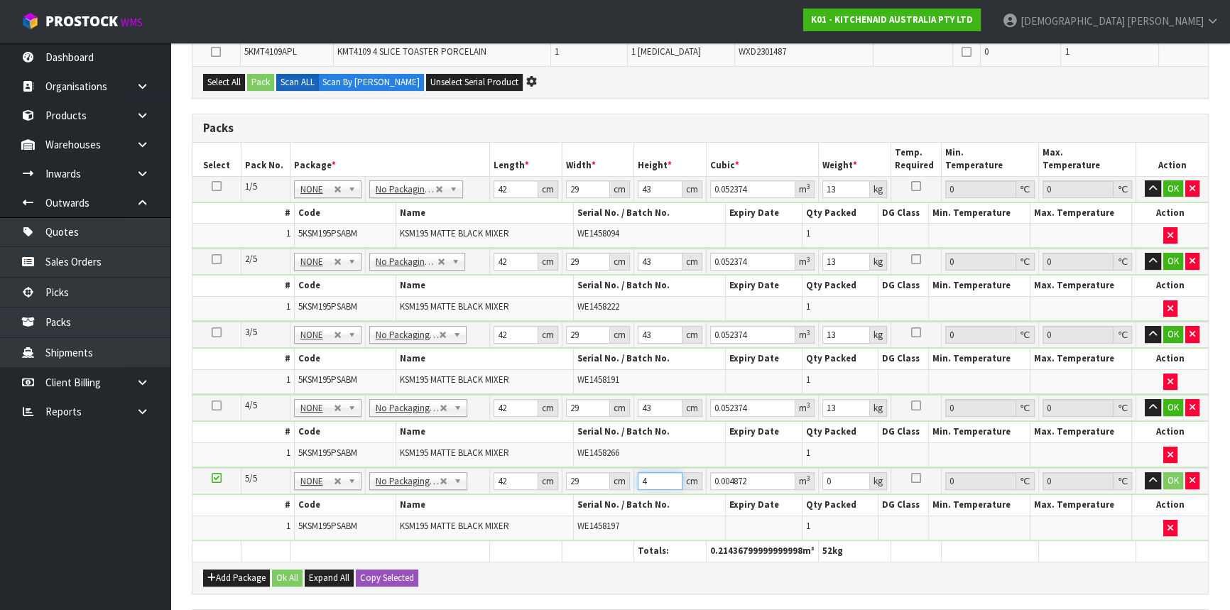
type input "43"
type input "0.052374"
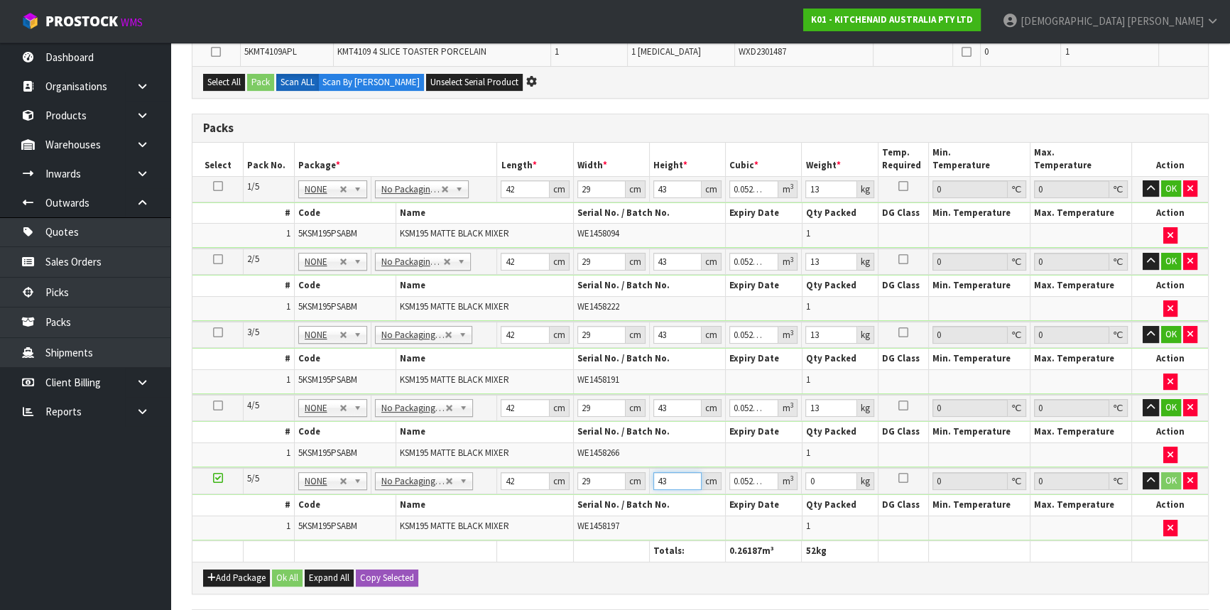
type input "43"
drag, startPoint x: 820, startPoint y: 477, endPoint x: 796, endPoint y: 484, distance: 24.5
click at [796, 484] on tr "5/5 NONE 007-001 007-002 007-004 007-009 007-013 007-014 007-015 007-017 007-01…" at bounding box center [700, 481] width 1016 height 26
type input "13"
click at [251, 572] on button "Add Package" at bounding box center [236, 578] width 67 height 17
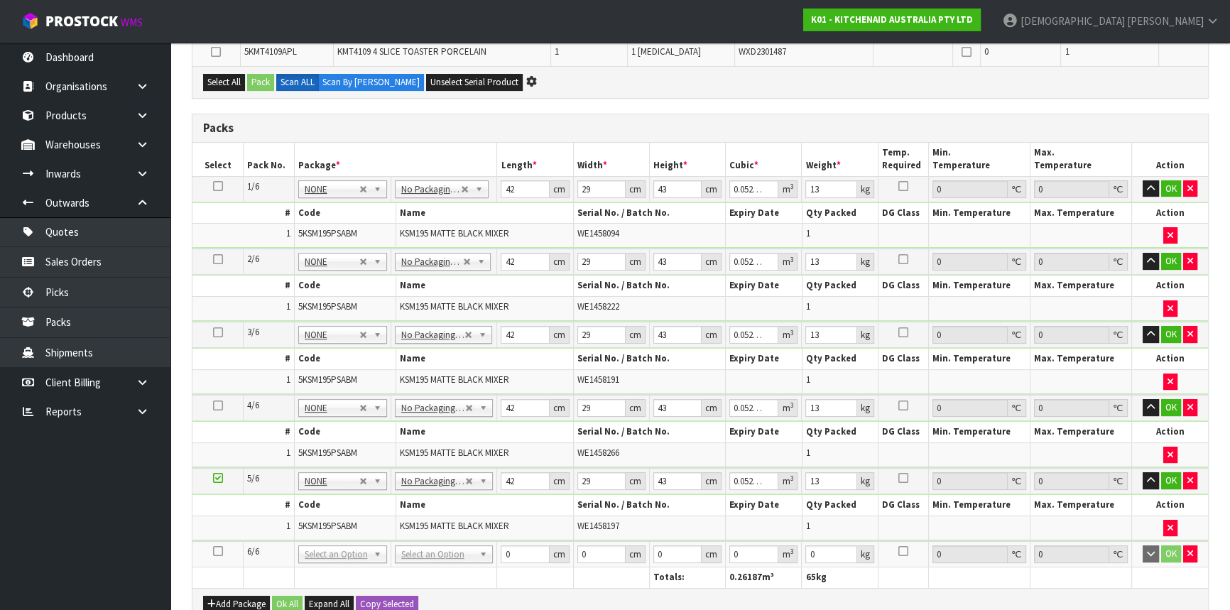
click at [222, 551] on icon at bounding box center [218, 551] width 10 height 1
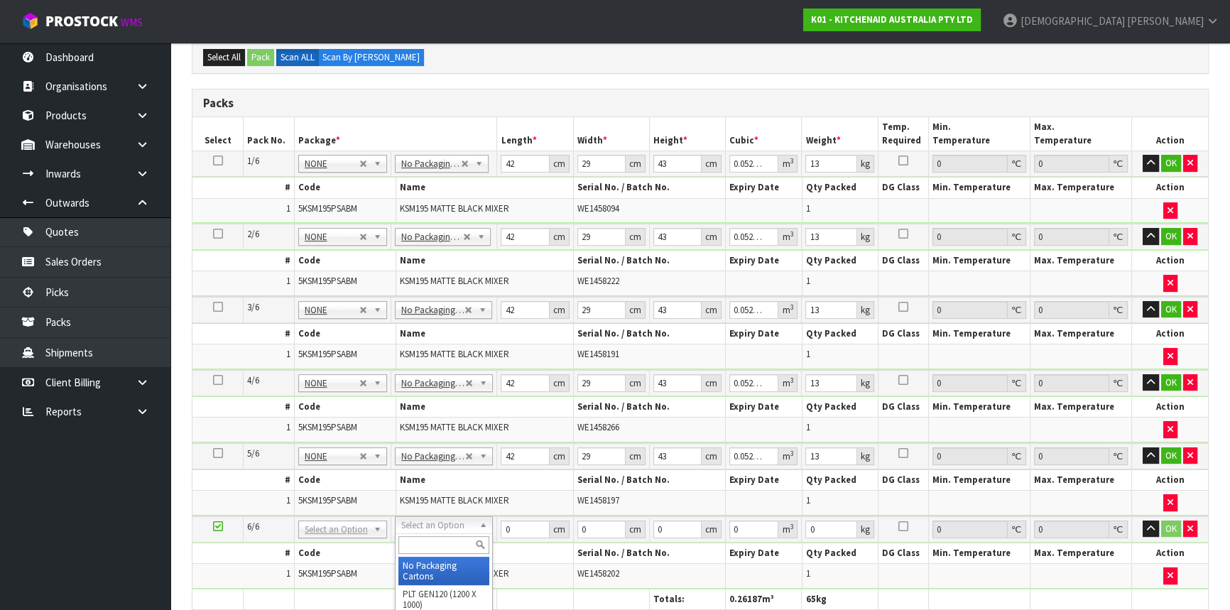
type input "6"
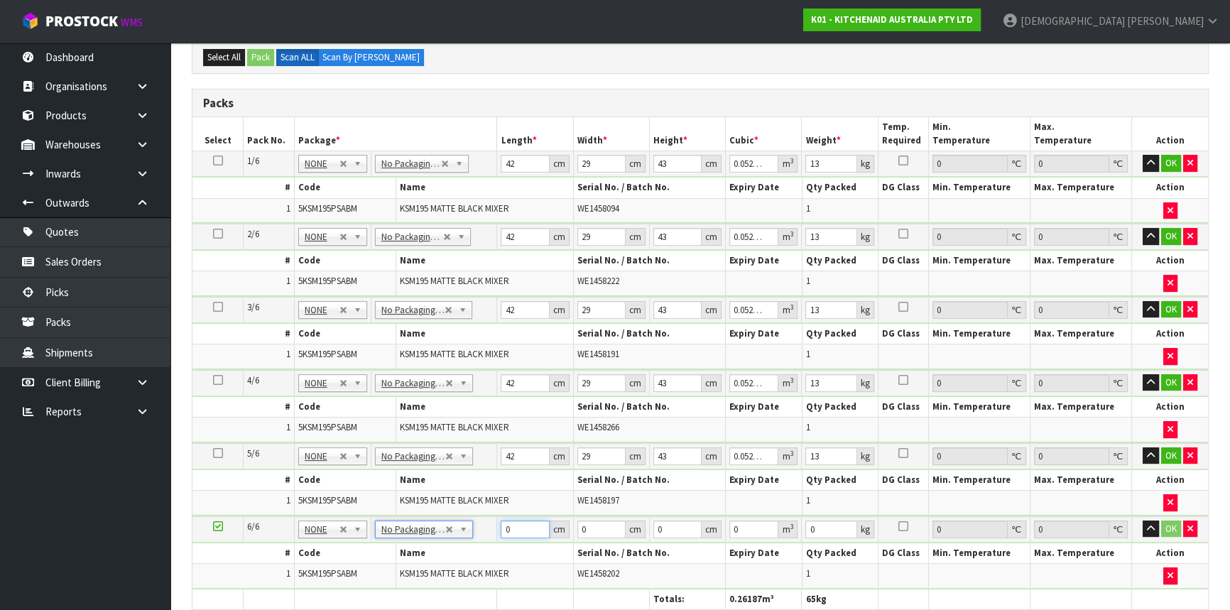
click at [501, 525] on input "0" at bounding box center [525, 530] width 48 height 18
type input "42"
type input "29"
type input "4"
type input "0.004872"
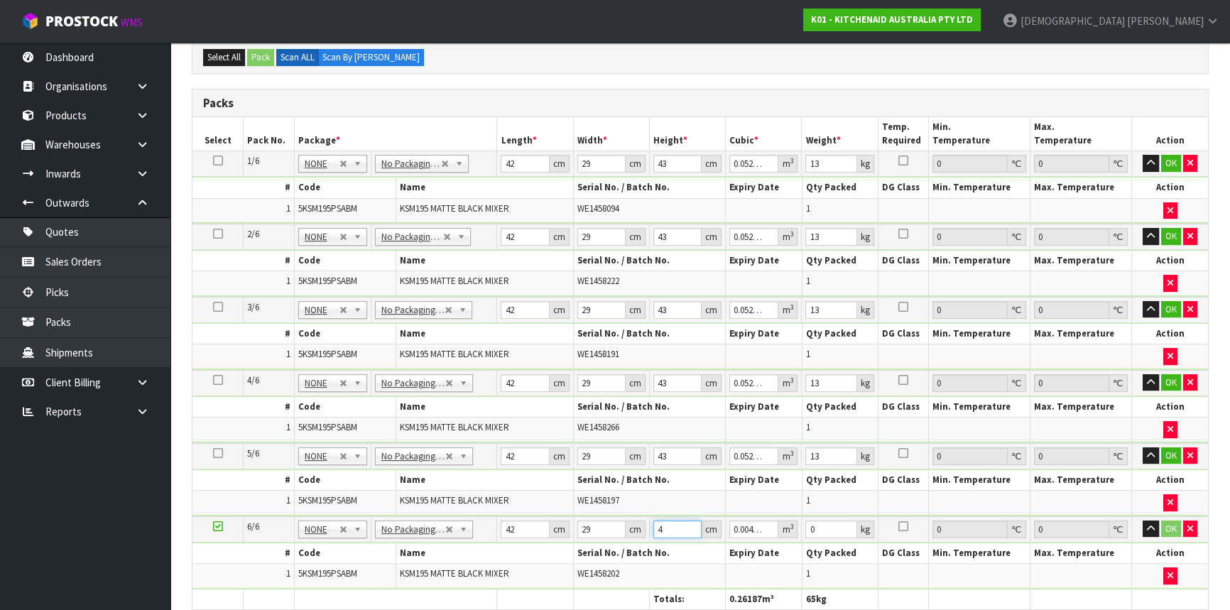
type input "43"
type input "0.052374"
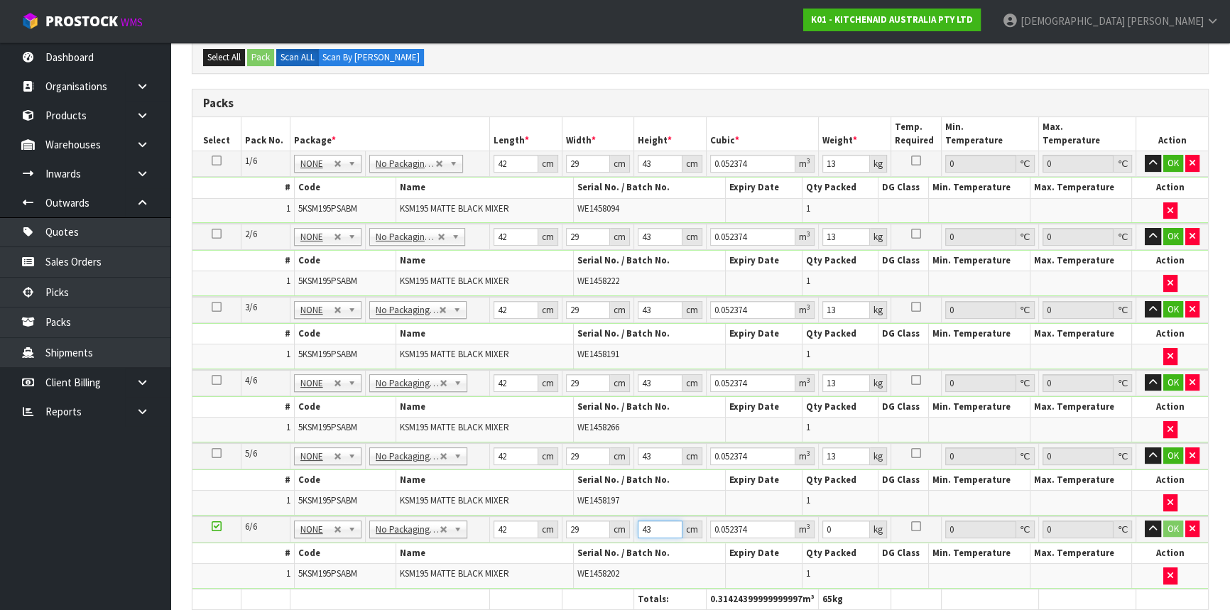
type input "43"
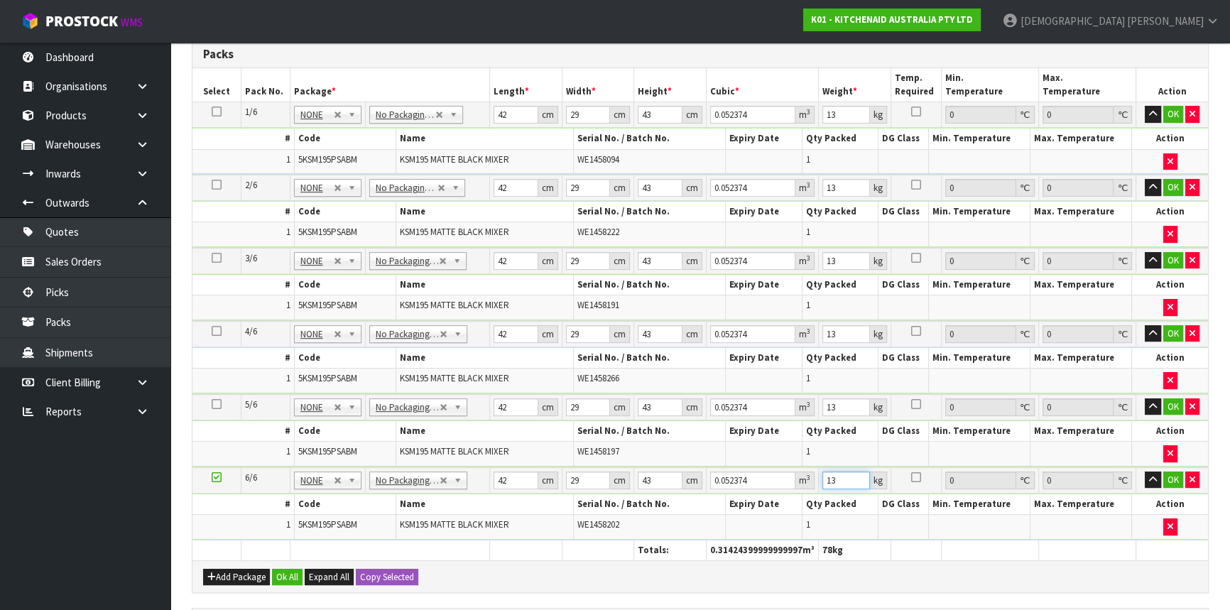
scroll to position [570, 0]
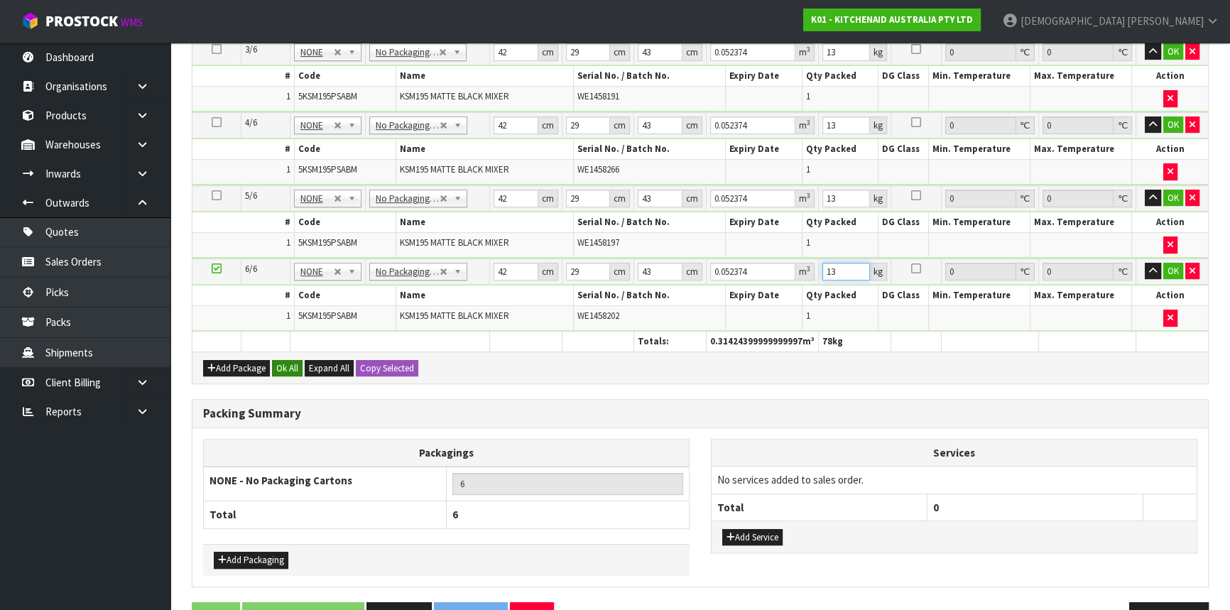
type input "13"
click at [284, 367] on button "Ok All" at bounding box center [287, 368] width 31 height 17
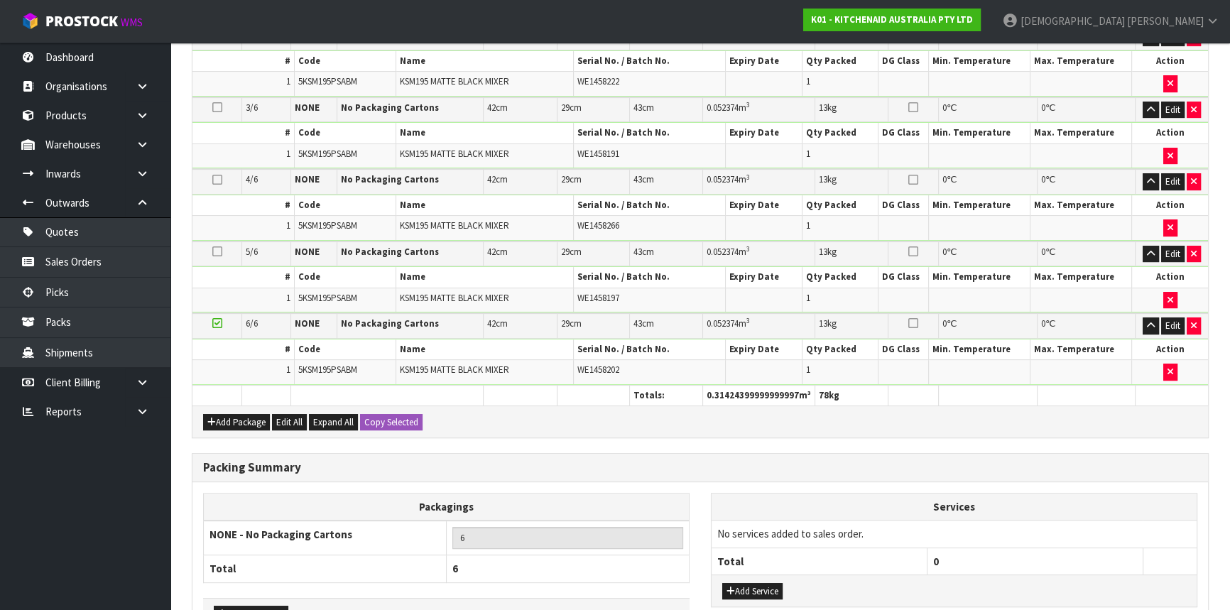
scroll to position [536, 0]
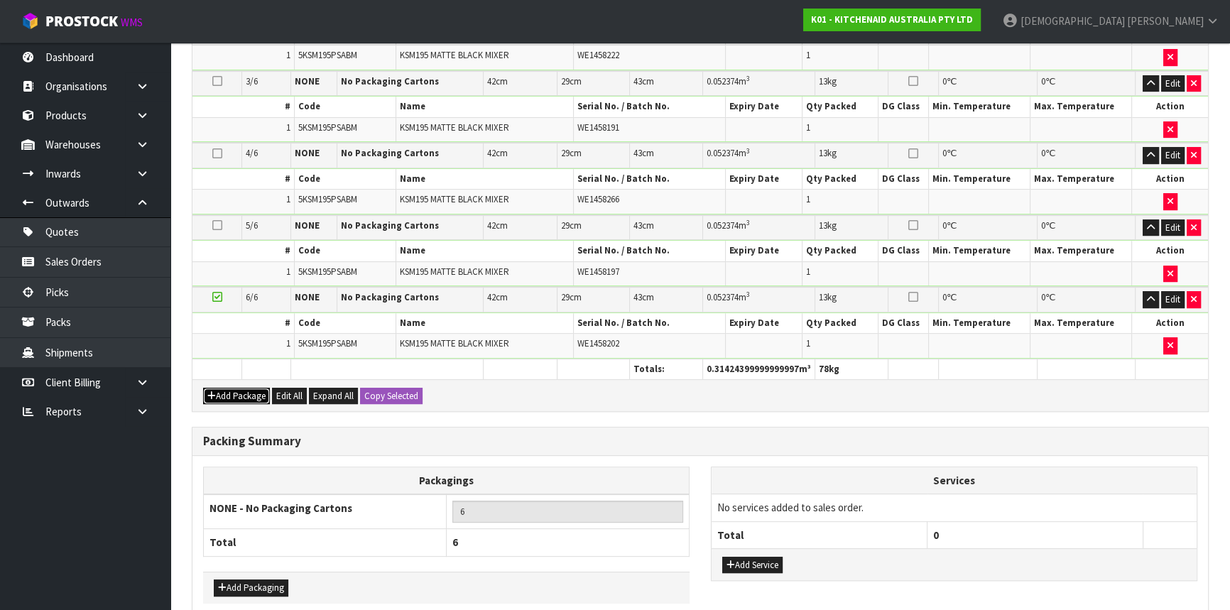
click at [250, 393] on button "Add Package" at bounding box center [236, 396] width 67 height 17
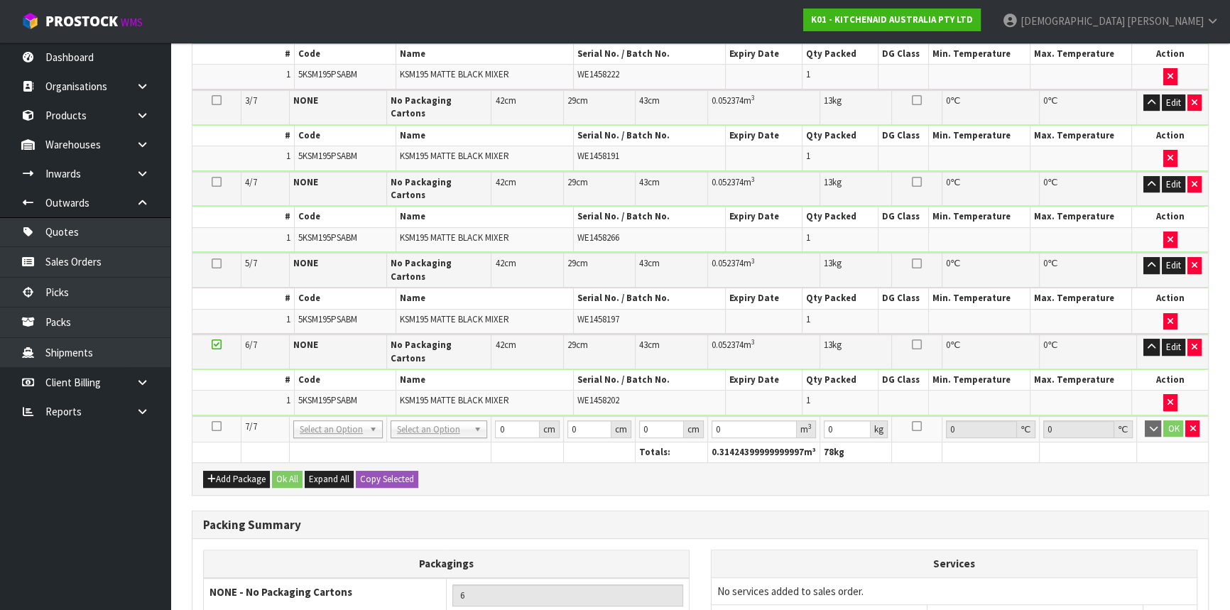
click at [214, 426] on icon at bounding box center [217, 426] width 10 height 1
click at [444, 388] on input "text" at bounding box center [441, 388] width 86 height 18
type input "CLIE"
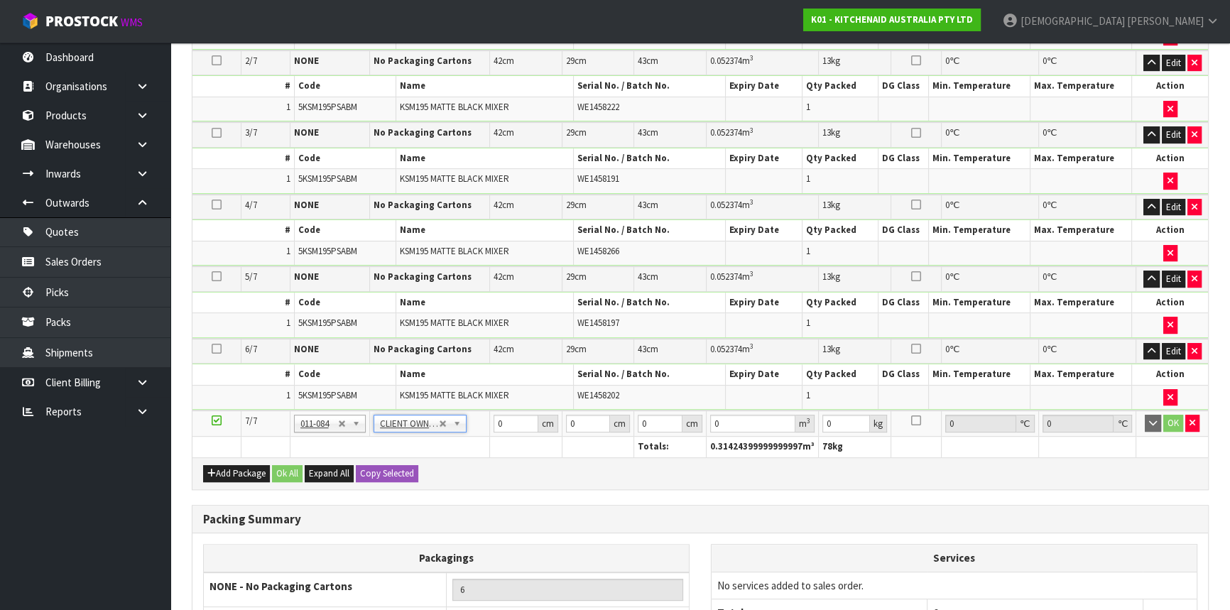
scroll to position [125, 0]
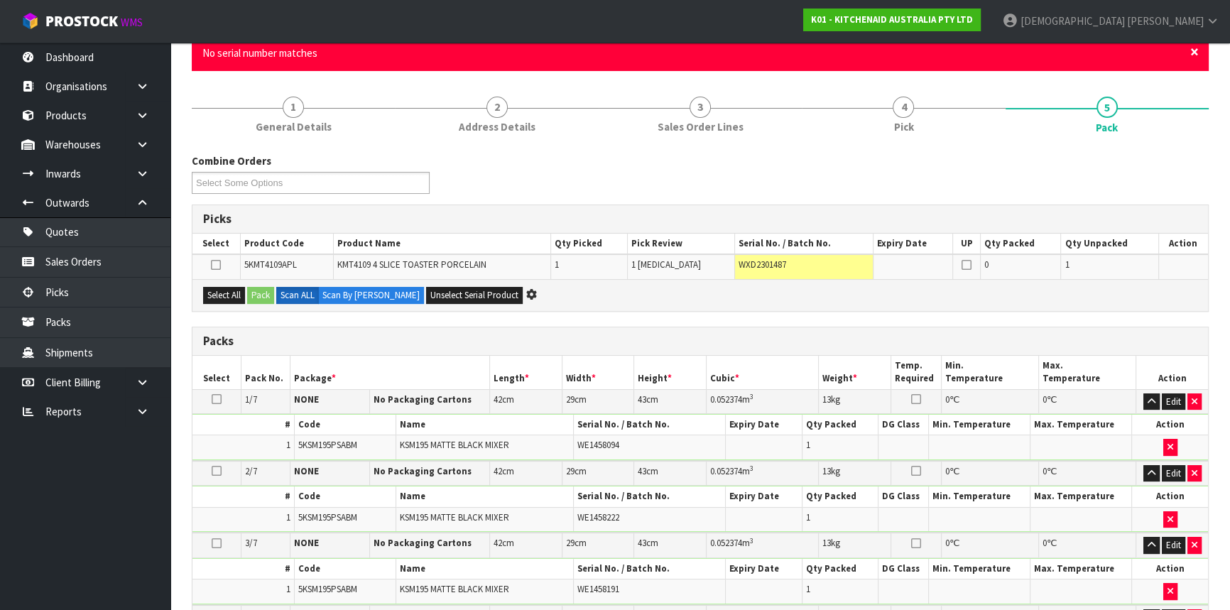
click at [1193, 51] on span "×" at bounding box center [1194, 52] width 9 height 20
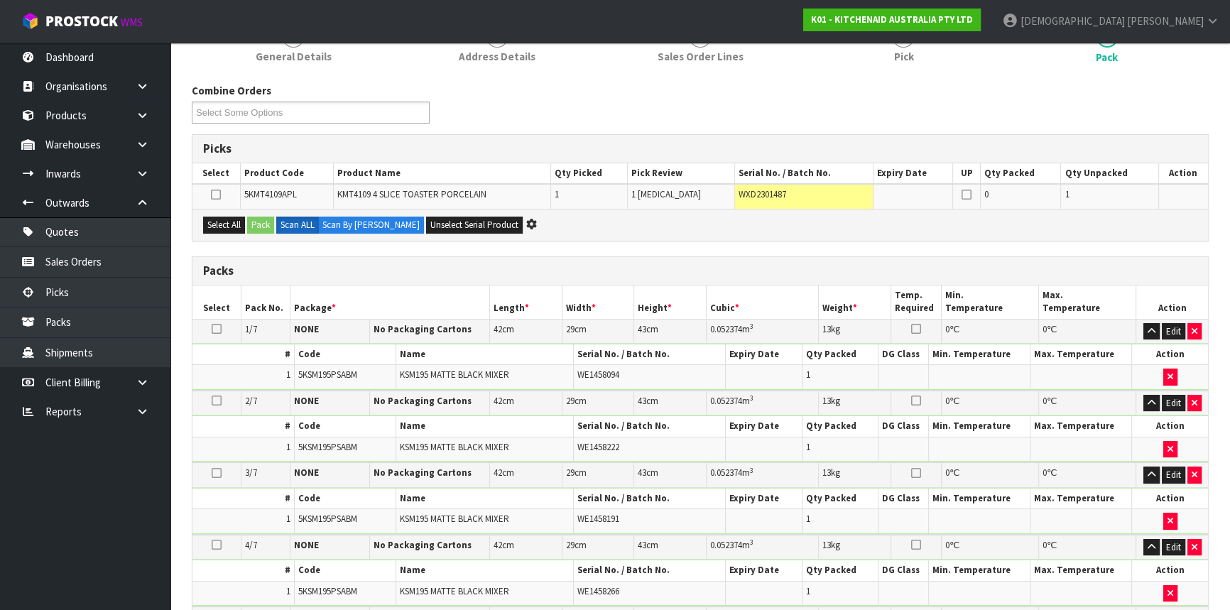
scroll to position [582, 0]
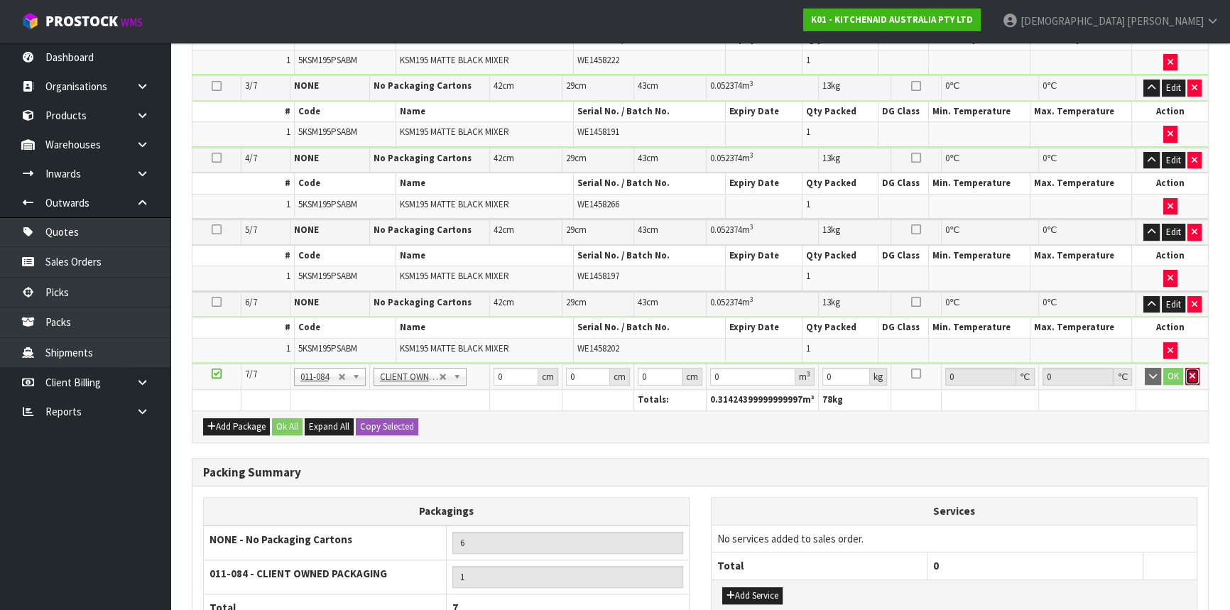
click at [1193, 371] on icon "button" at bounding box center [1193, 375] width 6 height 9
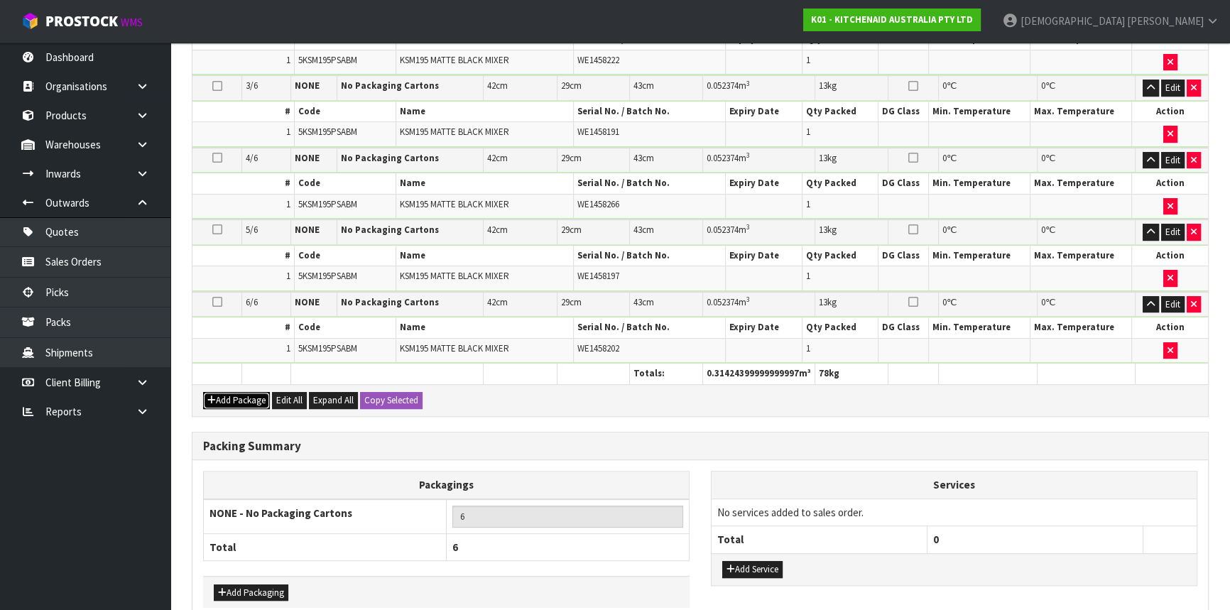
click at [224, 393] on button "Add Package" at bounding box center [236, 400] width 67 height 17
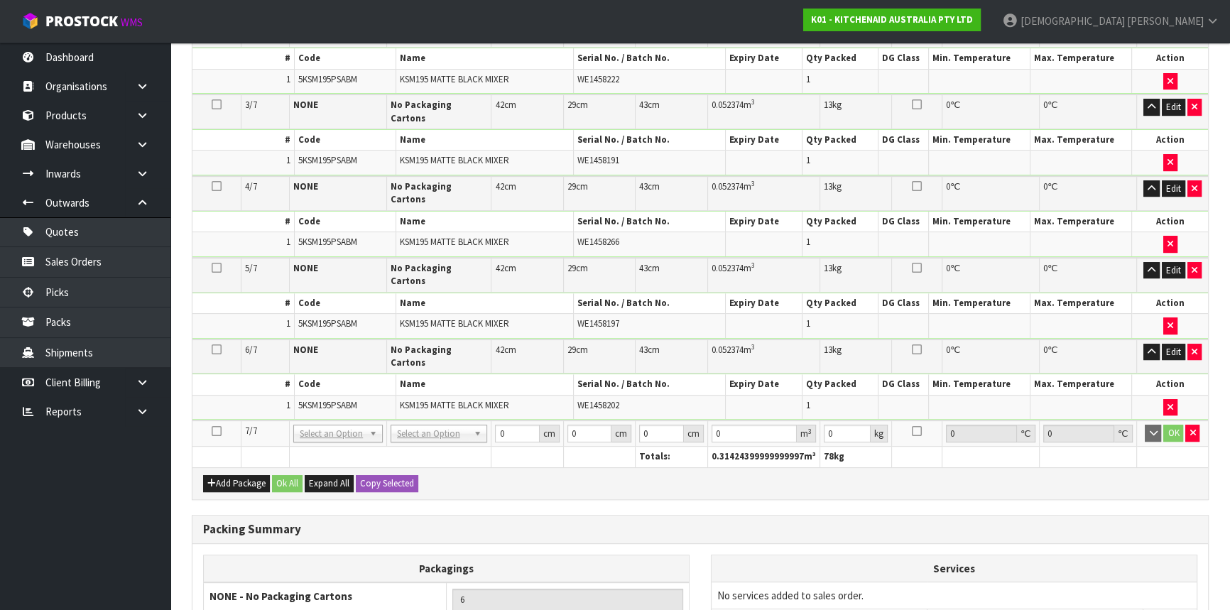
click at [219, 431] on icon at bounding box center [217, 431] width 10 height 1
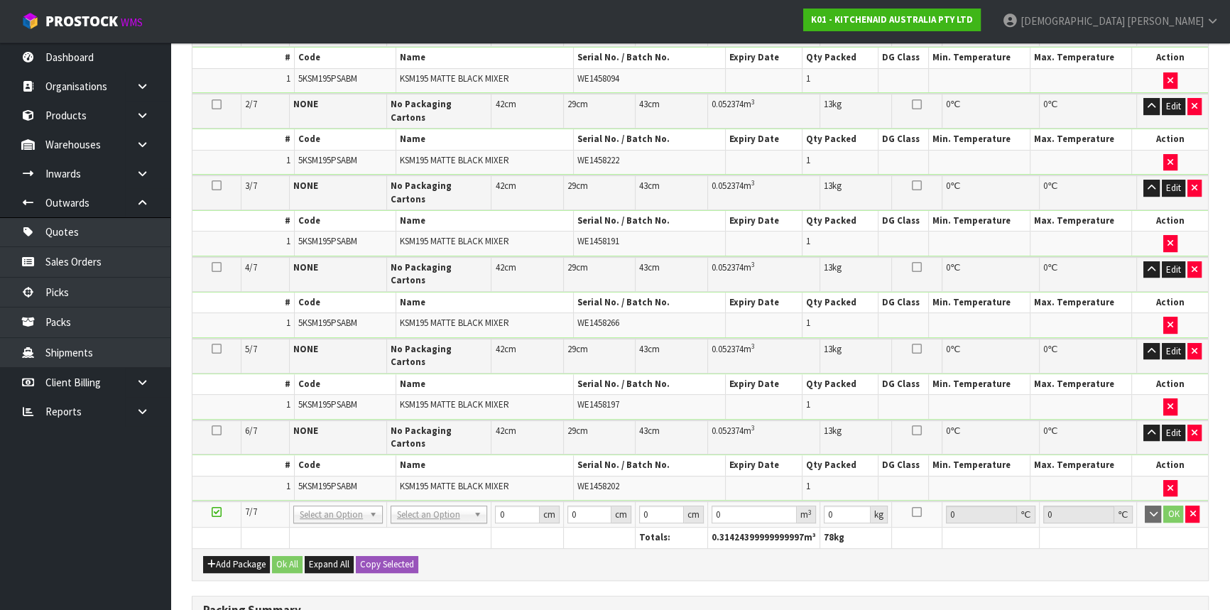
scroll to position [678, 0]
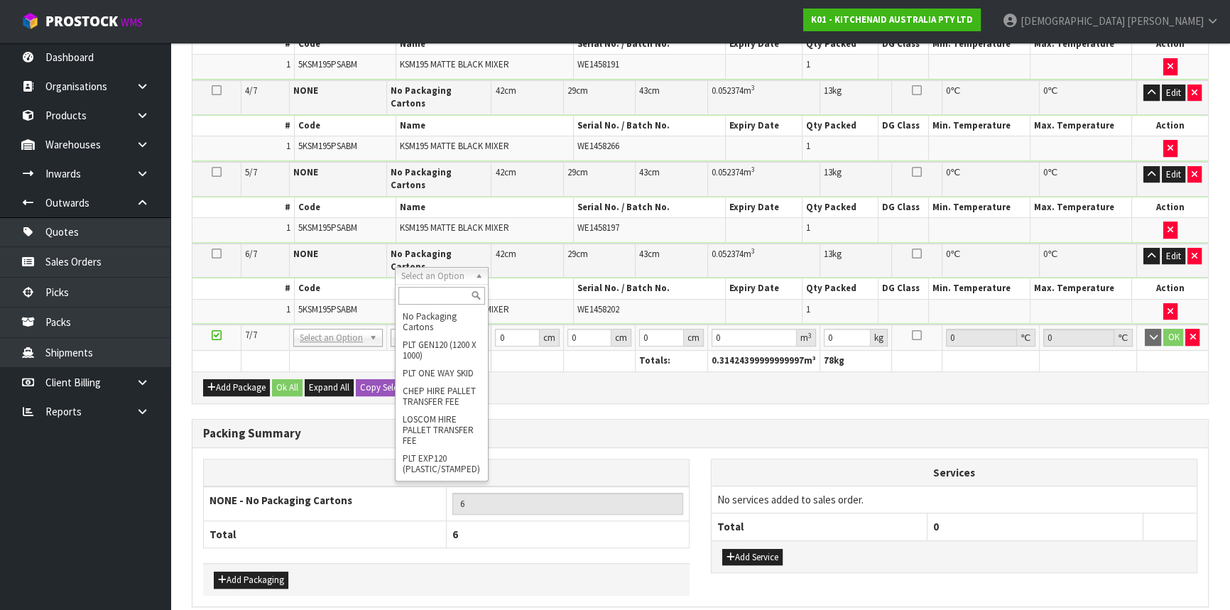
click at [445, 293] on input "text" at bounding box center [441, 296] width 86 height 18
type input "CLI"
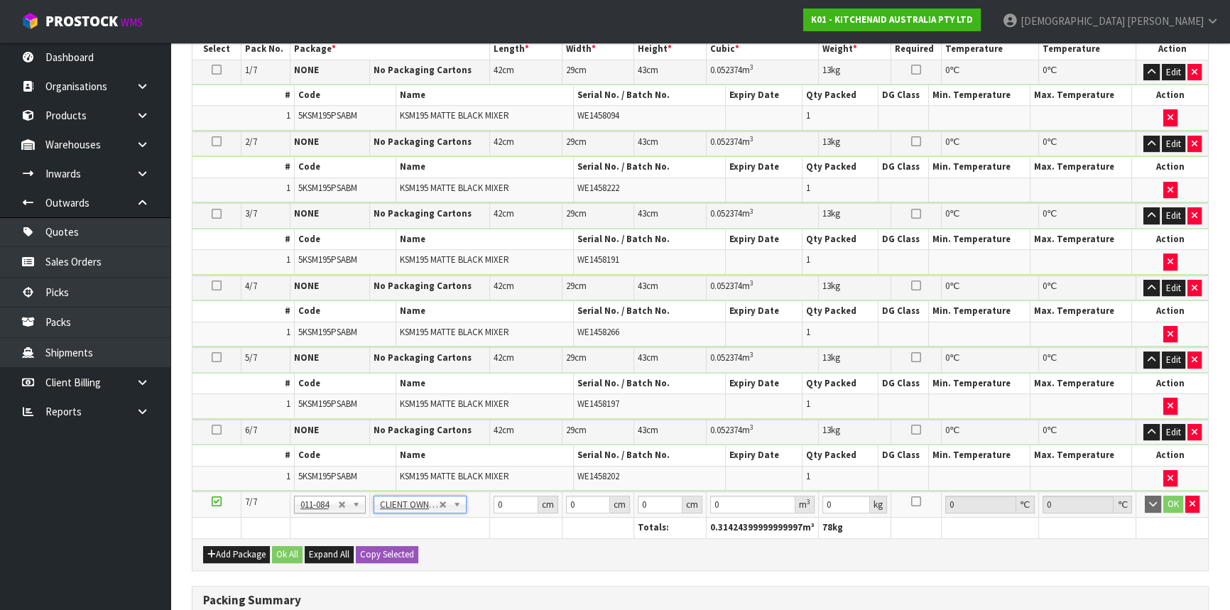
scroll to position [582, 0]
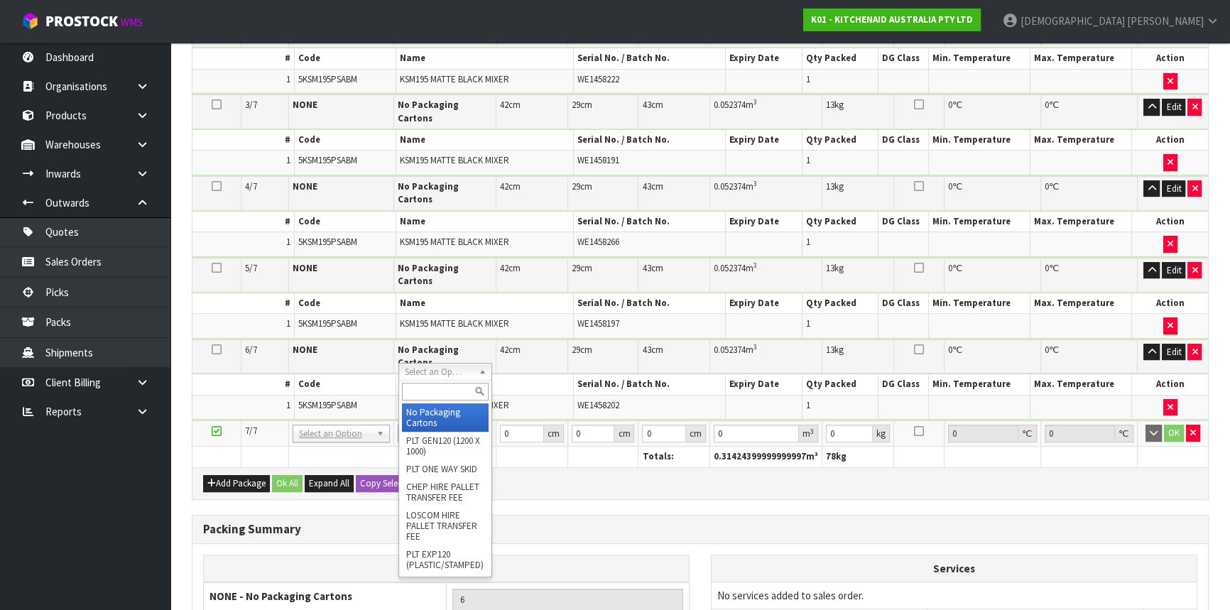
click at [444, 385] on input "text" at bounding box center [445, 392] width 86 height 18
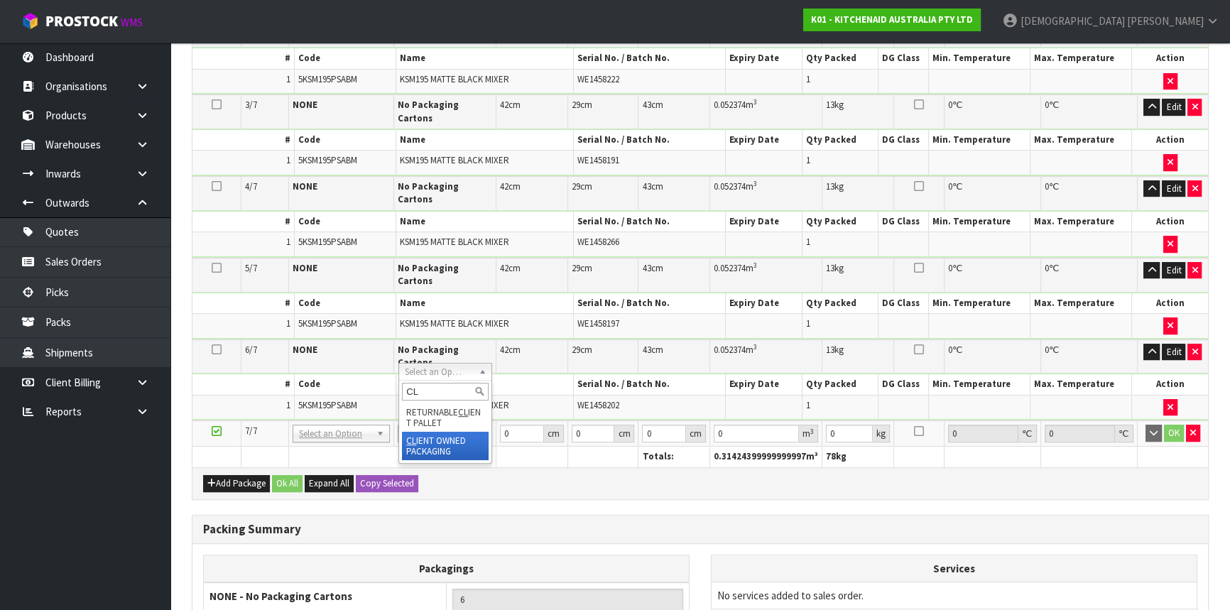
type input "CL"
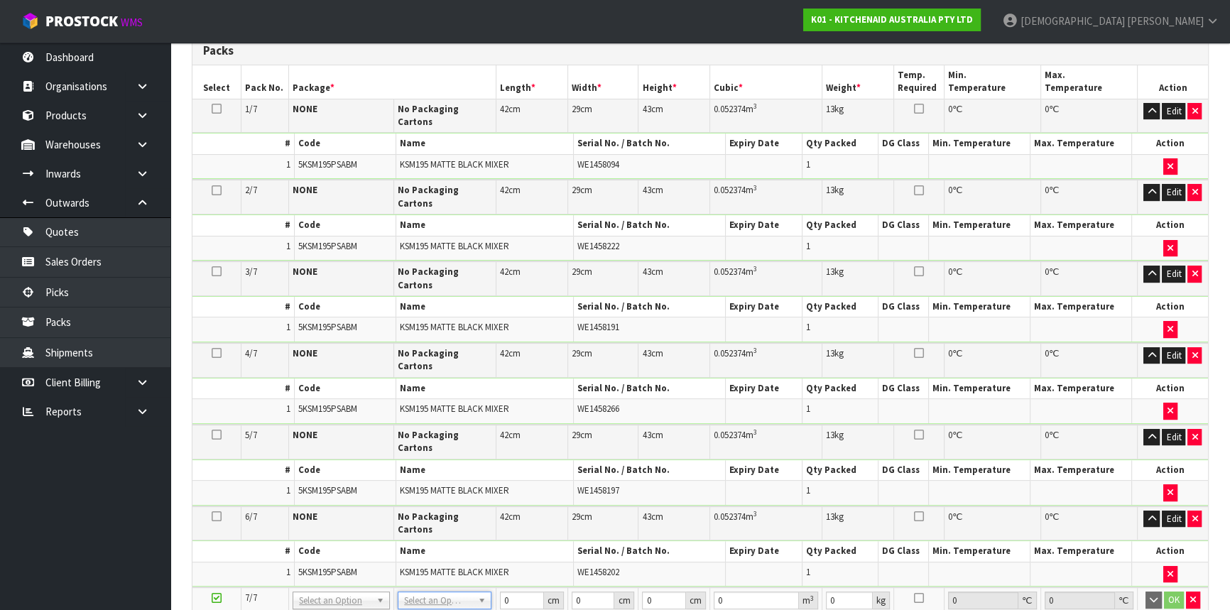
scroll to position [647, 0]
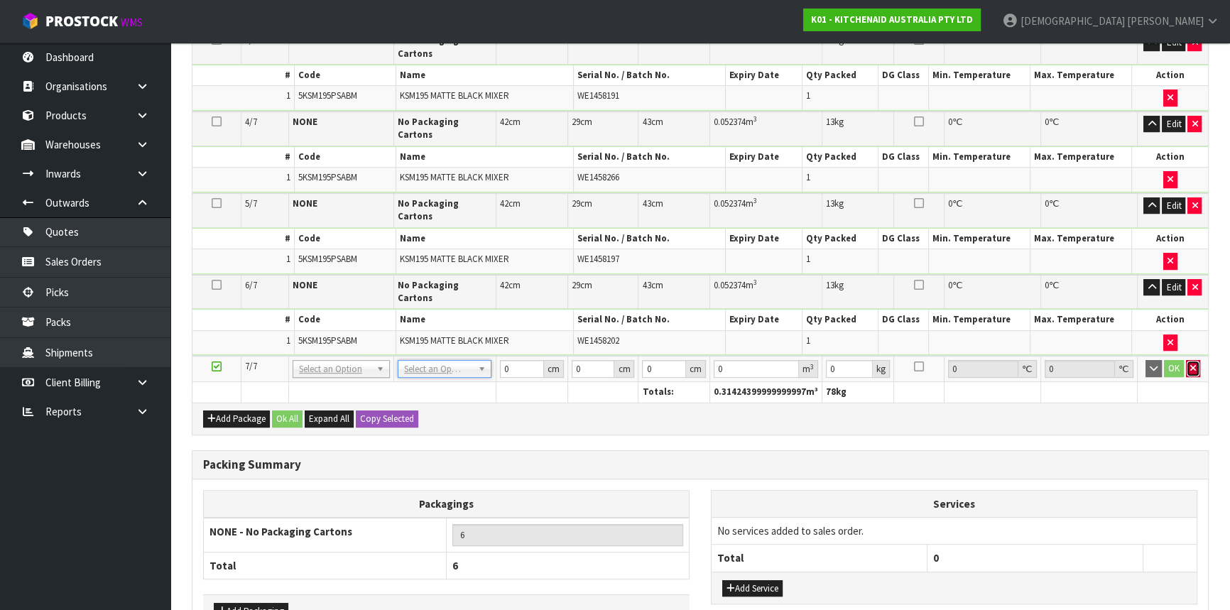
click at [1193, 364] on icon "button" at bounding box center [1193, 368] width 6 height 9
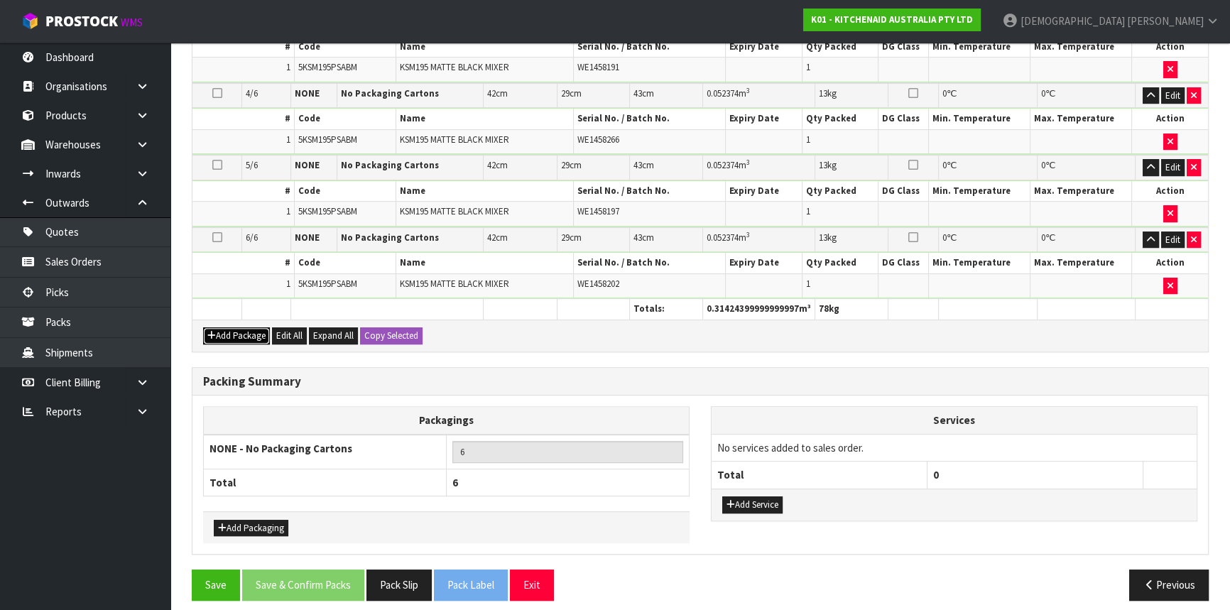
click at [240, 327] on button "Add Package" at bounding box center [236, 335] width 67 height 17
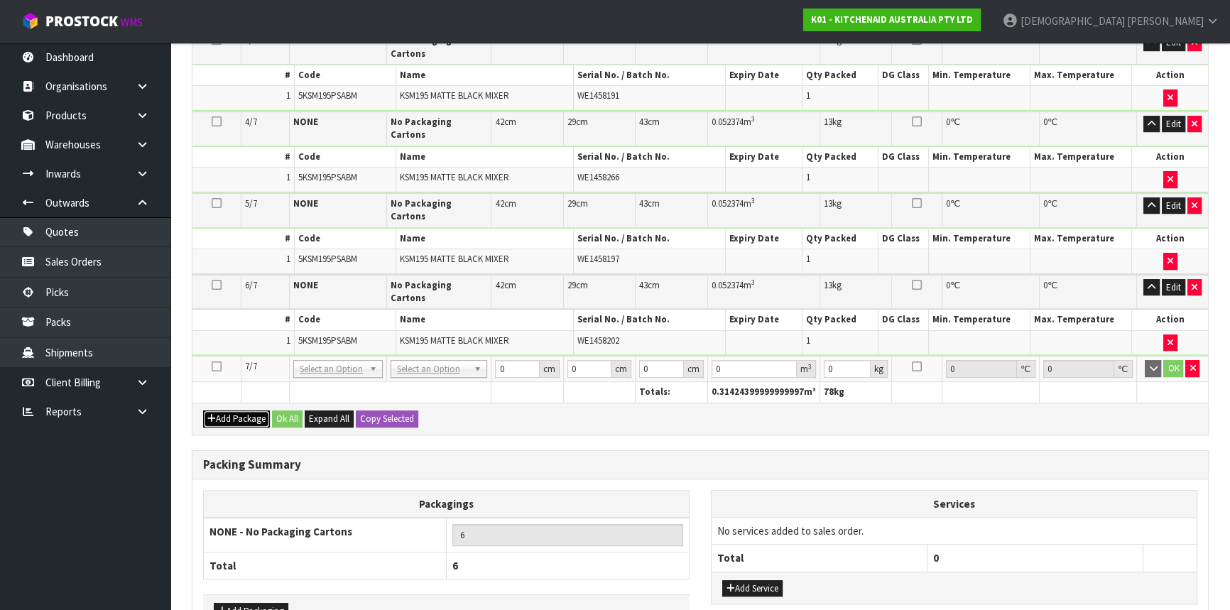
click at [203, 411] on button "Add Package" at bounding box center [236, 419] width 67 height 17
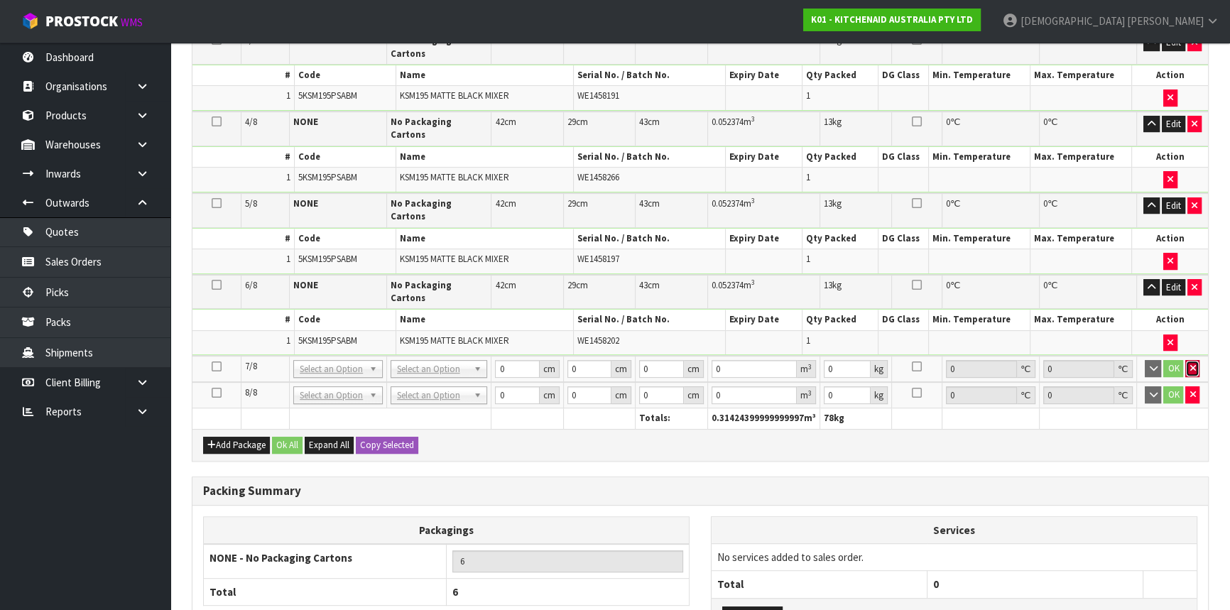
click at [1193, 364] on icon "button" at bounding box center [1193, 368] width 6 height 9
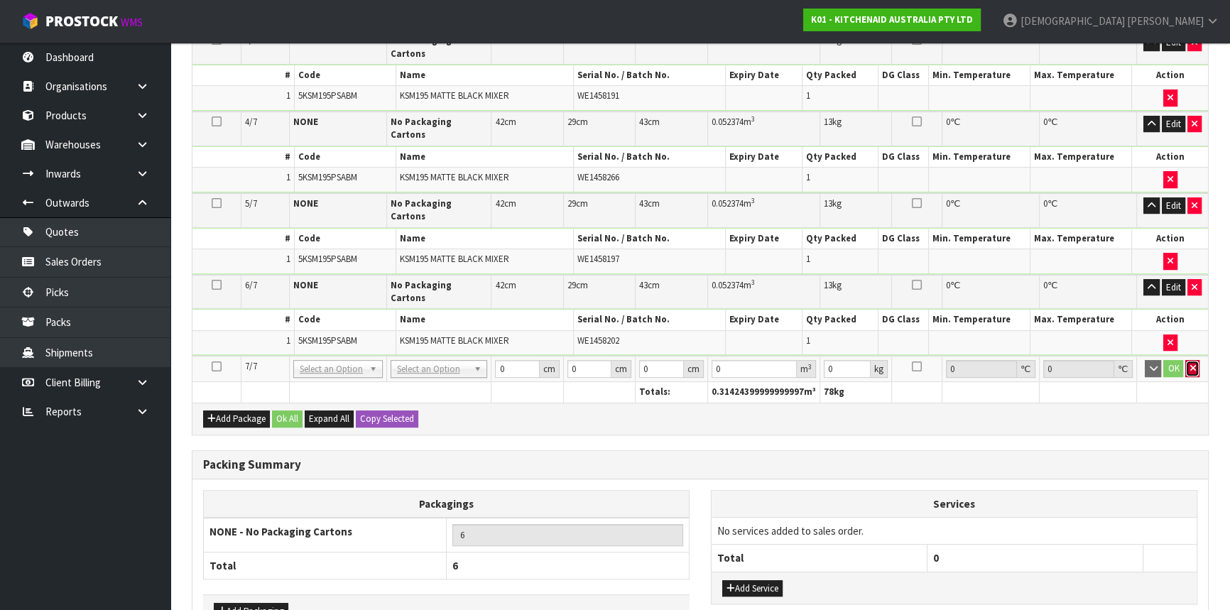
click at [1190, 364] on icon "button" at bounding box center [1193, 368] width 6 height 9
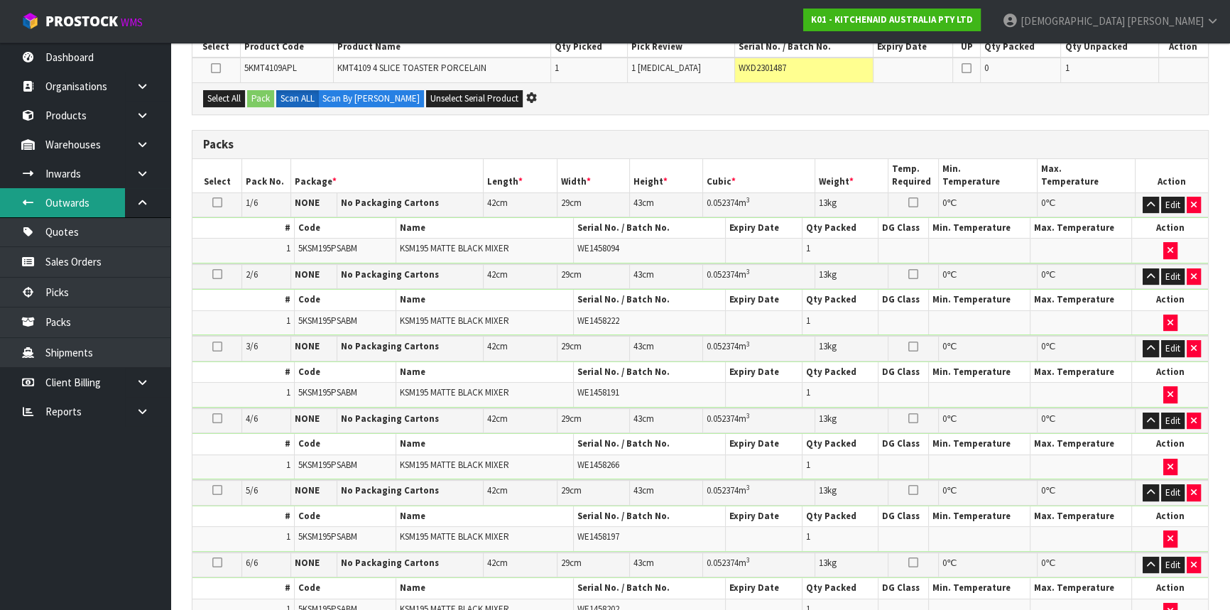
scroll to position [66, 0]
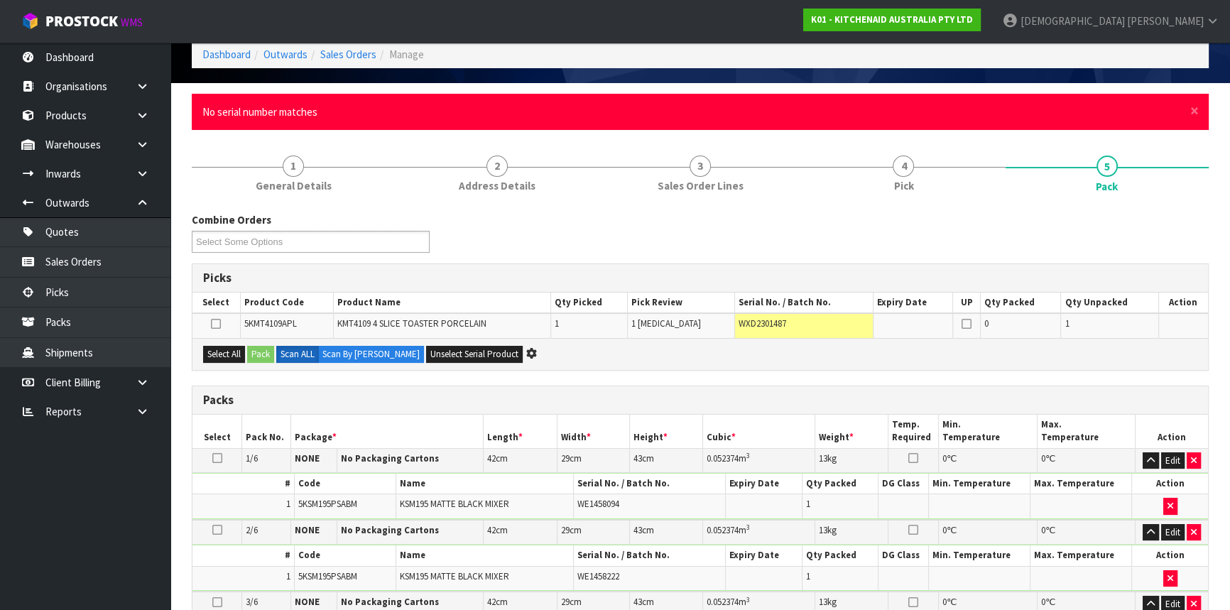
click at [1200, 107] on div "× Close No serial number matches" at bounding box center [700, 112] width 1017 height 36
click at [1198, 108] on span "×" at bounding box center [1194, 111] width 9 height 20
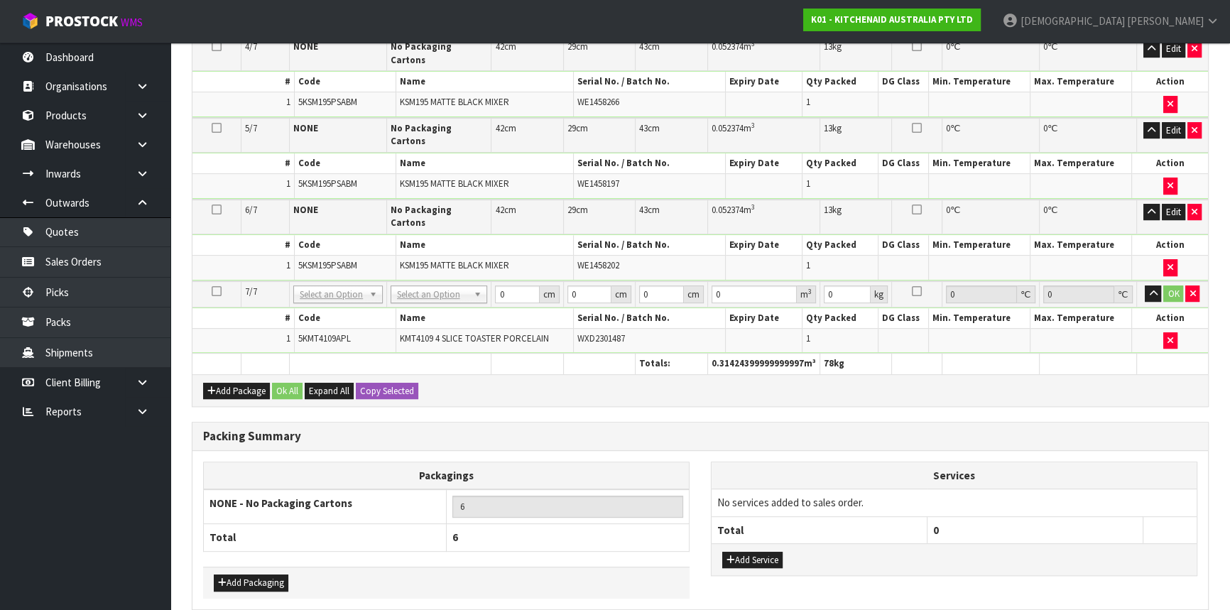
scroll to position [648, 0]
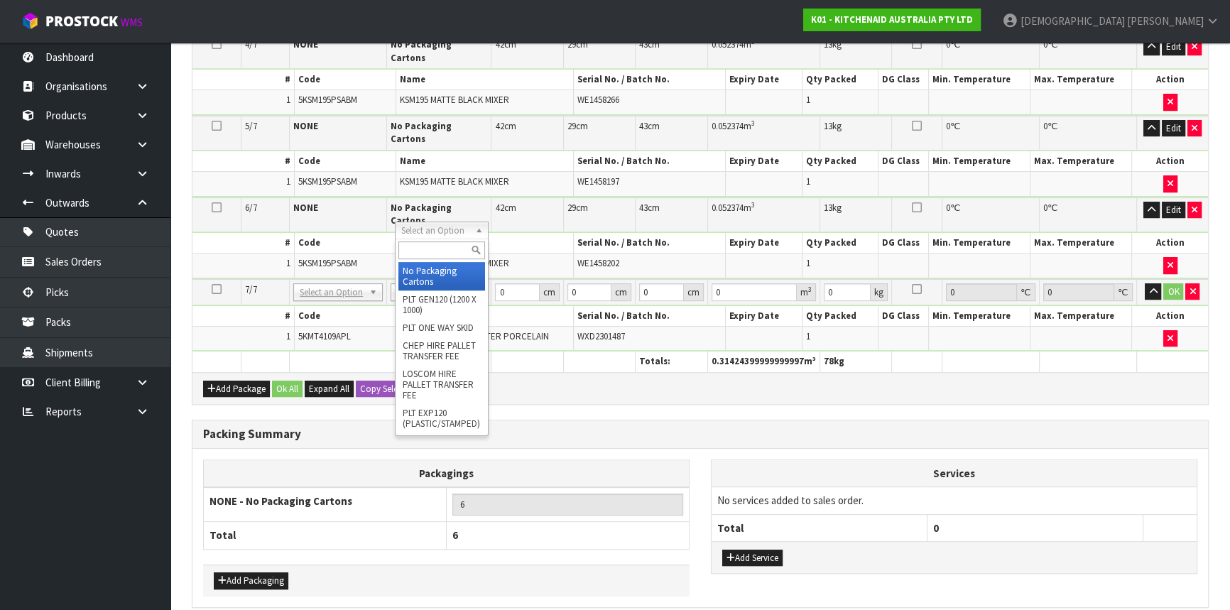
click at [446, 249] on input "text" at bounding box center [441, 250] width 86 height 18
type input "CLI"
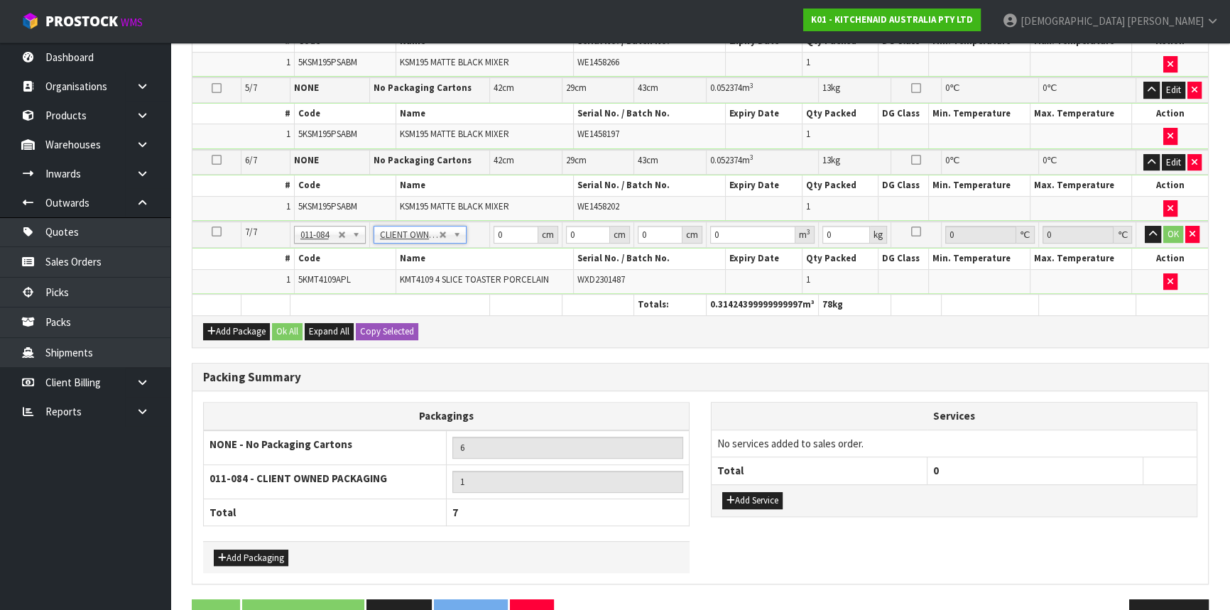
type input "4.6"
drag, startPoint x: 486, startPoint y: 229, endPoint x: 470, endPoint y: 227, distance: 15.9
click at [470, 227] on tr "7/7 NONE 007-001 007-002 007-004 007-009 007-013 007-014 007-015 007-017 007-01…" at bounding box center [700, 235] width 1016 height 26
type input "45"
type input "39"
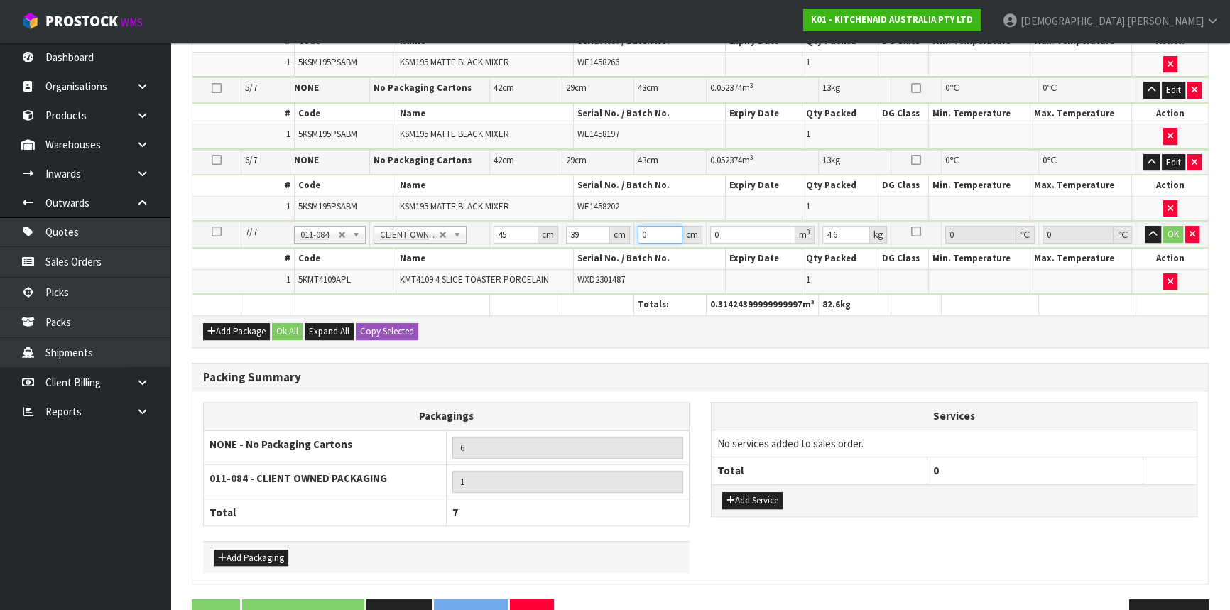
type input "2"
type input "0.00351"
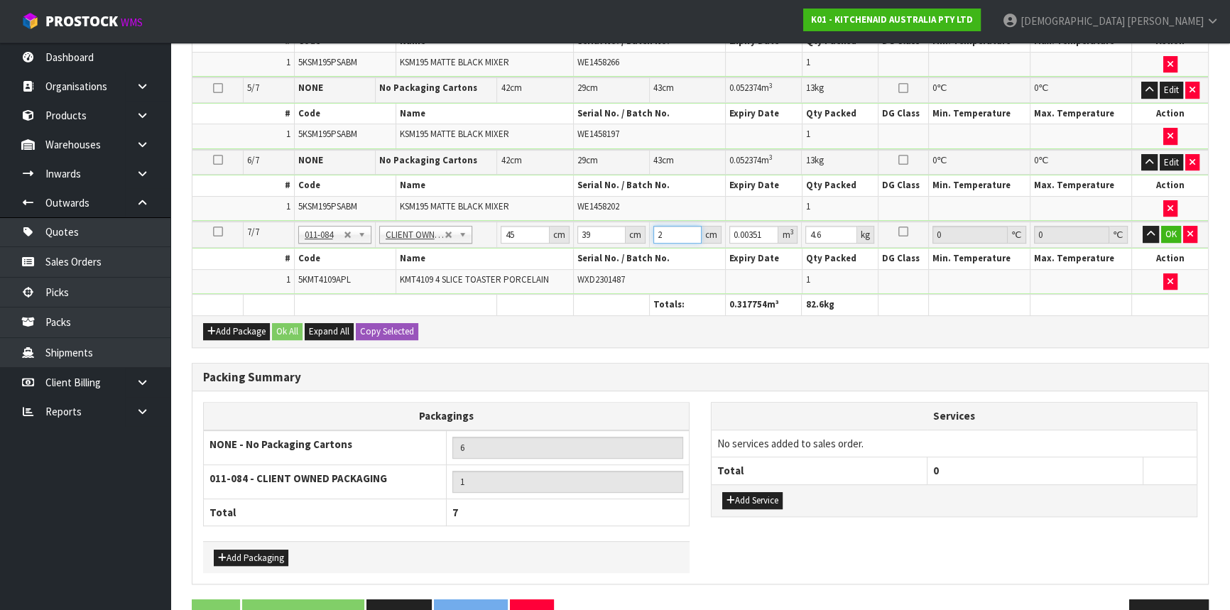
type input "29"
type input "0.050895"
type input "29"
type input "6"
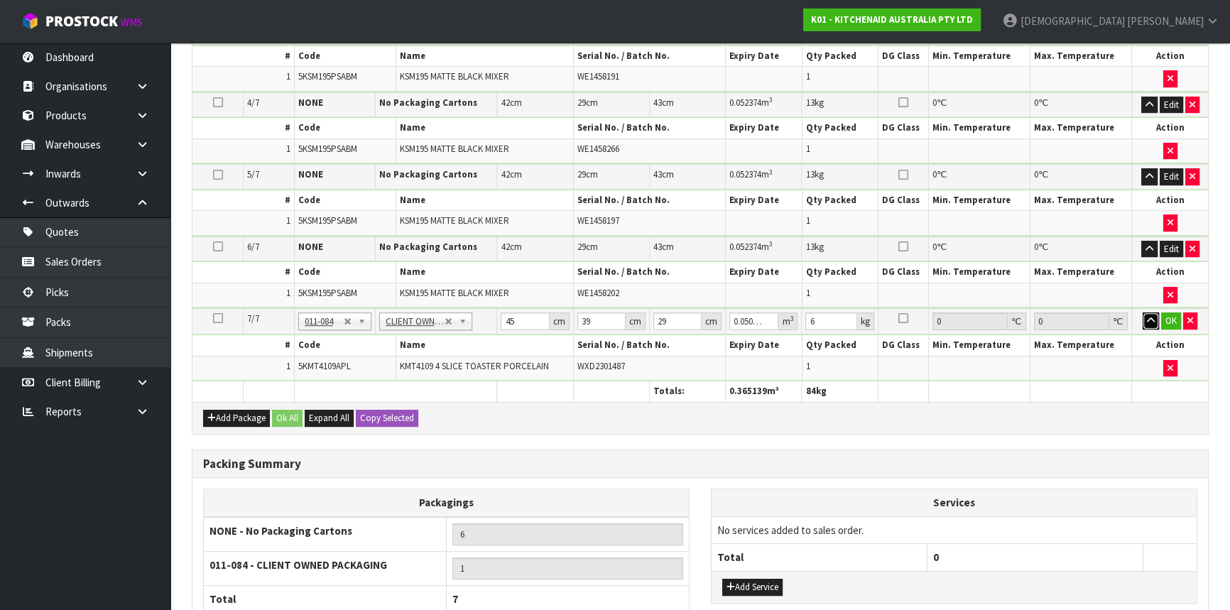
scroll to position [682, 0]
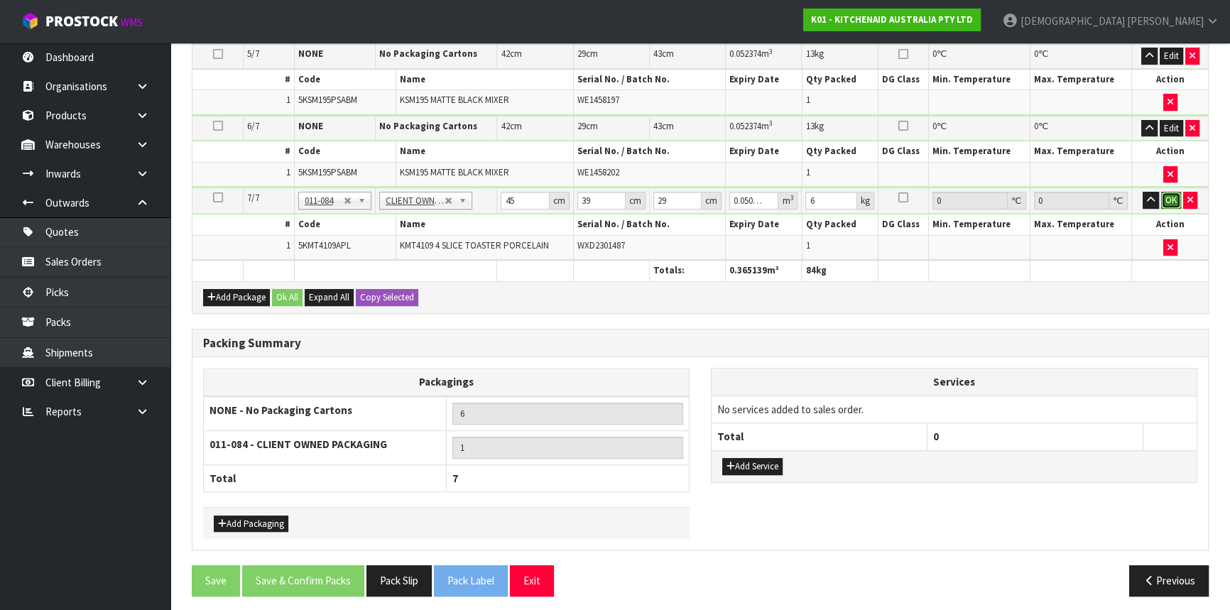
click at [1166, 192] on button "OK" at bounding box center [1171, 200] width 20 height 17
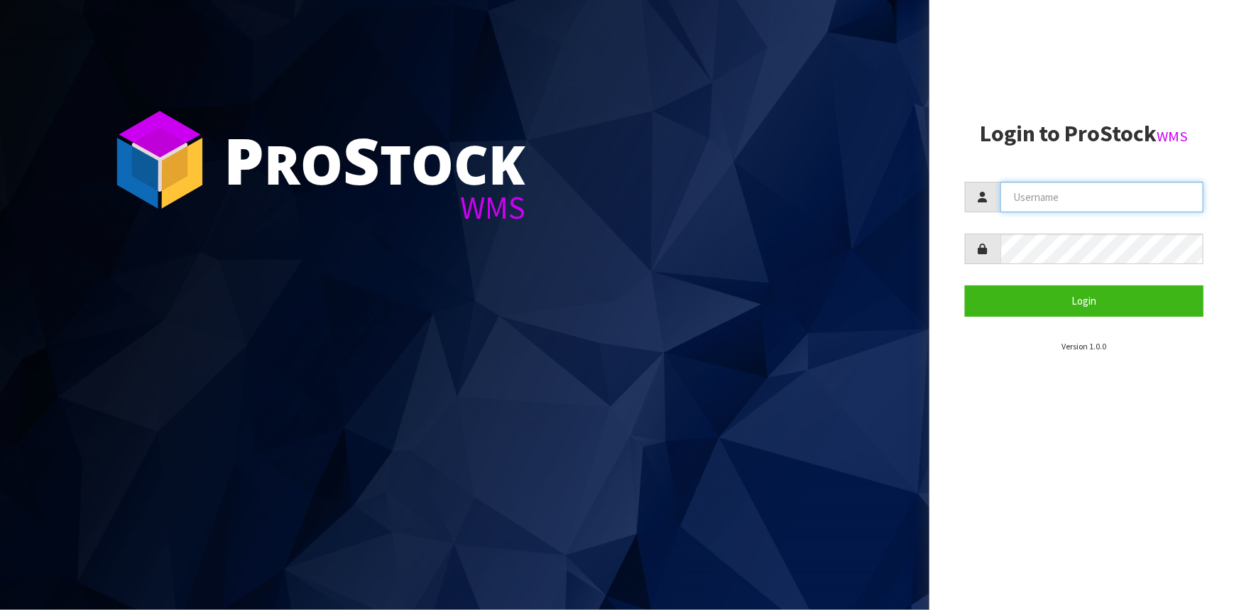
click at [1033, 210] on input "text" at bounding box center [1102, 197] width 203 height 31
type input "[EMAIL_ADDRESS][DOMAIN_NAME]"
click at [965, 286] on button "Login" at bounding box center [1084, 301] width 239 height 31
